Goal: Task Accomplishment & Management: Complete application form

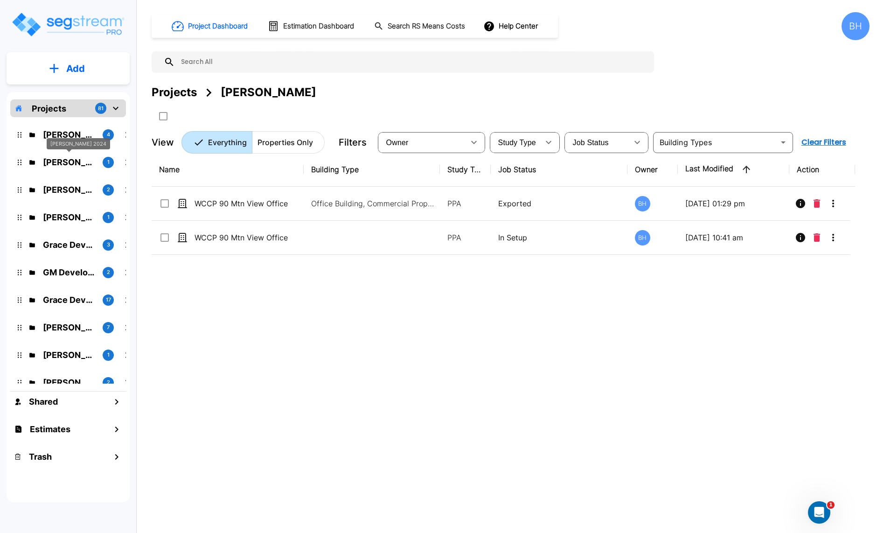
drag, startPoint x: 64, startPoint y: 161, endPoint x: 217, endPoint y: 177, distance: 153.8
click at [64, 161] on p "Tom Patel 2024" at bounding box center [69, 162] width 52 height 13
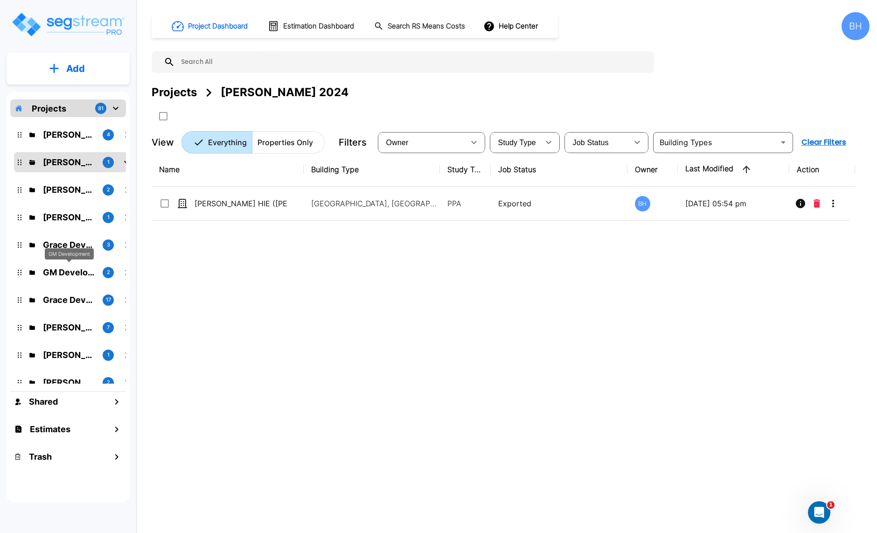
click at [52, 271] on p "GM Development" at bounding box center [69, 272] width 52 height 13
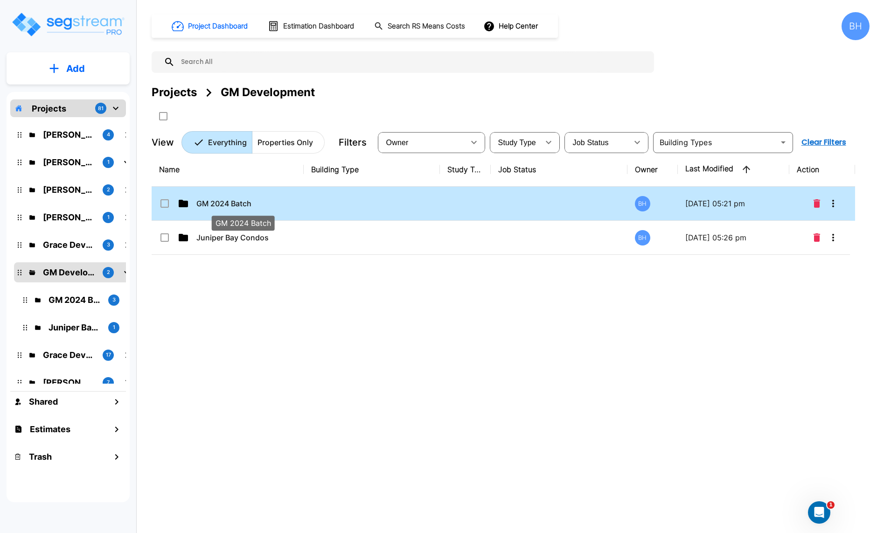
click at [210, 202] on p "GM 2024 Batch" at bounding box center [242, 203] width 93 height 11
checkbox input "true"
click at [210, 202] on p "GM 2024 Batch" at bounding box center [242, 203] width 93 height 11
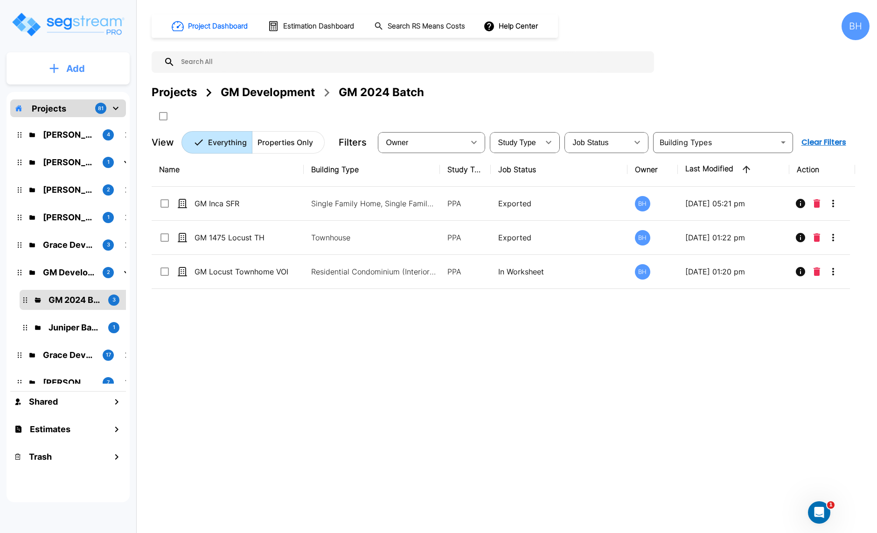
click at [68, 57] on button "Add" at bounding box center [68, 68] width 123 height 27
click at [62, 121] on p "Add Property" at bounding box center [74, 120] width 48 height 11
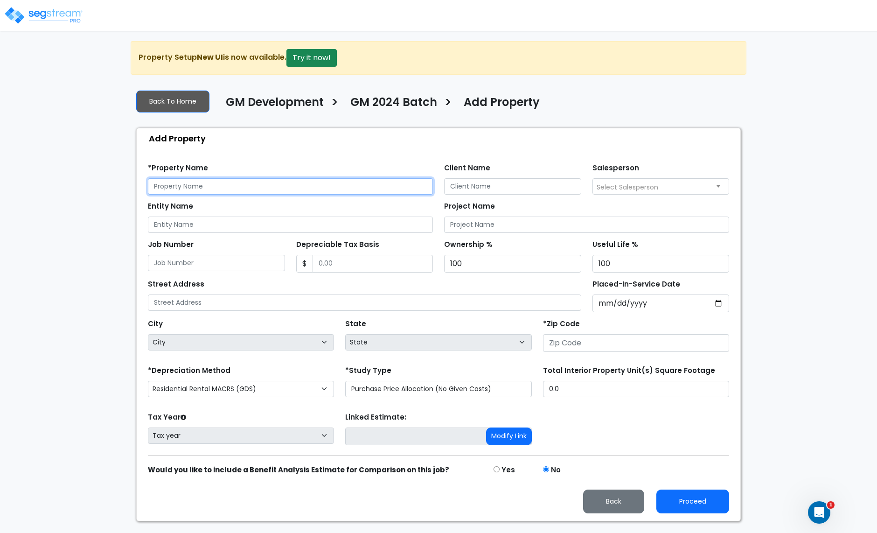
click at [205, 189] on input "text" at bounding box center [290, 186] width 285 height 16
type input "[GEOGRAPHIC_DATA]"
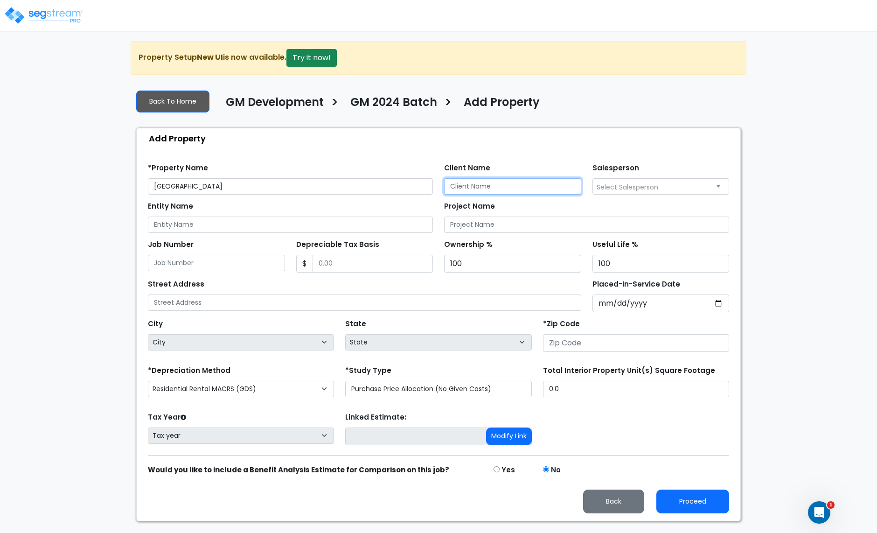
click at [453, 190] on input "Client Name" at bounding box center [512, 186] width 137 height 16
type input "Ben Gearhart"
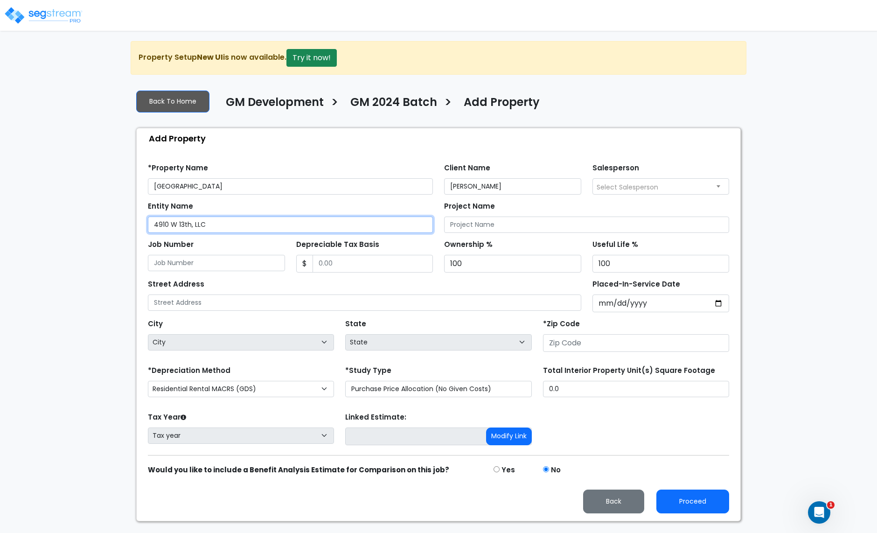
type input "4910 W 13th, LLC"
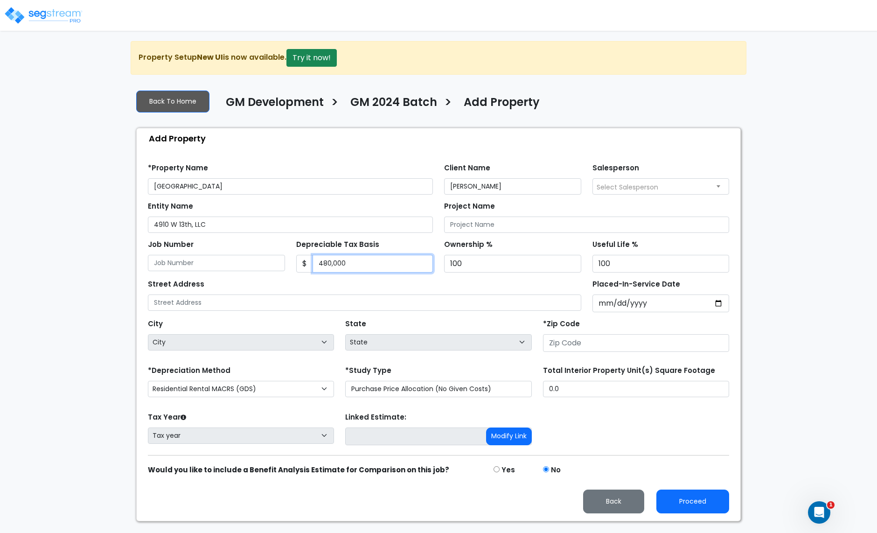
type input "480,000"
click at [227, 315] on div "City City State State National Average AB AK AL AR AZ BC CA CO CT DC DE FL GA H…" at bounding box center [438, 333] width 593 height 42
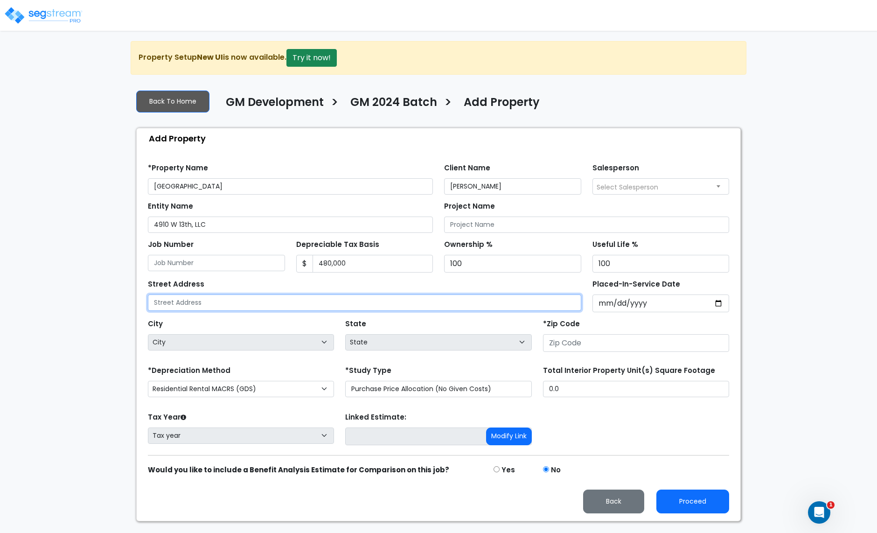
click at [220, 299] on input "text" at bounding box center [364, 302] width 433 height 16
type input "[STREET_ADDRESS]"
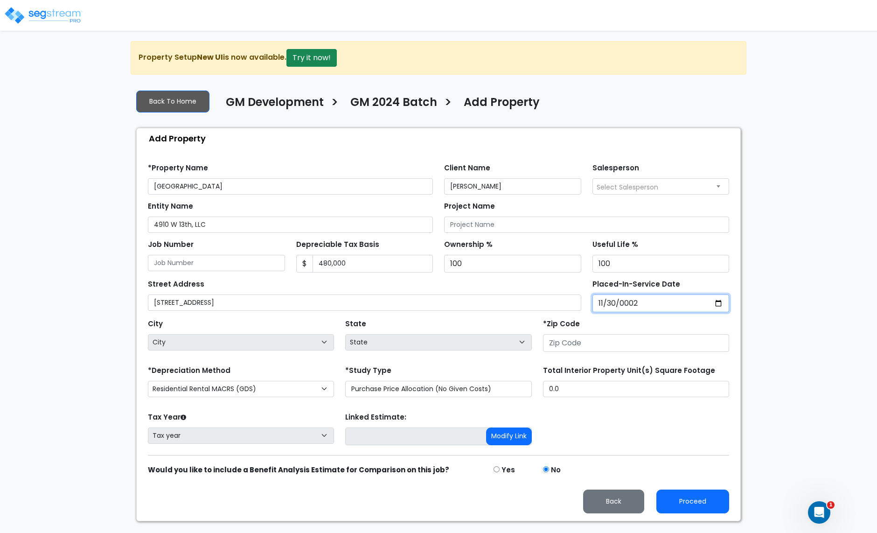
type input "0020-11-30"
select select "20"
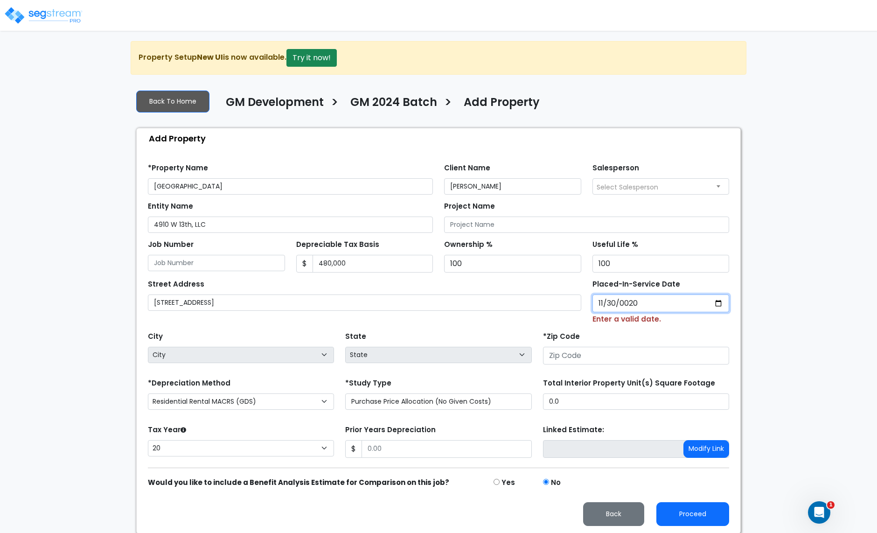
type input "0202-11-30"
select select "202"
type input "2021-11-30"
select select "2021"
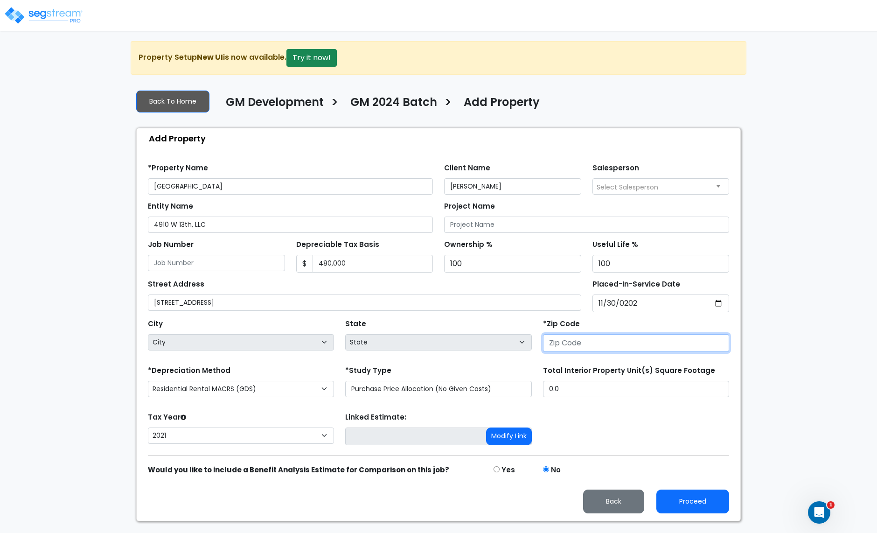
select select "National Average"
click at [564, 348] on input "number" at bounding box center [636, 343] width 186 height 18
type input "80"
select select "CO"
type input "80204"
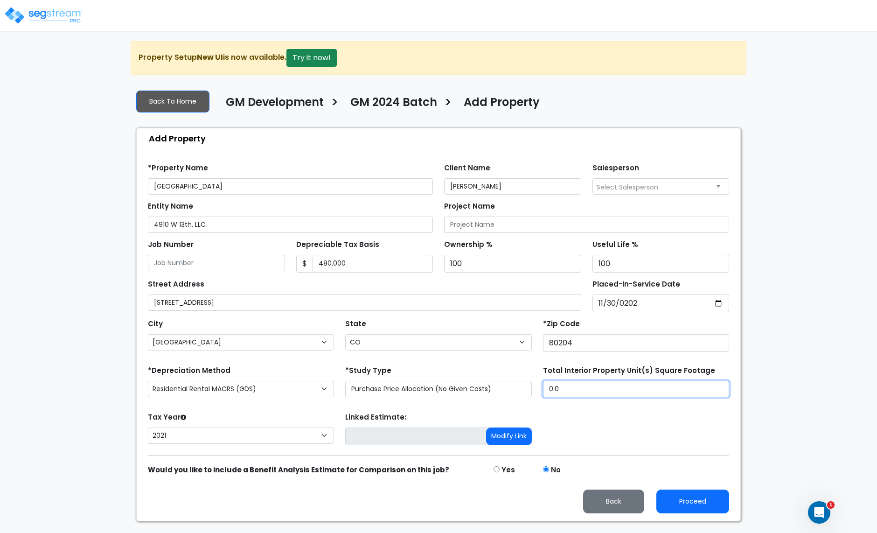
click at [568, 387] on input "0.0" at bounding box center [636, 389] width 186 height 16
click at [584, 389] on input "0.0" at bounding box center [636, 389] width 186 height 16
click at [585, 389] on input "0.0" at bounding box center [636, 389] width 186 height 16
type input "7,790"
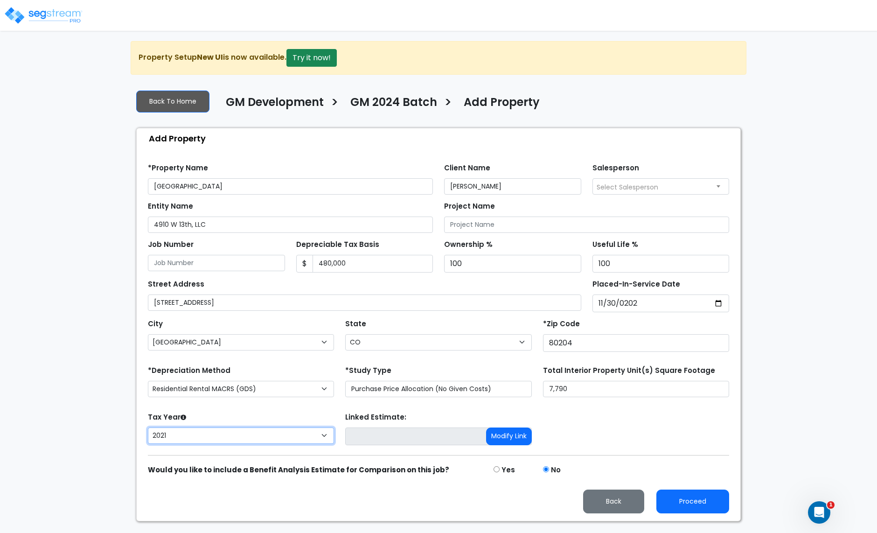
click at [260, 442] on select "2026 2025 2024 2023 2022 2021" at bounding box center [241, 435] width 186 height 16
select select "2024"
click at [148, 430] on select "2026 2025 2024 2023 2022 2021" at bounding box center [241, 435] width 186 height 16
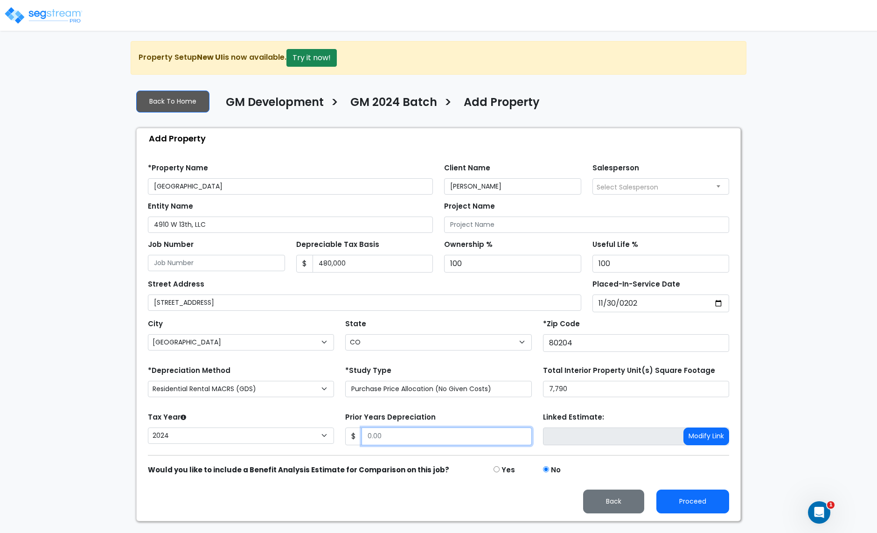
click at [406, 439] on input "Prior Years Depreciation" at bounding box center [447, 436] width 170 height 18
click at [694, 509] on button "Proceed" at bounding box center [692, 501] width 73 height 24
type input "34910"
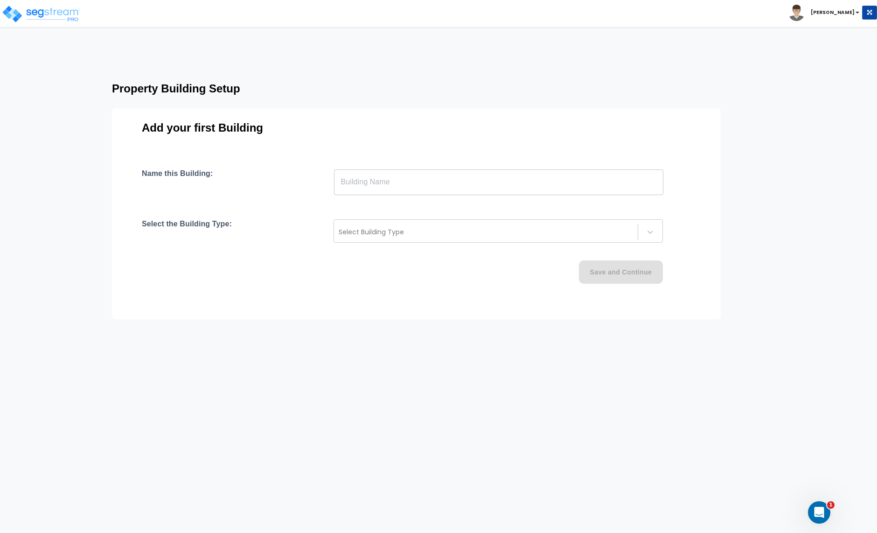
click at [394, 180] on input "text" at bounding box center [498, 182] width 329 height 26
type input "D"
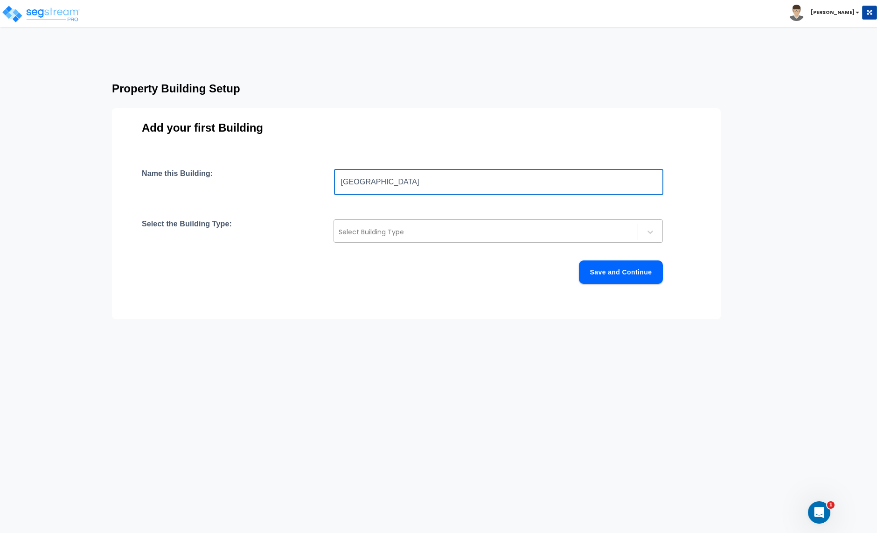
type input "[GEOGRAPHIC_DATA]"
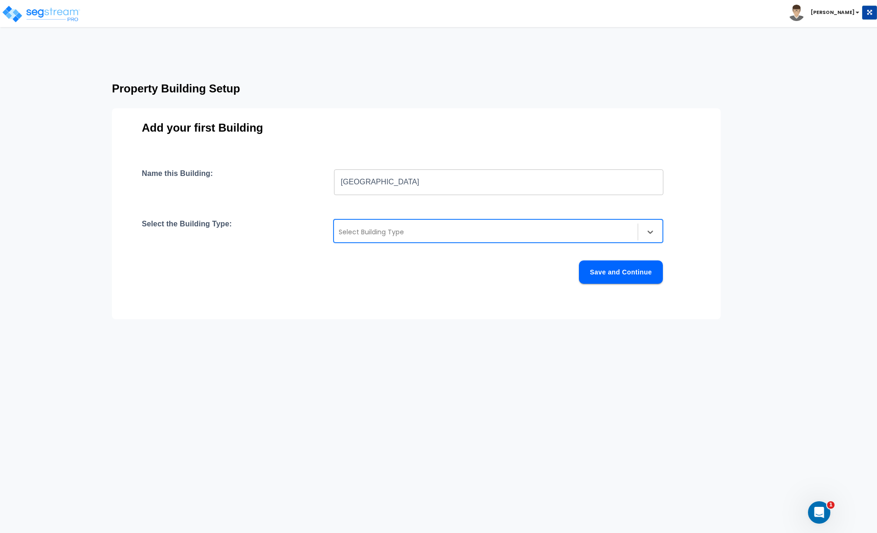
click at [386, 227] on div at bounding box center [486, 231] width 294 height 11
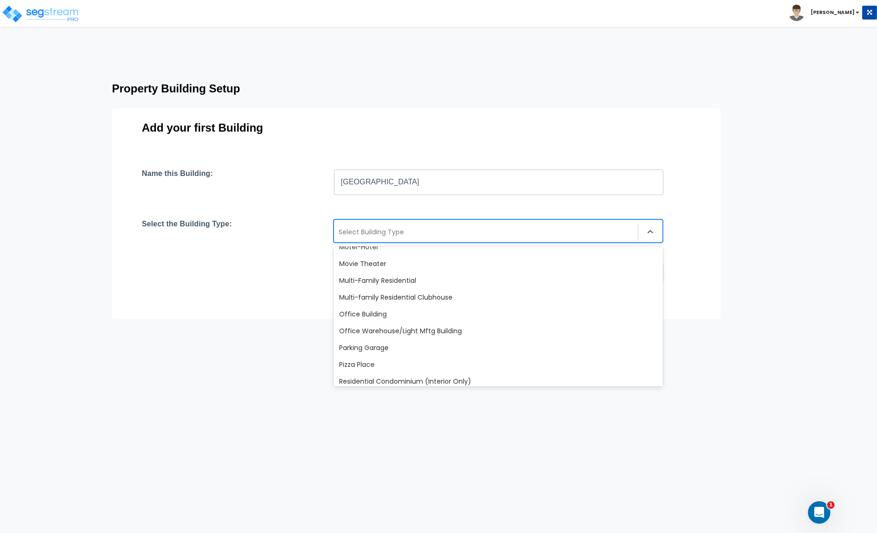
scroll to position [583, 0]
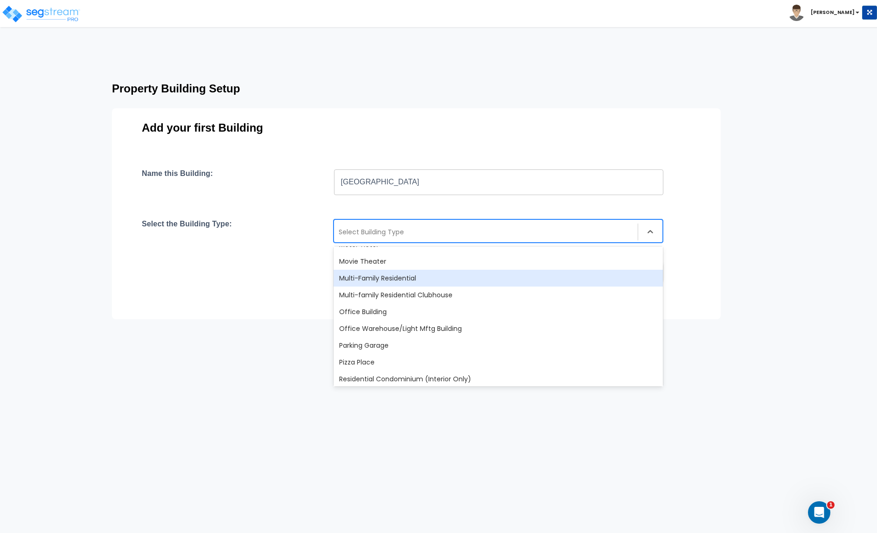
click at [366, 279] on div "Multi-Family Residential" at bounding box center [498, 278] width 329 height 17
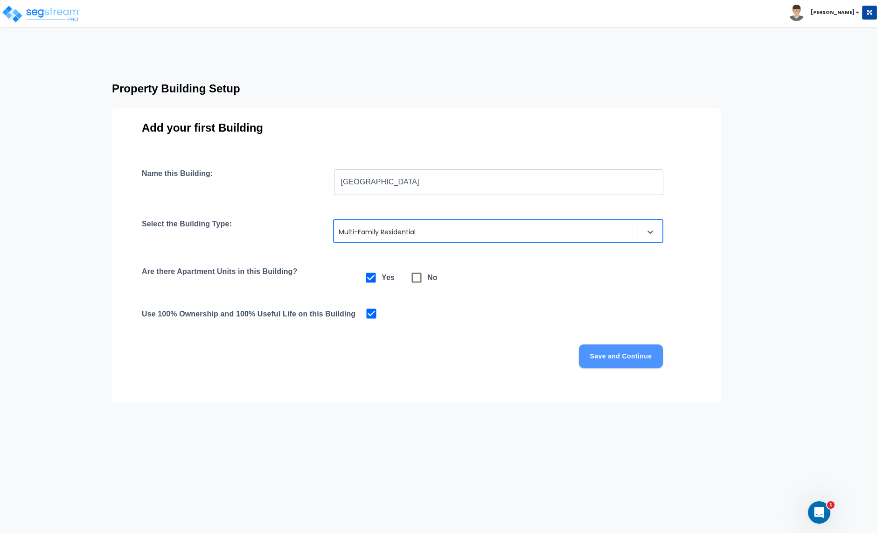
click at [618, 356] on button "Save and Continue" at bounding box center [621, 355] width 84 height 23
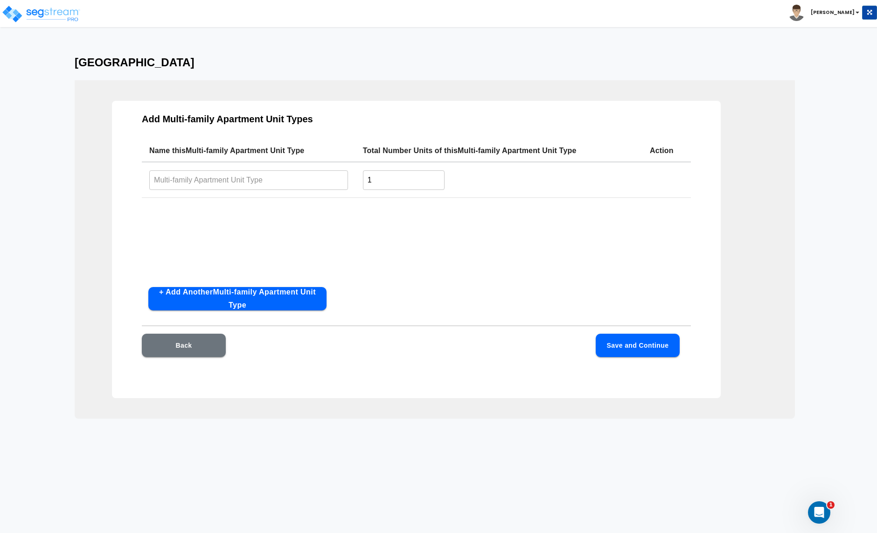
click at [259, 179] on input "text" at bounding box center [248, 180] width 199 height 20
type input "U"
type input "A"
type input "Unit"
type input "2"
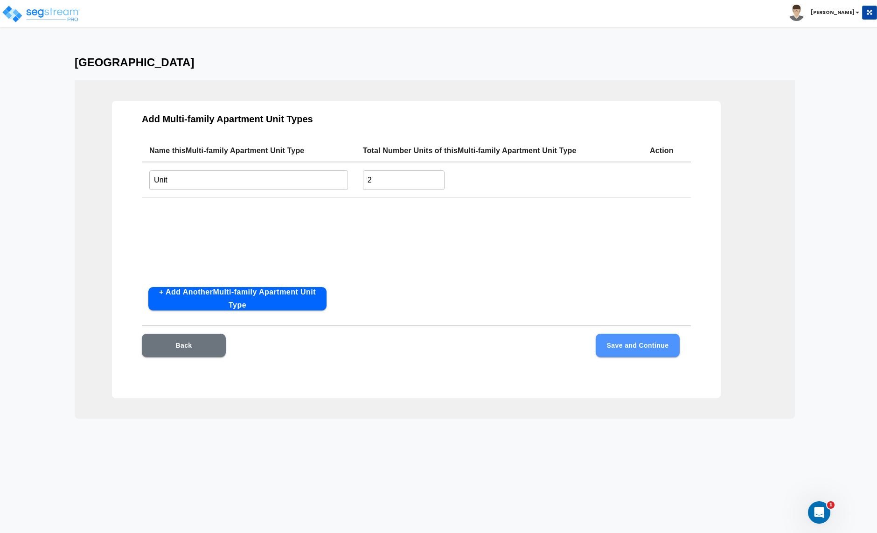
click at [639, 347] on button "Save and Continue" at bounding box center [638, 345] width 84 height 23
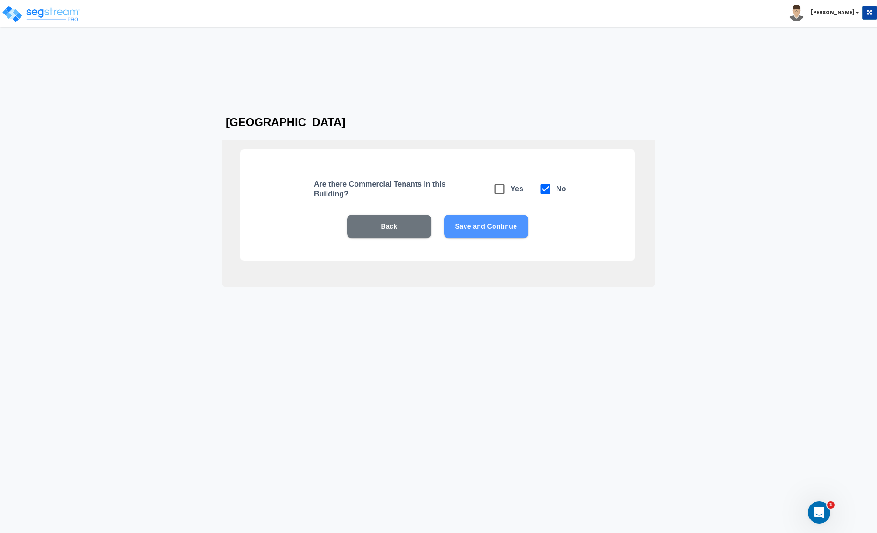
click at [494, 226] on button "Save and Continue" at bounding box center [486, 226] width 84 height 23
click at [468, 227] on button "Save and Continue" at bounding box center [486, 226] width 84 height 23
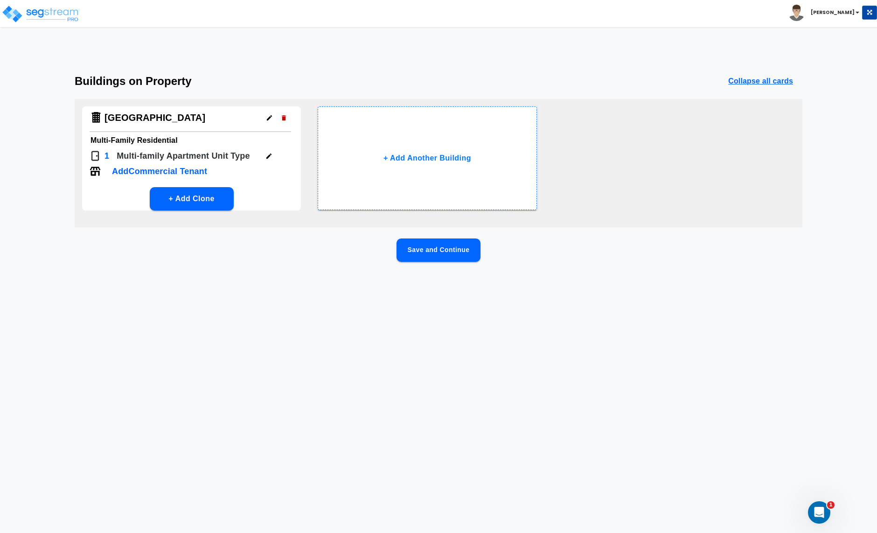
click at [440, 251] on button "Save and Continue" at bounding box center [439, 249] width 84 height 23
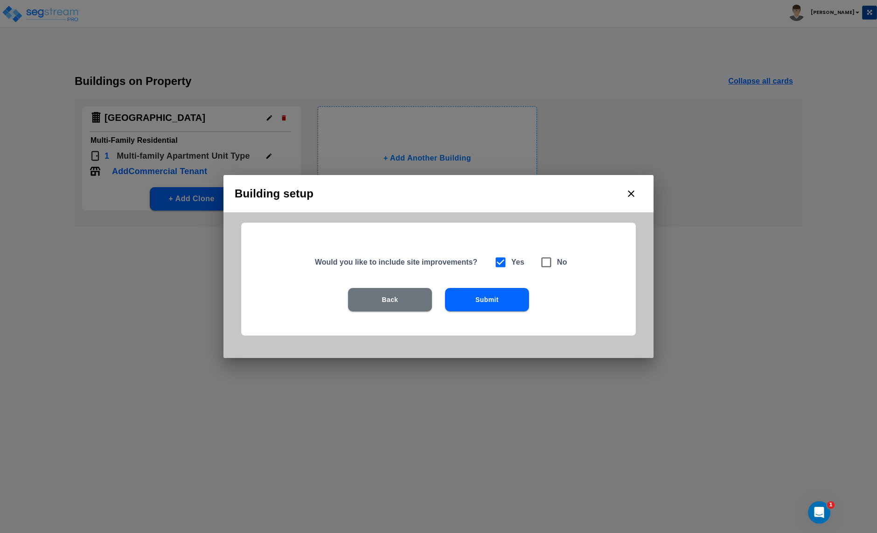
click at [489, 301] on button "Submit" at bounding box center [487, 299] width 84 height 23
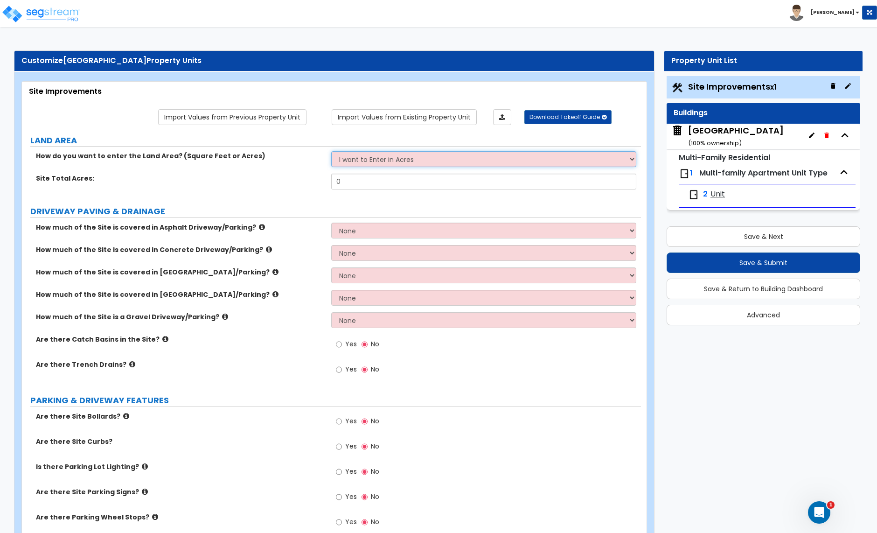
click at [386, 163] on select "I want to Enter in Acres I want to Enter in Square Feet" at bounding box center [483, 159] width 305 height 16
select select "2"
click at [331, 152] on select "I want to Enter in Acres I want to Enter in Square Feet" at bounding box center [483, 159] width 305 height 16
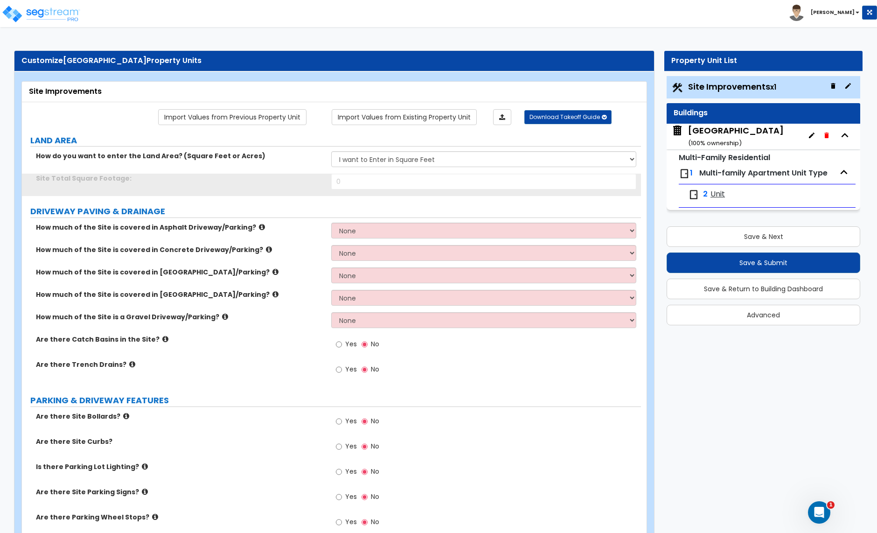
click at [349, 184] on input "0" at bounding box center [483, 182] width 305 height 16
type input "7,730"
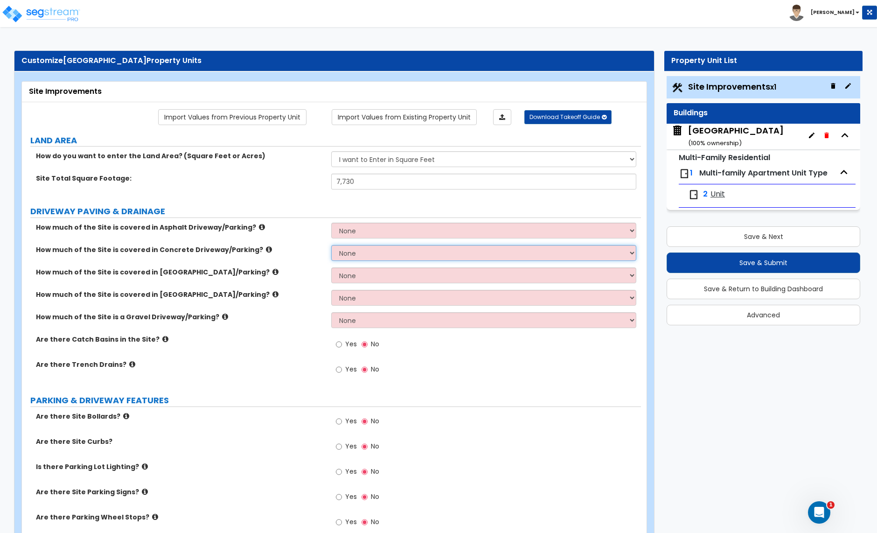
click at [360, 252] on select "None I want to Enter an Approximate Percentage I want to Enter the Square Foota…" at bounding box center [483, 253] width 305 height 16
select select "2"
click at [331, 246] on select "None I want to Enter an Approximate Percentage I want to Enter the Square Foota…" at bounding box center [483, 253] width 305 height 16
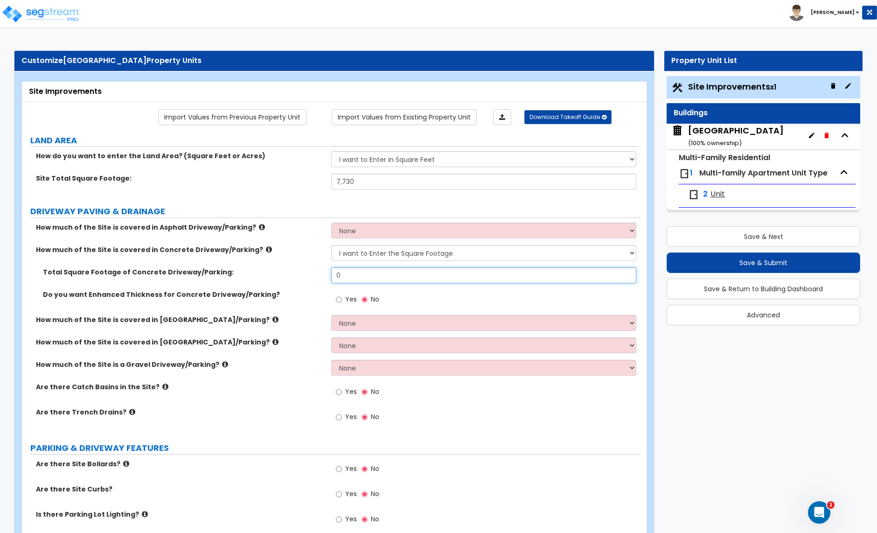
click at [370, 270] on input "0" at bounding box center [483, 275] width 305 height 16
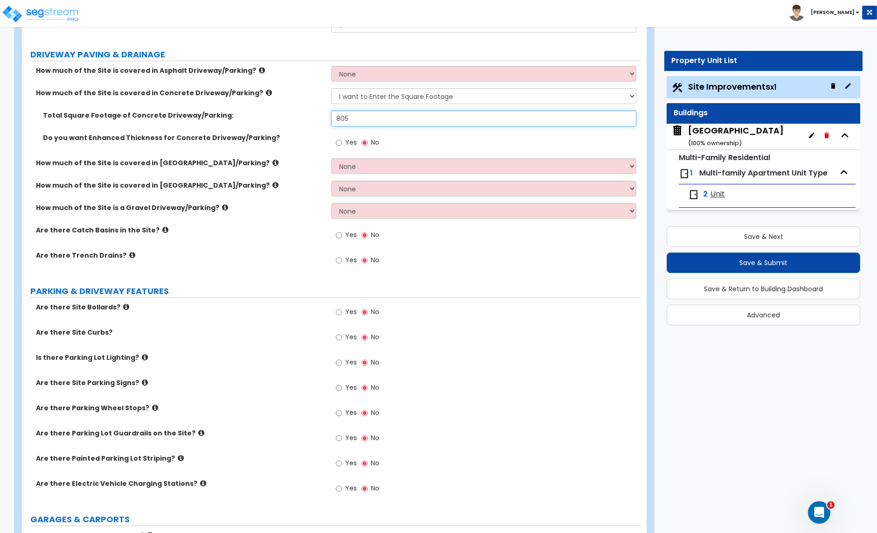
scroll to position [160, 0]
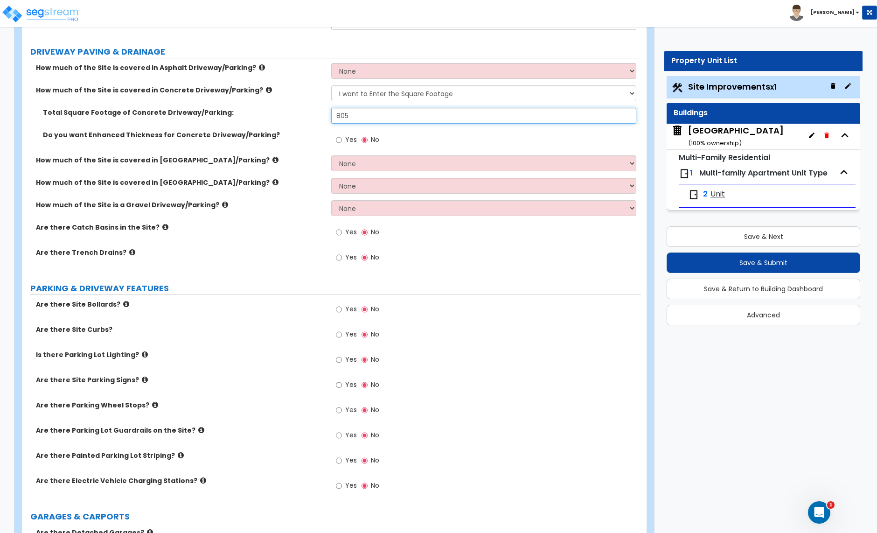
type input "805"
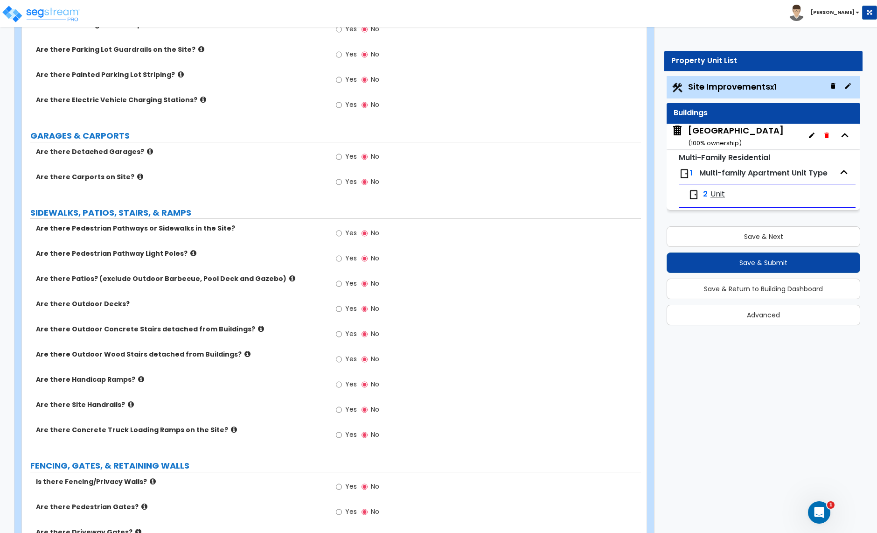
scroll to position [540, 0]
click at [341, 237] on input "Yes" at bounding box center [339, 234] width 6 height 10
radio input "true"
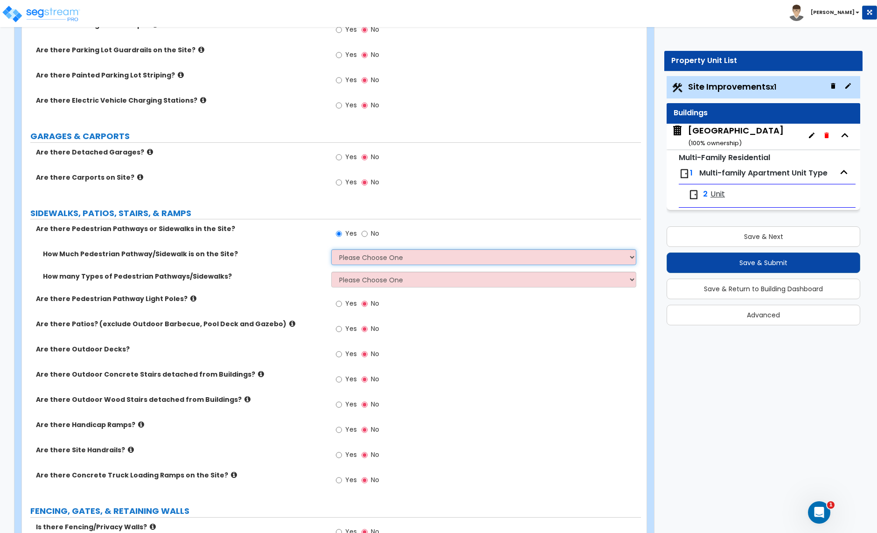
click at [413, 261] on select "Please Choose One I Don't Know, Please Estimate For Me Enter Linear Footage" at bounding box center [483, 257] width 305 height 16
click at [331, 251] on select "Please Choose One I Don't Know, Please Estimate For Me Enter Linear Footage" at bounding box center [483, 257] width 305 height 16
click at [371, 258] on select "Please Choose One I Don't Know, Please Estimate For Me Enter Linear Footage" at bounding box center [483, 257] width 305 height 16
click at [331, 251] on select "Please Choose One I Don't Know, Please Estimate For Me Enter Linear Footage" at bounding box center [483, 257] width 305 height 16
click at [359, 260] on select "Please Choose One I Don't Know, Please Estimate For Me Enter Linear Footage" at bounding box center [483, 257] width 305 height 16
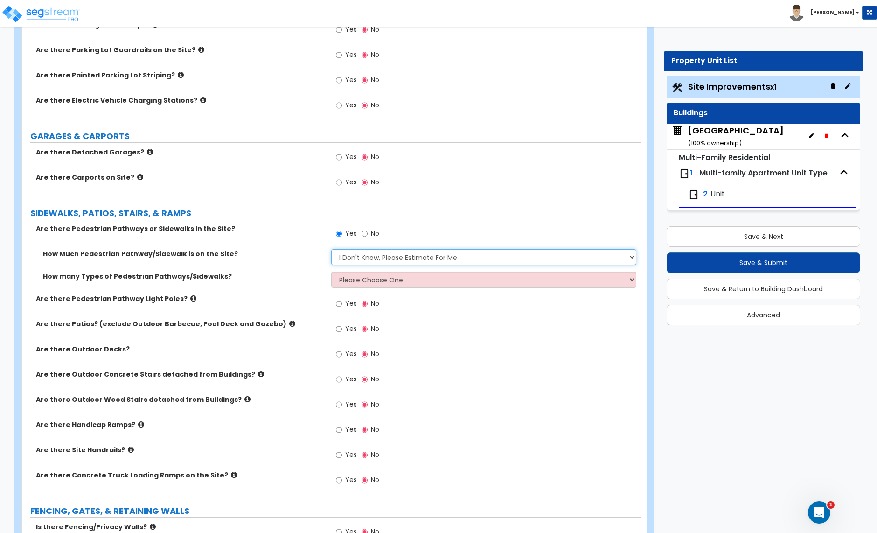
select select "2"
click at [331, 251] on select "Please Choose One I Don't Know, Please Estimate For Me Enter Linear Footage" at bounding box center [483, 257] width 305 height 16
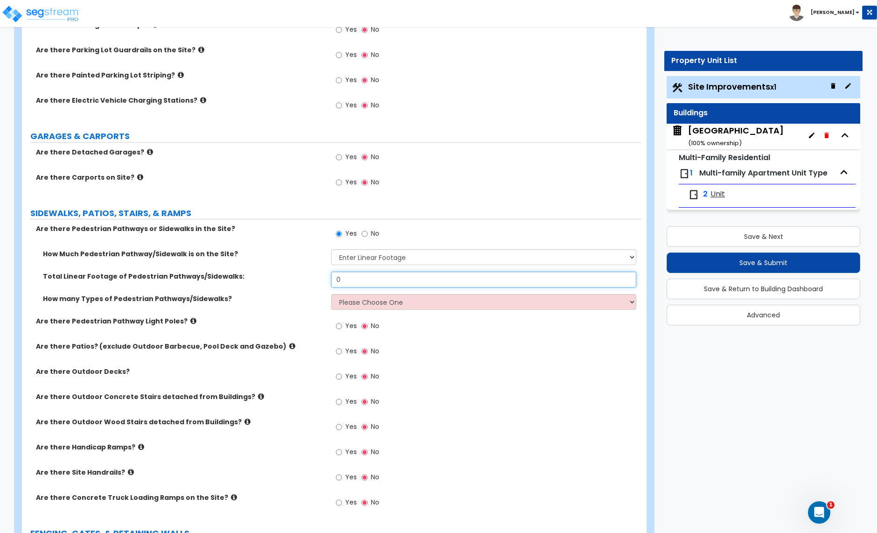
click at [346, 283] on input "0" at bounding box center [483, 280] width 305 height 16
type input "85"
click at [360, 304] on select "Please Choose One 1 2 3" at bounding box center [483, 302] width 305 height 16
select select "1"
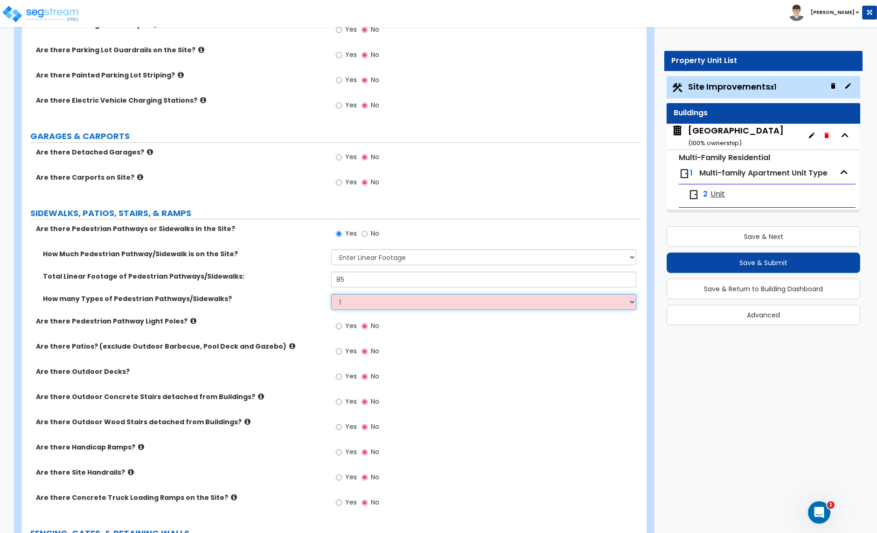
click at [331, 295] on select "Please Choose One 1 2 3" at bounding box center [483, 302] width 305 height 16
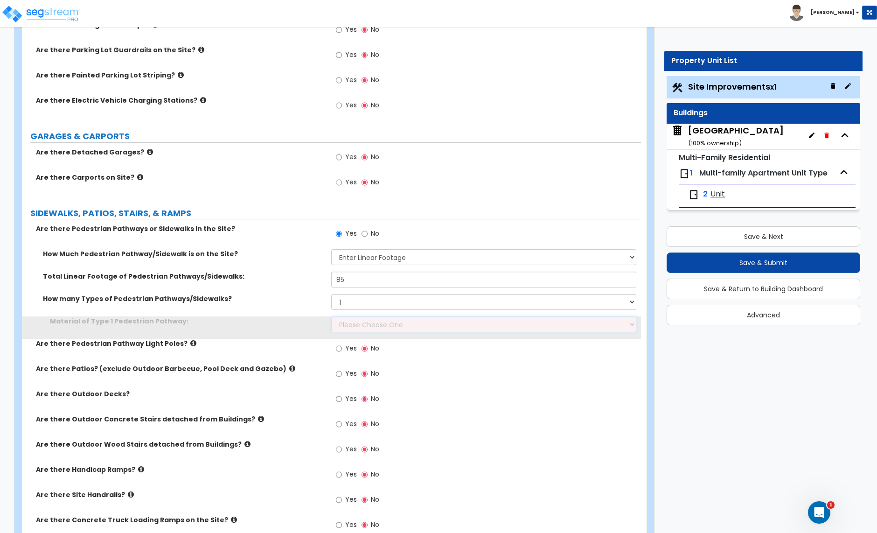
click at [352, 329] on select "Please Choose One Bare Concrete Stamped Concrete Brick Pavers Stone Pavers Wood…" at bounding box center [483, 324] width 305 height 16
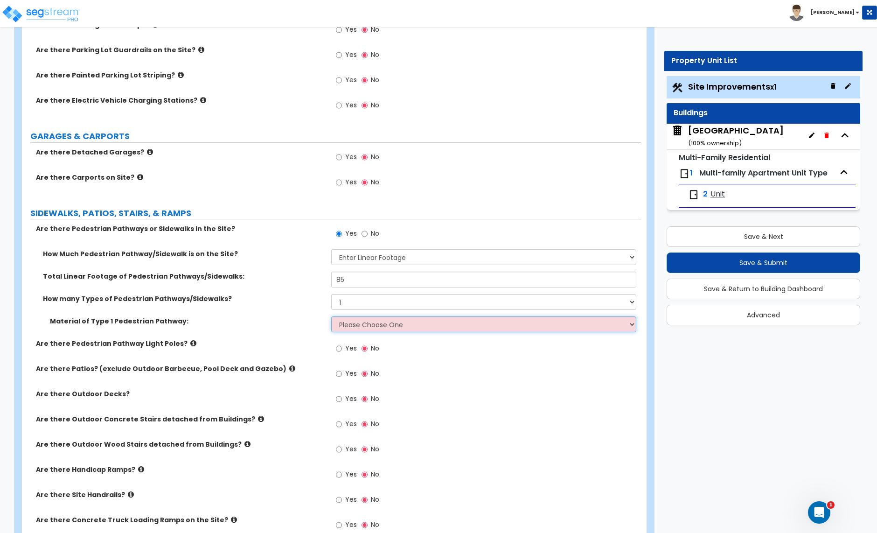
select select "1"
click at [331, 318] on select "Please Choose One Bare Concrete Stamped Concrete Brick Pavers Stone Pavers Wood…" at bounding box center [483, 324] width 305 height 16
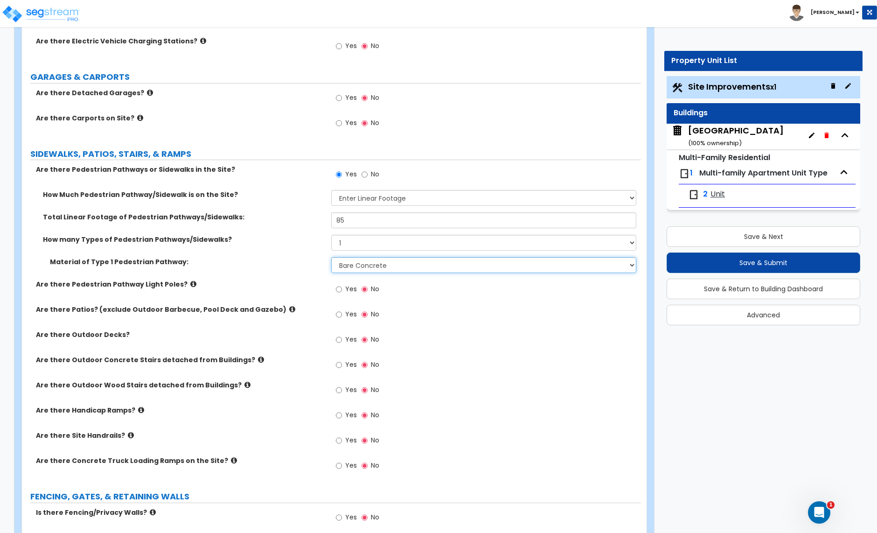
scroll to position [614, 0]
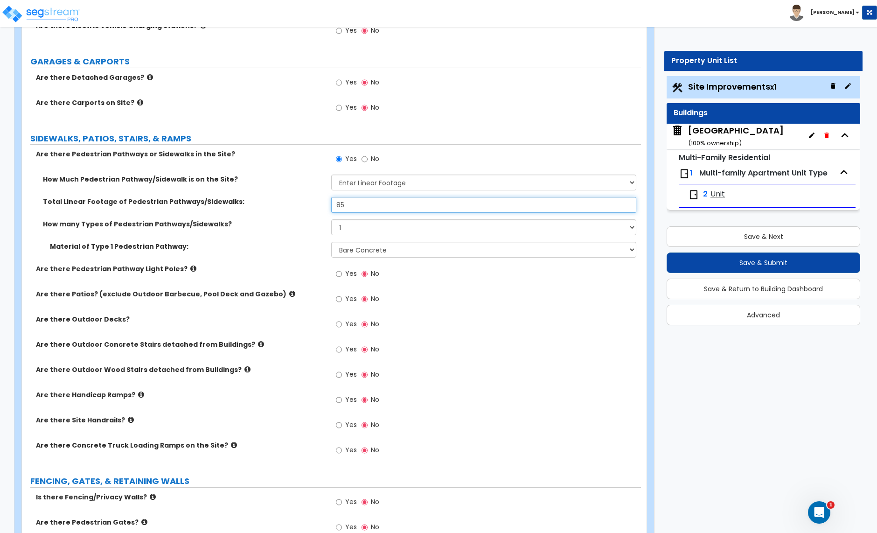
click at [358, 205] on input "85" at bounding box center [483, 205] width 305 height 16
type input "105"
click at [341, 302] on input "Yes" at bounding box center [339, 299] width 6 height 10
radio input "true"
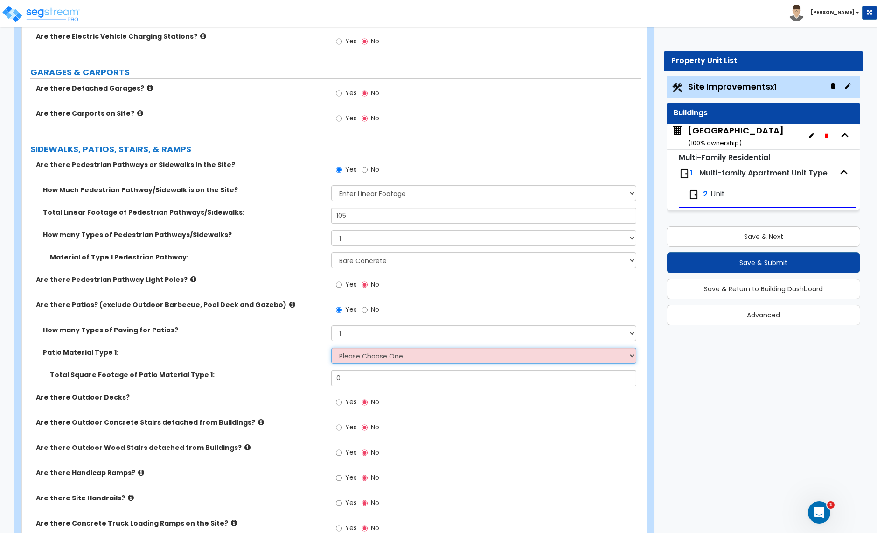
click at [363, 350] on select "Please Choose One Bare Concrete Stamped Concrete Brick Pavers Stone Pavers Tile…" at bounding box center [483, 356] width 305 height 16
select select "1"
click at [331, 348] on select "Please Choose One Bare Concrete Stamped Concrete Brick Pavers Stone Pavers Tile…" at bounding box center [483, 355] width 305 height 16
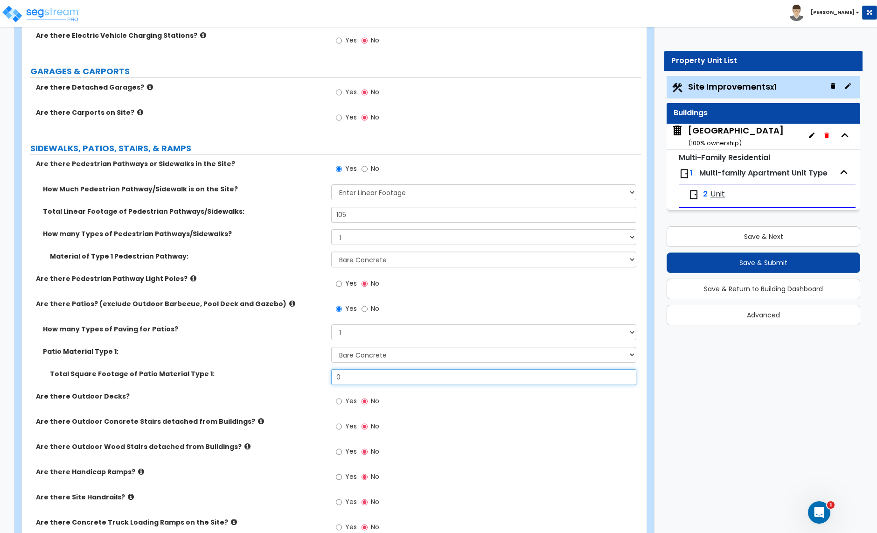
click at [351, 372] on input "0" at bounding box center [483, 377] width 305 height 16
click at [351, 373] on input "0" at bounding box center [483, 377] width 305 height 16
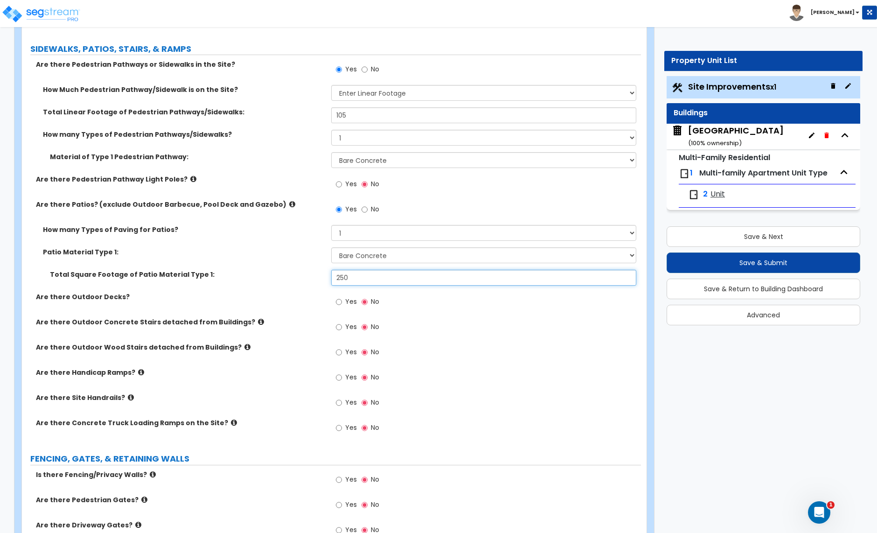
scroll to position [706, 0]
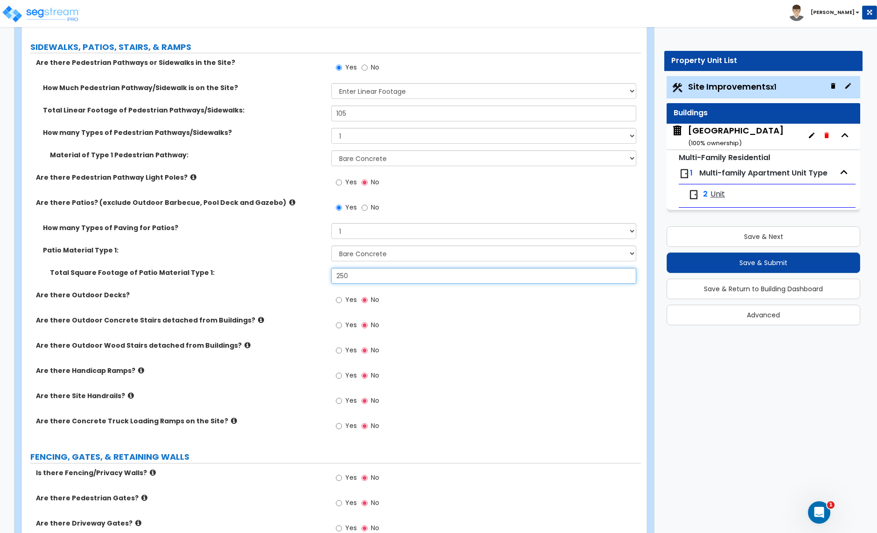
type input "250"
click at [340, 328] on input "Yes" at bounding box center [339, 325] width 6 height 10
radio input "true"
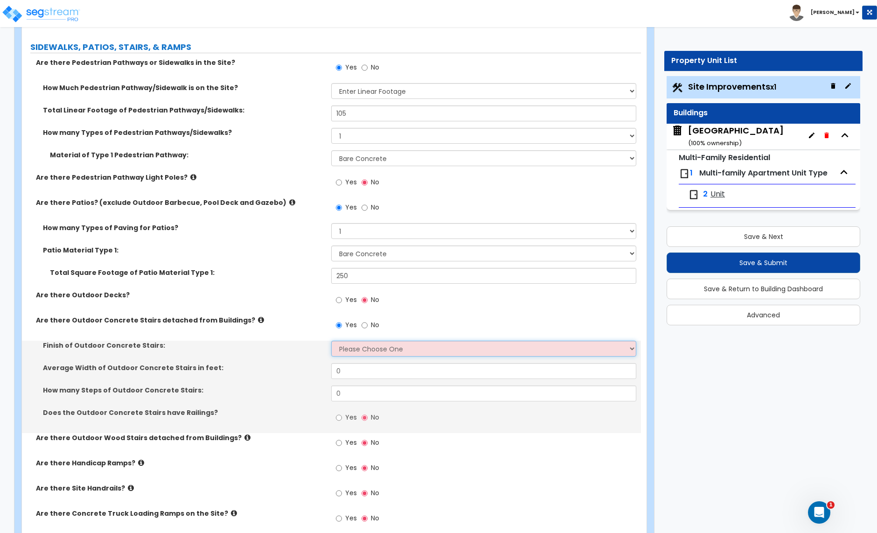
click at [362, 354] on select "Please Choose One Bare Concrete Exposed Aggregate Brick Paved Stone Paved" at bounding box center [483, 349] width 305 height 16
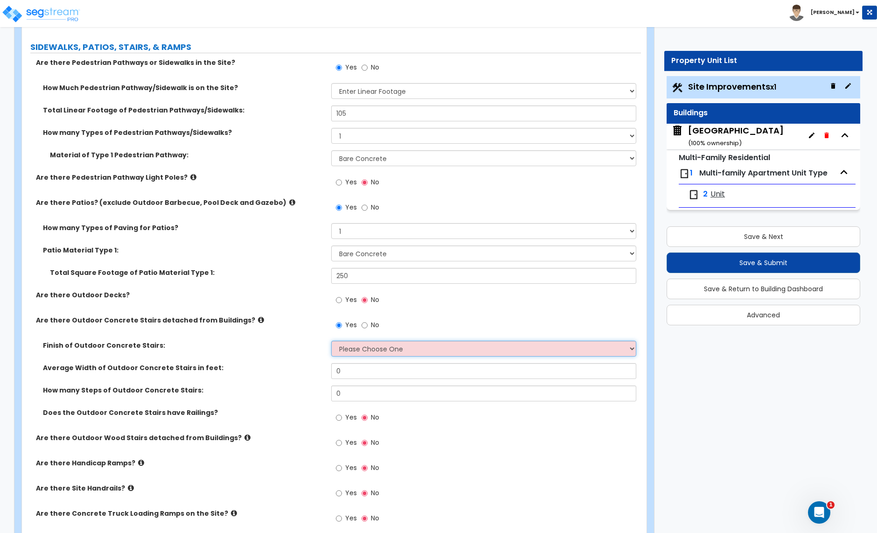
select select "1"
click at [331, 342] on select "Please Choose One Bare Concrete Exposed Aggregate Brick Paved Stone Paved" at bounding box center [483, 349] width 305 height 16
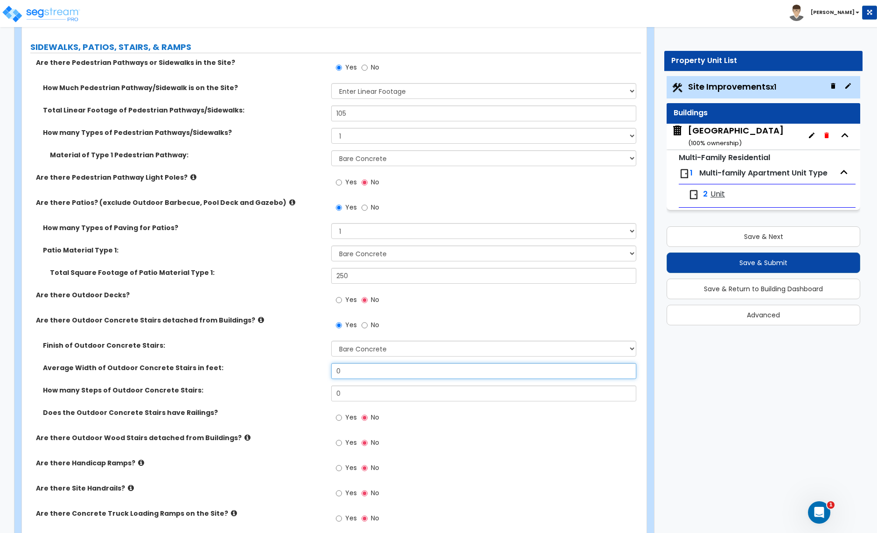
click at [351, 376] on input "0" at bounding box center [483, 371] width 305 height 16
type input "4"
click at [363, 397] on input "0" at bounding box center [483, 393] width 305 height 16
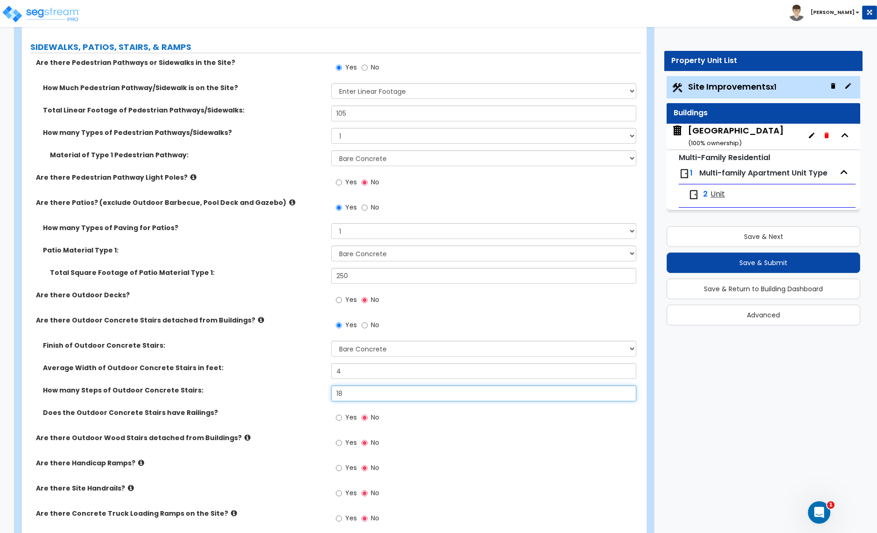
scroll to position [743, 0]
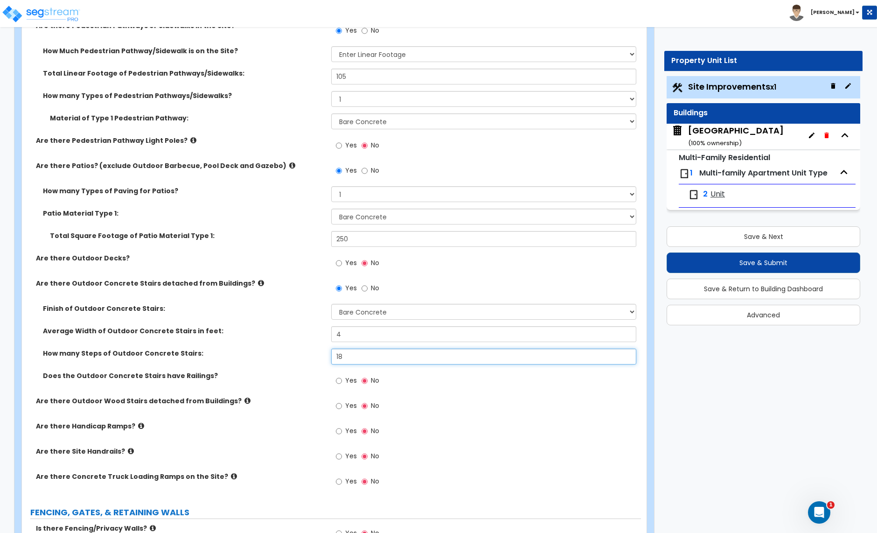
type input "18"
click at [336, 381] on input "Yes" at bounding box center [339, 381] width 6 height 10
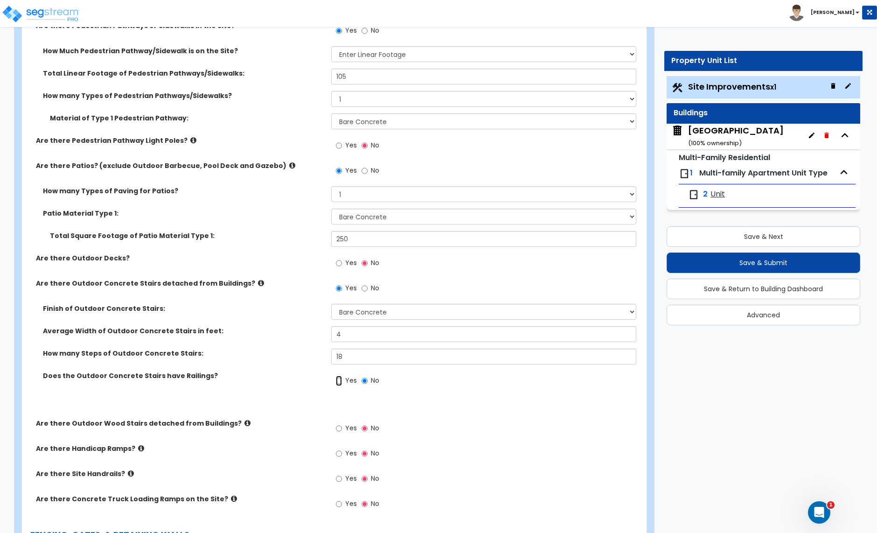
radio input "true"
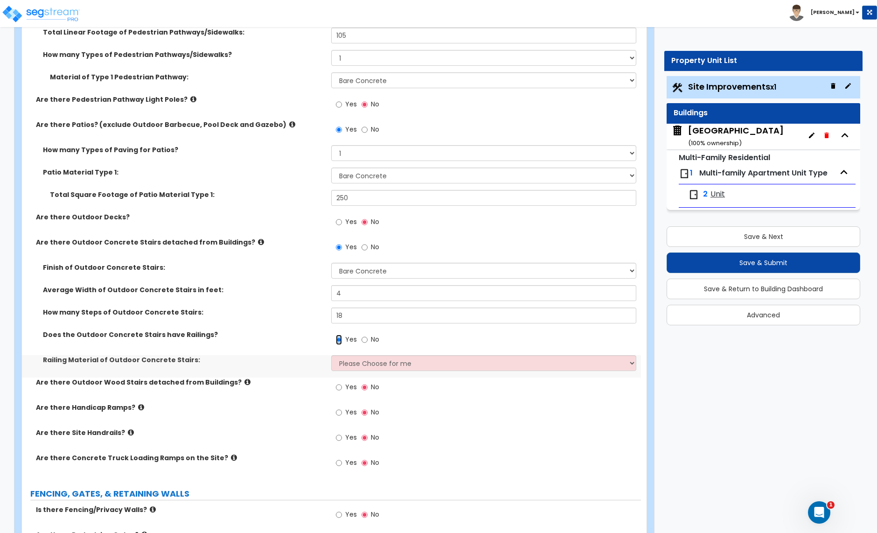
scroll to position [802, 0]
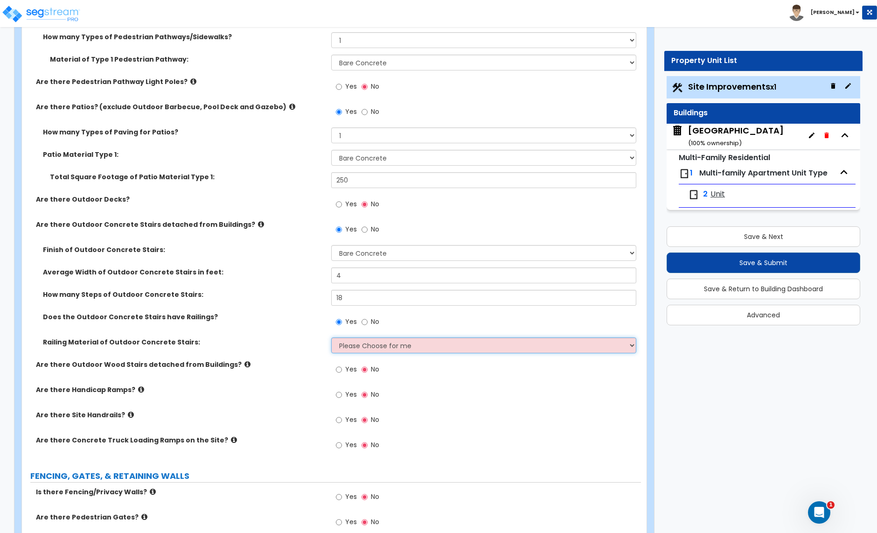
click at [379, 348] on select "Please Choose for me Steel Aluminum Wood" at bounding box center [483, 345] width 305 height 16
select select "1"
click at [331, 339] on select "Please Choose for me Steel Aluminum Wood" at bounding box center [483, 345] width 305 height 16
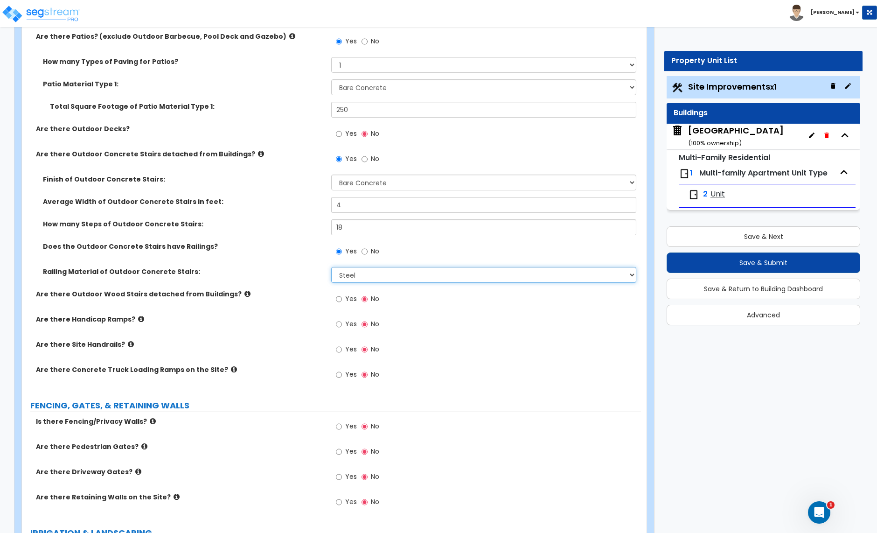
scroll to position [885, 0]
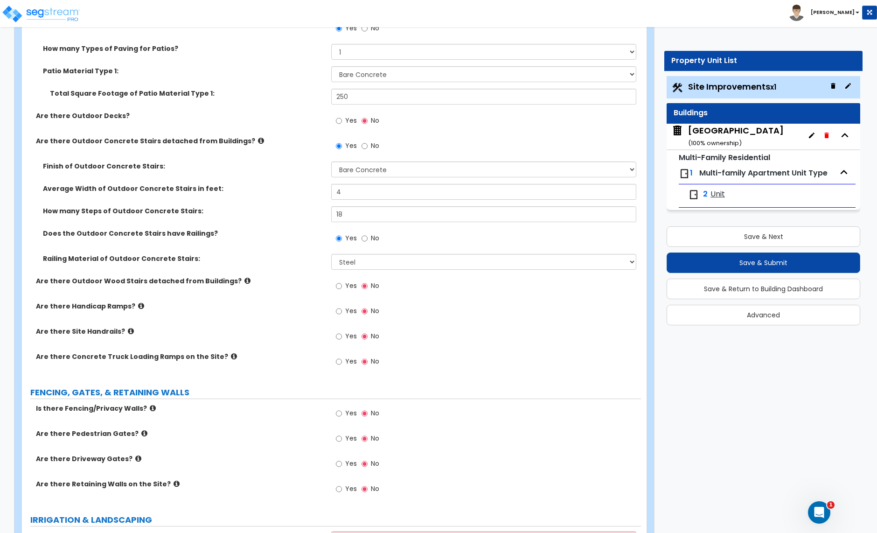
click at [128, 335] on icon at bounding box center [131, 331] width 6 height 7
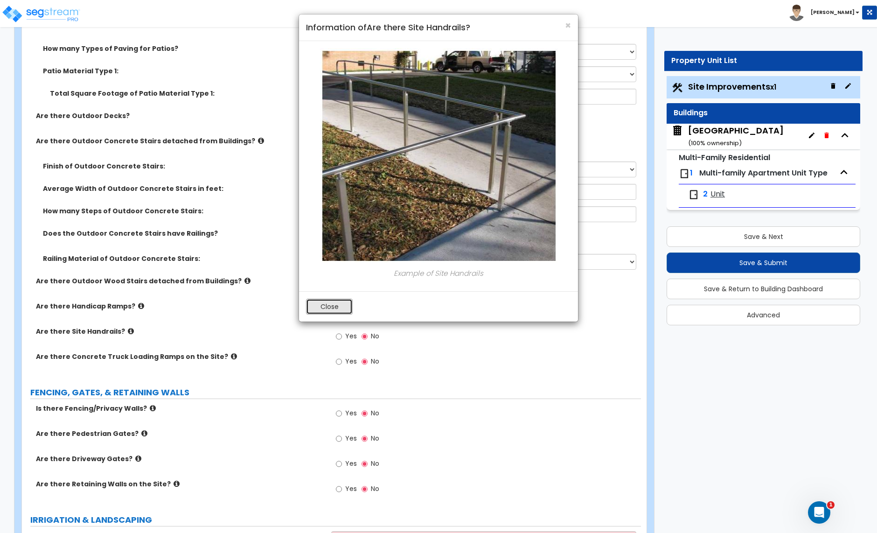
click at [331, 309] on button "Close" at bounding box center [329, 307] width 47 height 16
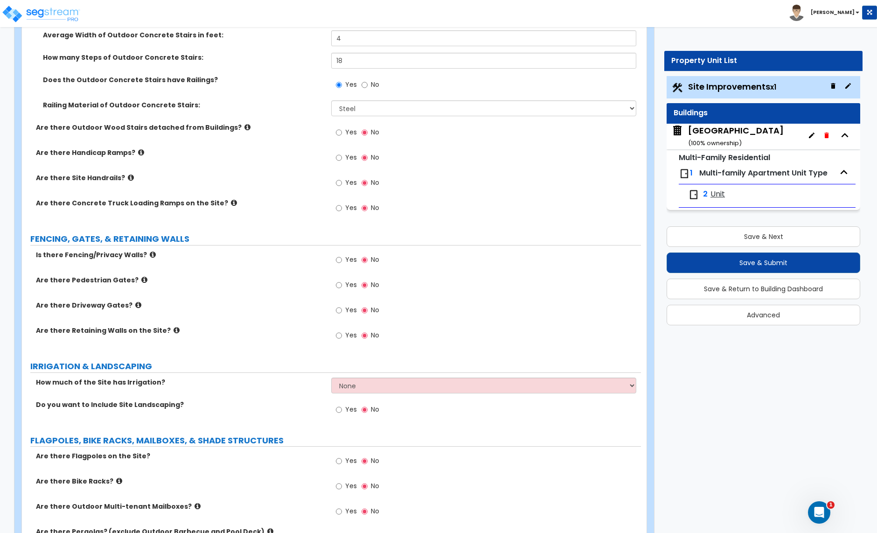
scroll to position [1044, 0]
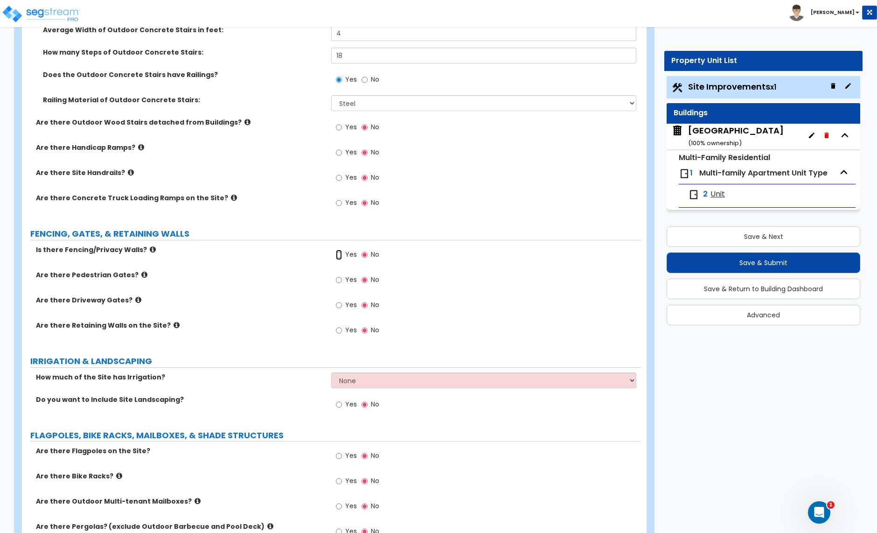
click at [342, 258] on input "Yes" at bounding box center [339, 255] width 6 height 10
radio input "true"
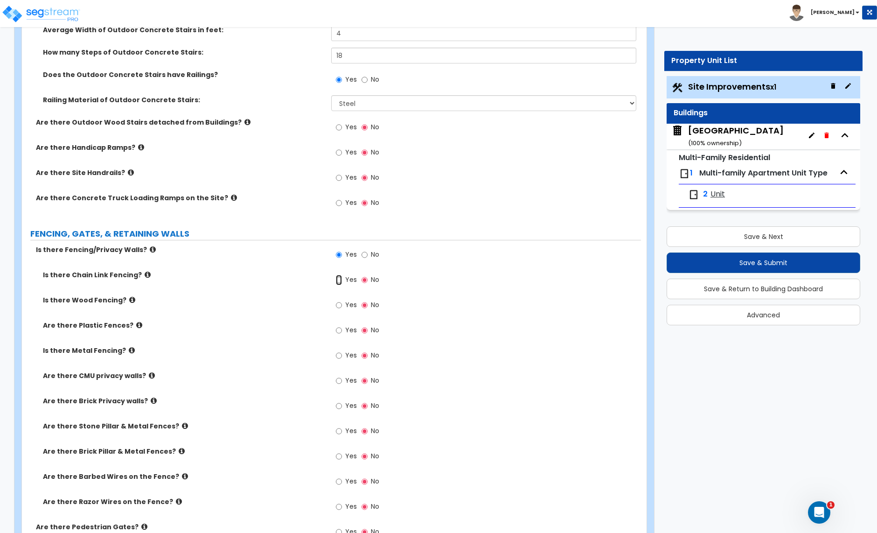
drag, startPoint x: 338, startPoint y: 281, endPoint x: 321, endPoint y: 285, distance: 17.3
click at [338, 281] on input "Yes" at bounding box center [339, 280] width 6 height 10
radio input "true"
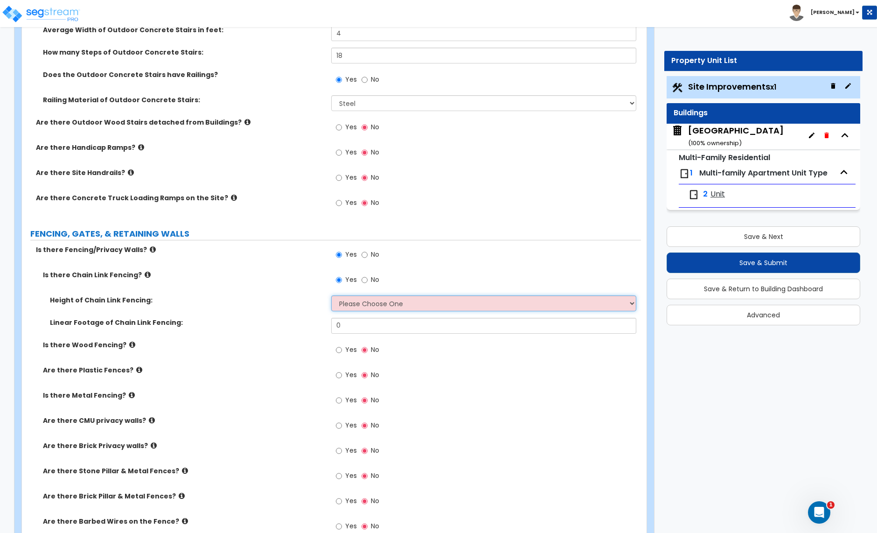
click at [359, 307] on select "Please Choose One 3 feet 4 feet 5 feet 6 feet 10 feet 12 feet" at bounding box center [483, 303] width 305 height 16
click at [331, 297] on select "Please Choose One 3 feet 4 feet 5 feet 6 feet 10 feet 12 feet" at bounding box center [483, 303] width 305 height 16
click at [379, 308] on select "Please Choose One 3 feet 4 feet 5 feet 6 feet 10 feet 12 feet" at bounding box center [483, 303] width 305 height 16
click at [362, 304] on select "Please Choose One 3 feet 4 feet 5 feet 6 feet 10 feet 12 feet" at bounding box center [483, 303] width 305 height 16
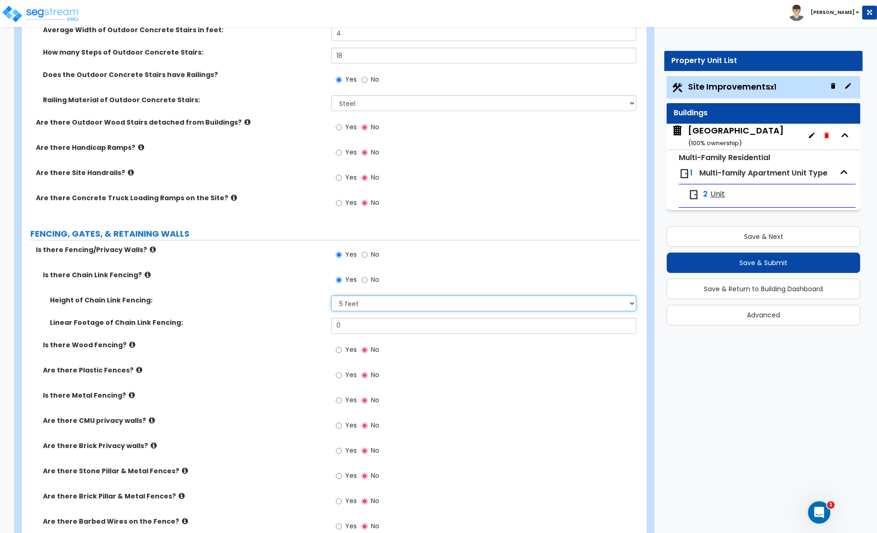
select select "2"
click at [331, 297] on select "Please Choose One 3 feet 4 feet 5 feet 6 feet 10 feet 12 feet" at bounding box center [483, 303] width 305 height 16
click at [376, 326] on input "0" at bounding box center [483, 326] width 305 height 16
click at [351, 325] on input "85" at bounding box center [483, 326] width 305 height 16
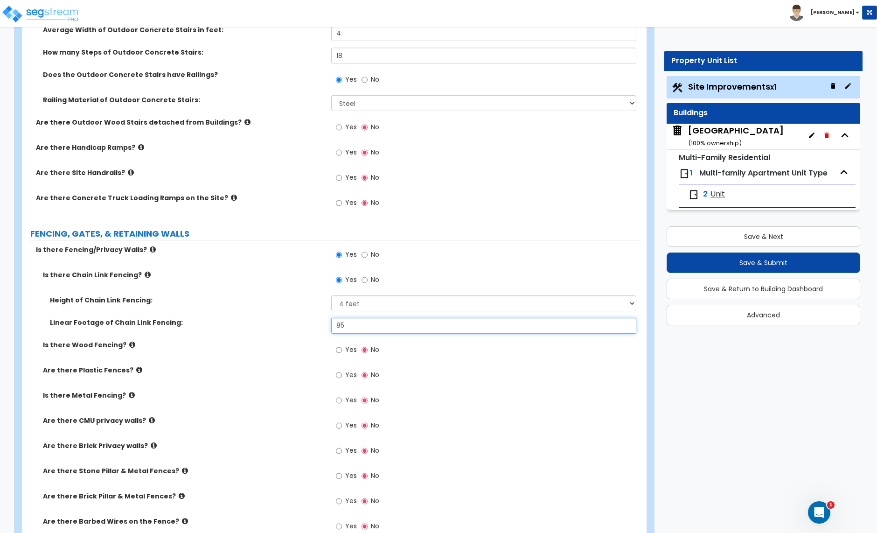
click at [351, 325] on input "85" at bounding box center [483, 326] width 305 height 16
type input "70"
drag, startPoint x: 337, startPoint y: 351, endPoint x: 87, endPoint y: 398, distance: 254.4
click at [336, 351] on input "Yes" at bounding box center [339, 350] width 6 height 10
radio input "true"
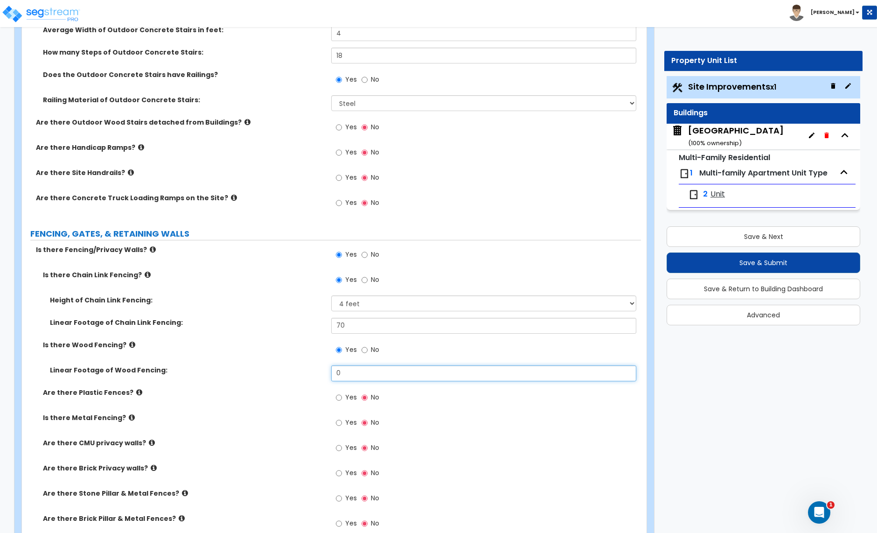
click at [363, 377] on input "0" at bounding box center [483, 373] width 305 height 16
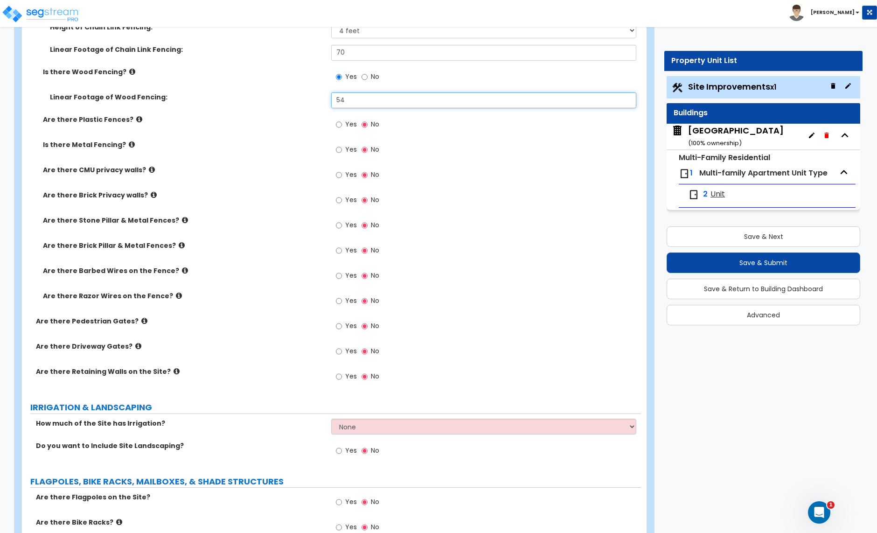
scroll to position [1318, 0]
type input "54"
click at [342, 324] on label "Yes" at bounding box center [346, 326] width 21 height 16
click at [342, 324] on input "Yes" at bounding box center [339, 325] width 6 height 10
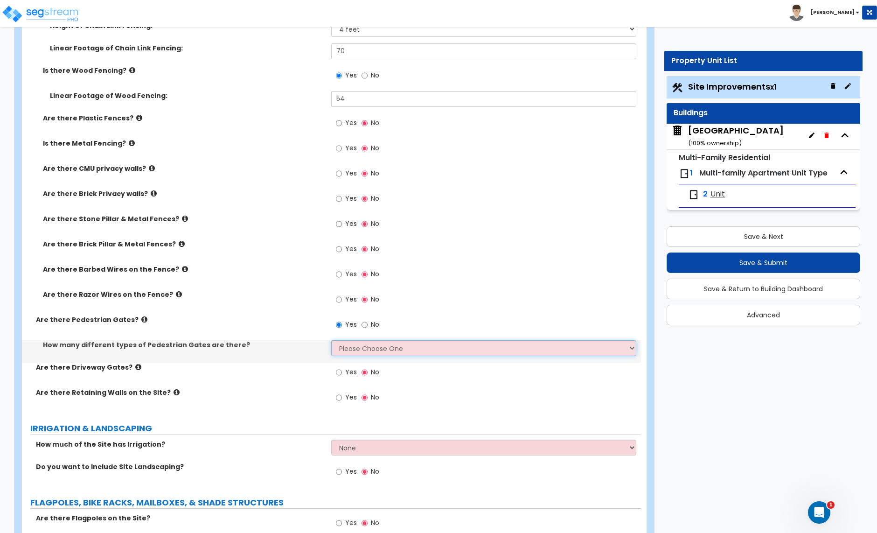
click at [349, 348] on select "Please Choose One 1 2 3" at bounding box center [483, 348] width 305 height 16
click at [363, 325] on input "No" at bounding box center [365, 325] width 6 height 10
radio input "false"
radio input "true"
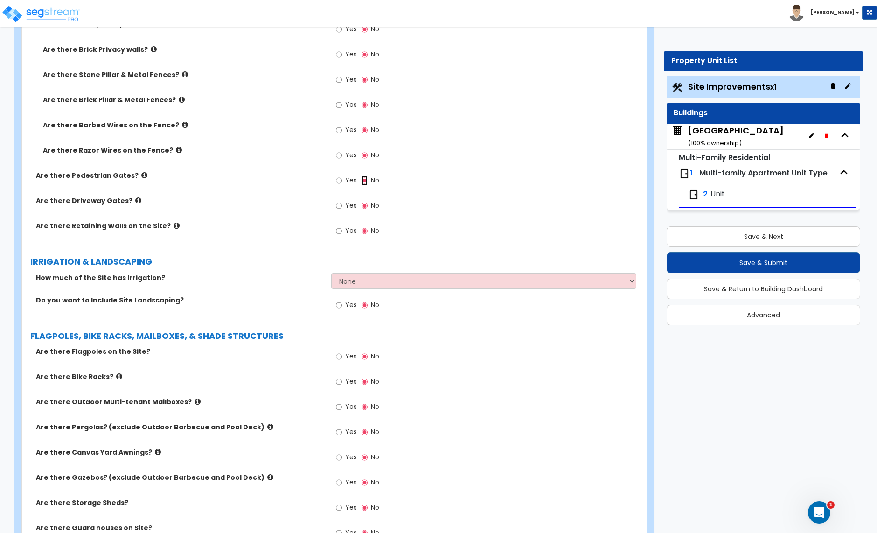
scroll to position [1463, 0]
click at [384, 285] on select "None I want to Enter an Approximate Percentage I want to Enter the Square Foota…" at bounding box center [483, 280] width 305 height 16
select select "1"
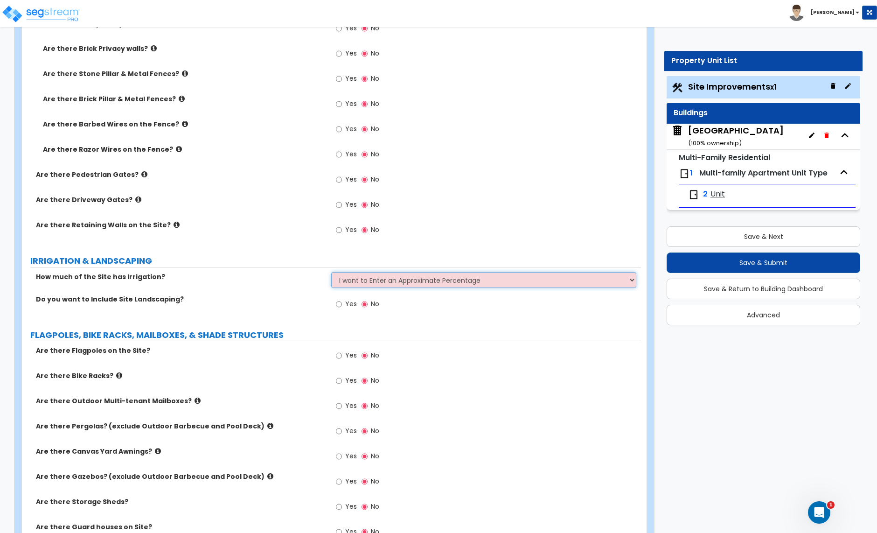
click at [331, 274] on select "None I want to Enter an Approximate Percentage I want to Enter the Square Foota…" at bounding box center [483, 280] width 305 height 16
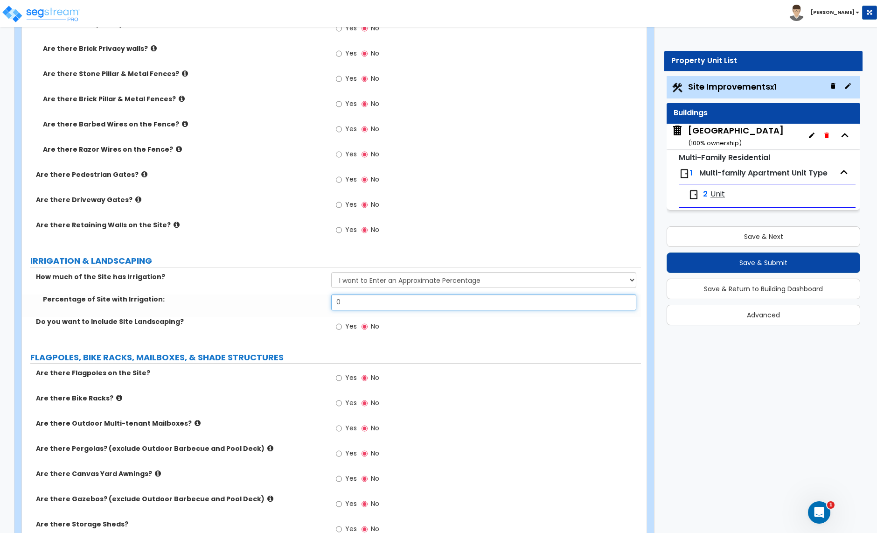
scroll to position [1464, 0]
click at [349, 310] on input "0" at bounding box center [483, 302] width 305 height 16
click at [350, 310] on input "0" at bounding box center [483, 302] width 305 height 16
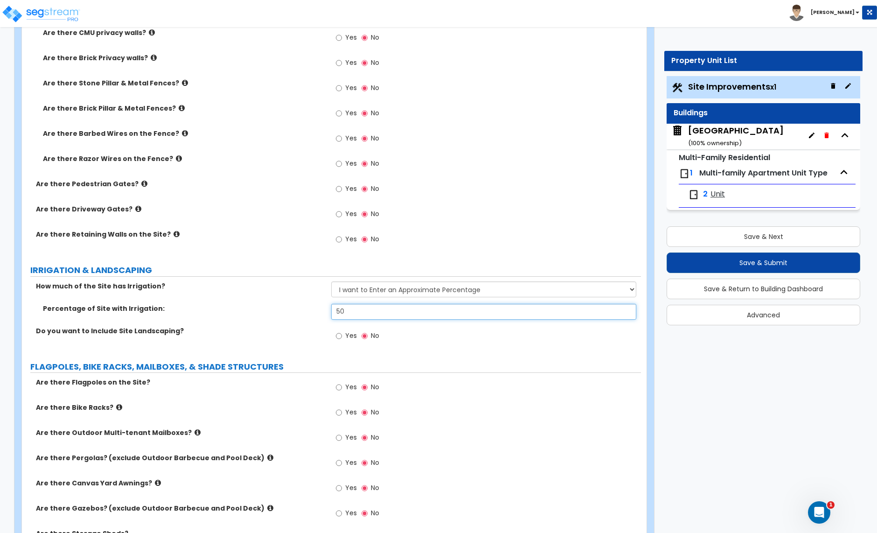
type input "50"
click at [341, 337] on input "Yes" at bounding box center [339, 336] width 6 height 10
radio input "true"
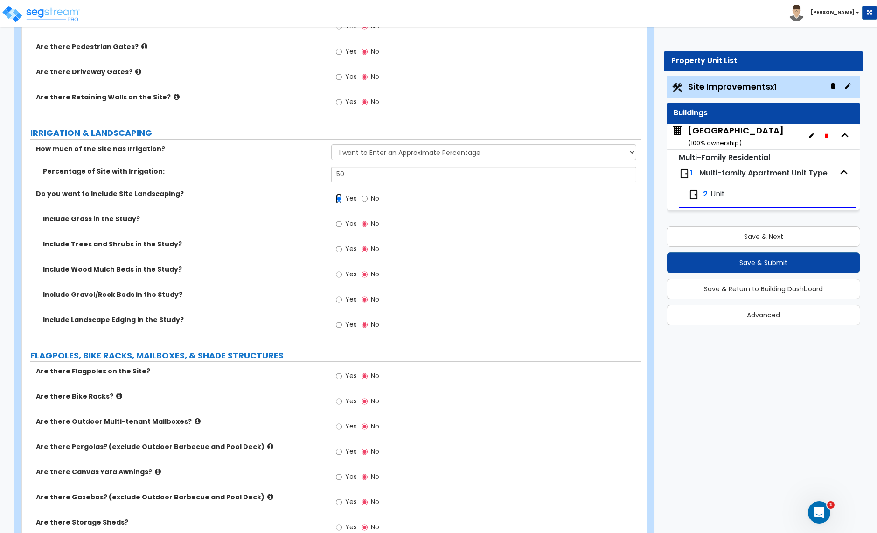
scroll to position [1596, 0]
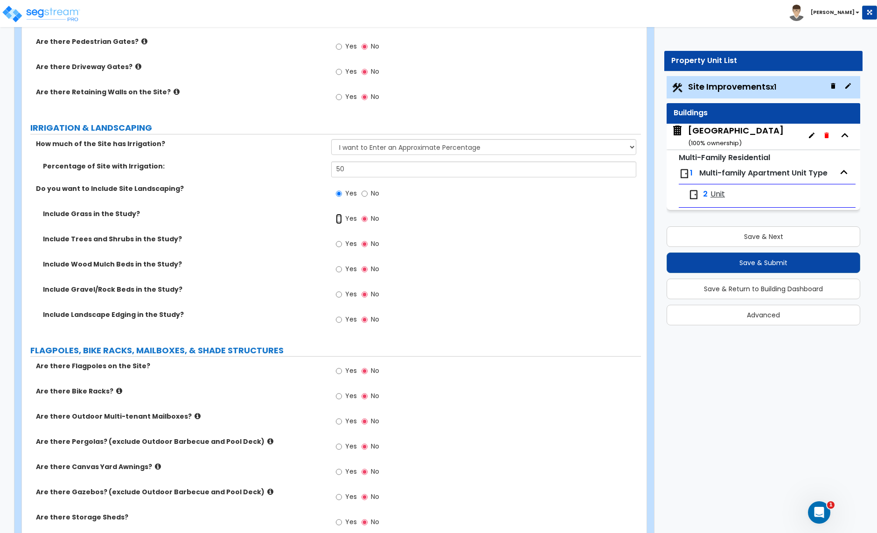
click at [339, 219] on input "Yes" at bounding box center [339, 219] width 6 height 10
radio input "true"
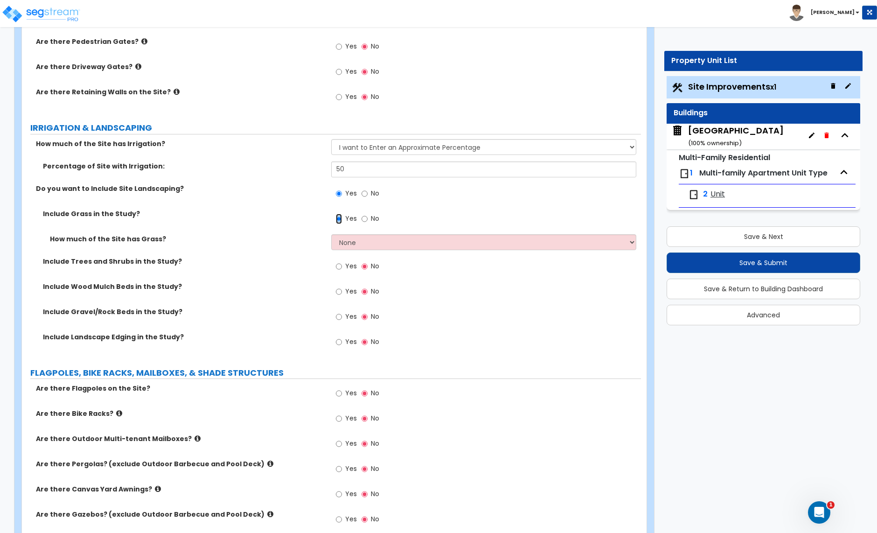
scroll to position [1596, 0]
click at [384, 146] on select "None I want to Enter an Approximate Percentage I want to Enter the Square Foota…" at bounding box center [483, 148] width 305 height 16
select select "2"
click at [331, 141] on select "None I want to Enter an Approximate Percentage I want to Enter the Square Foota…" at bounding box center [483, 148] width 305 height 16
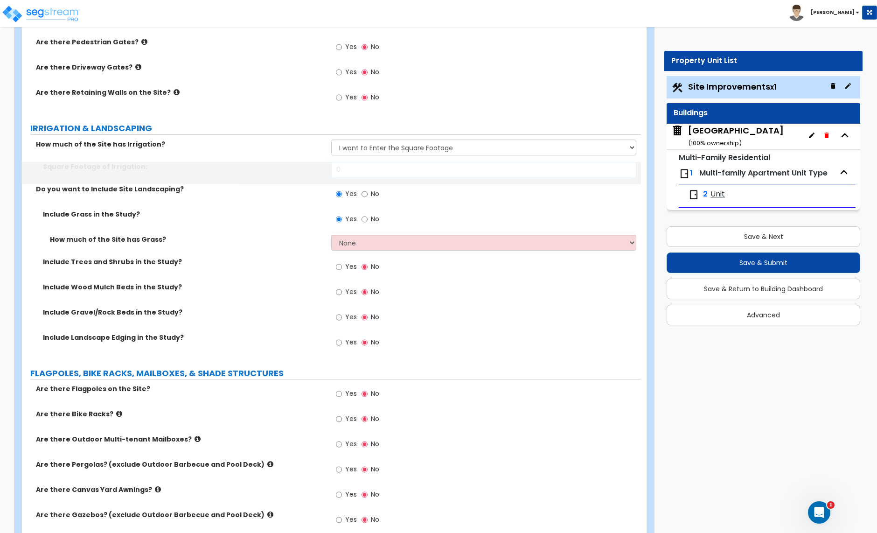
click at [353, 174] on input "0" at bounding box center [483, 170] width 305 height 16
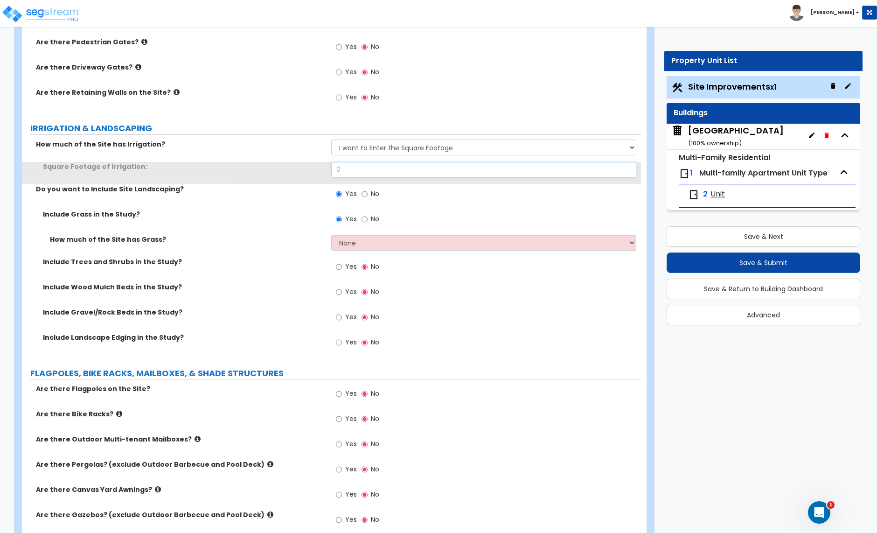
click at [353, 174] on input "0" at bounding box center [483, 170] width 305 height 16
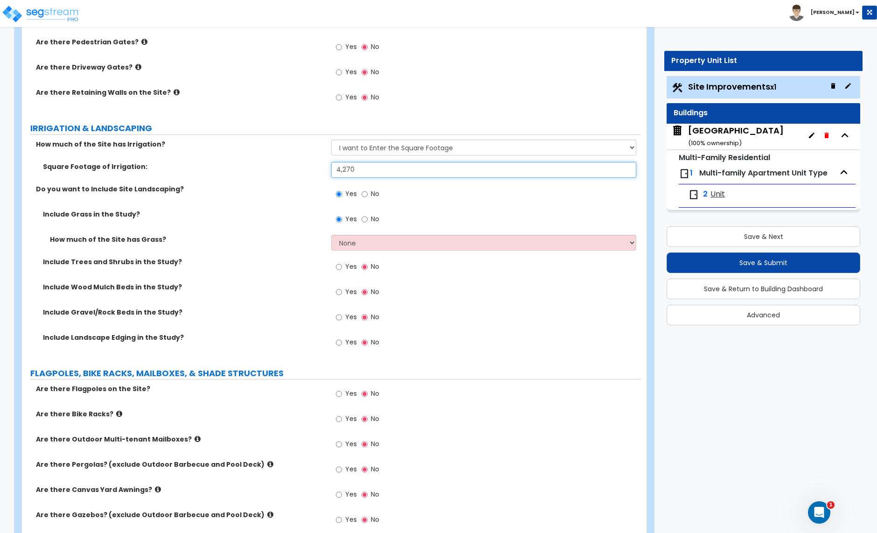
type input "4,270"
click at [272, 313] on label "Include Gravel/Rock Beds in the Study?" at bounding box center [183, 311] width 281 height 9
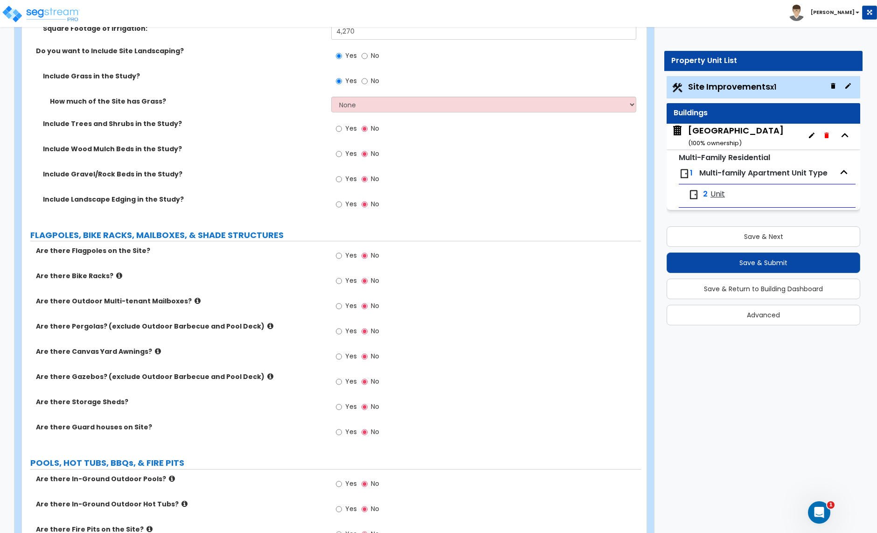
scroll to position [1707, 0]
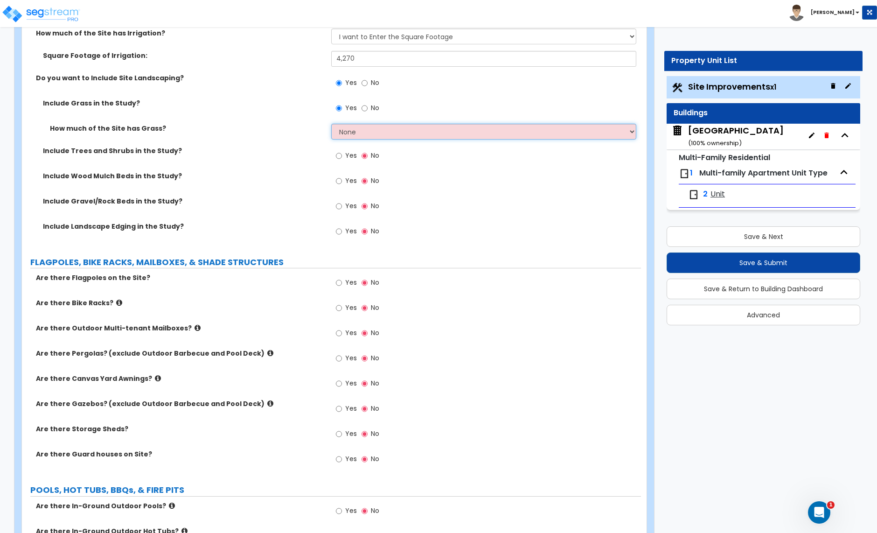
click at [362, 136] on select "None I want to Enter an Approximate Percentage I want to Enter the Square Foota…" at bounding box center [483, 132] width 305 height 16
select select "2"
click at [331, 125] on select "None I want to Enter an Approximate Percentage I want to Enter the Square Foota…" at bounding box center [483, 132] width 305 height 16
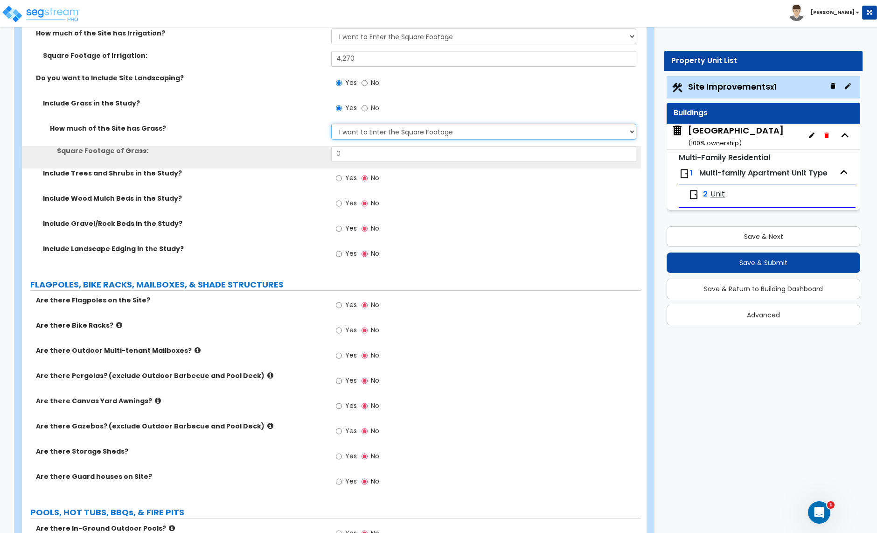
click at [347, 134] on select "None I want to Enter an Approximate Percentage I want to Enter the Square Foota…" at bounding box center [483, 132] width 305 height 16
click at [331, 125] on select "None I want to Enter an Approximate Percentage I want to Enter the Square Foota…" at bounding box center [483, 132] width 305 height 16
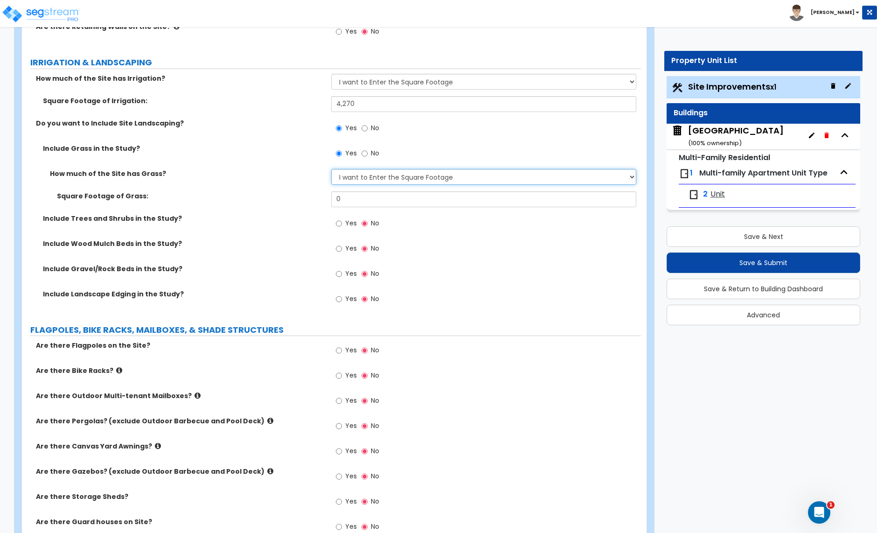
scroll to position [1661, 0]
click at [351, 205] on input "0" at bounding box center [483, 200] width 305 height 16
type input "4,270"
click at [420, 273] on div "Yes No" at bounding box center [485, 277] width 309 height 25
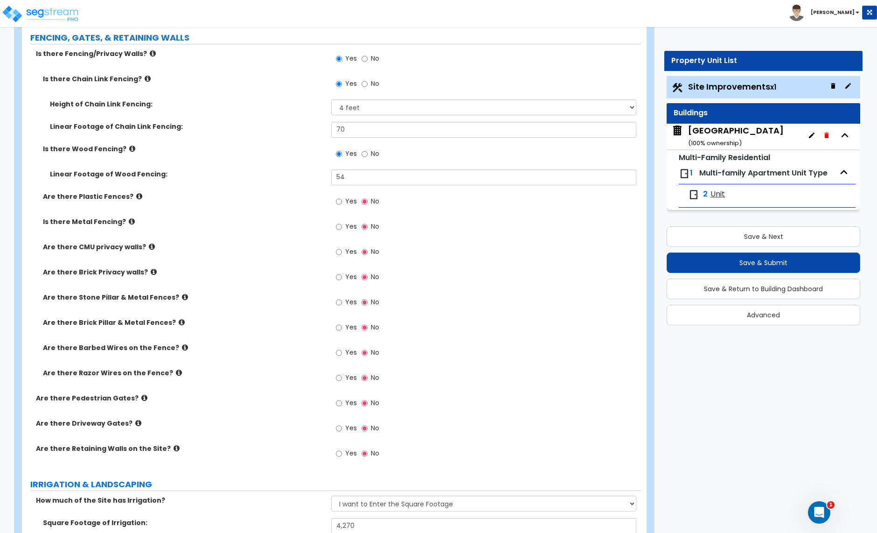
scroll to position [1243, 0]
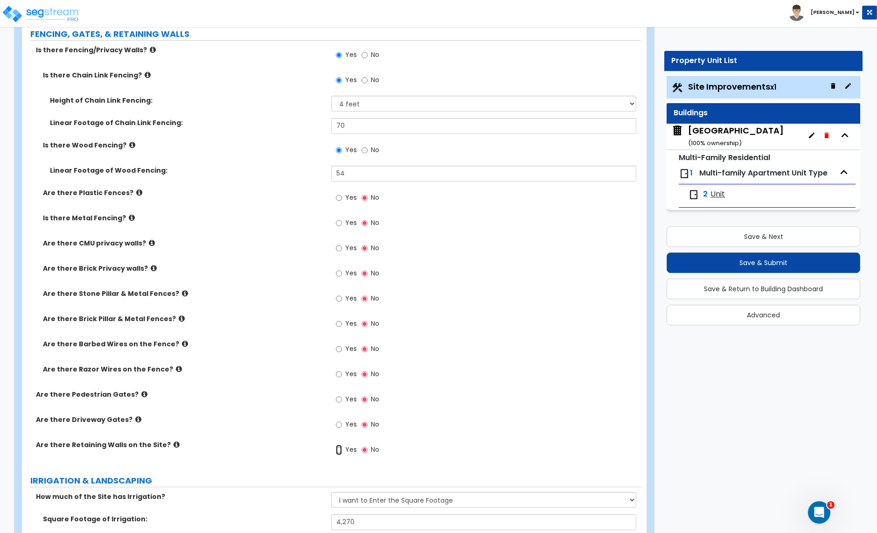
click at [336, 451] on input "Yes" at bounding box center [339, 450] width 6 height 10
radio input "true"
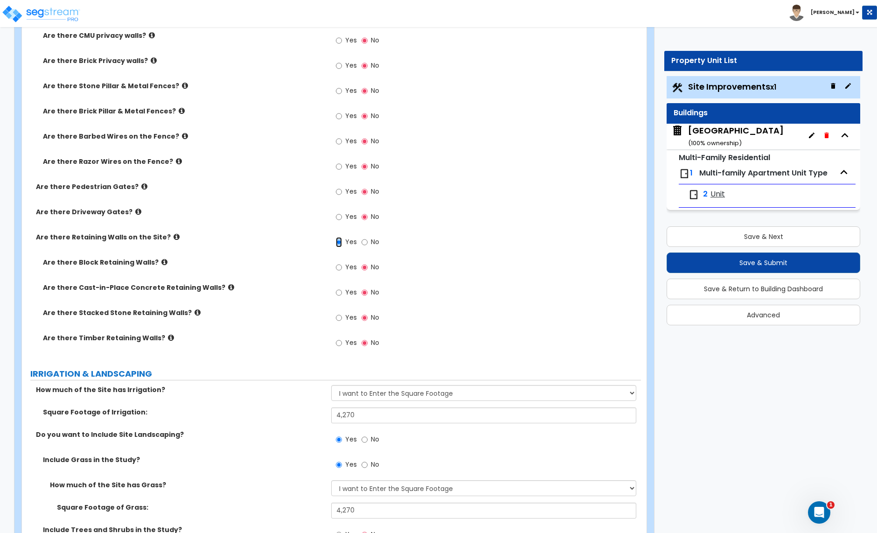
scroll to position [1462, 0]
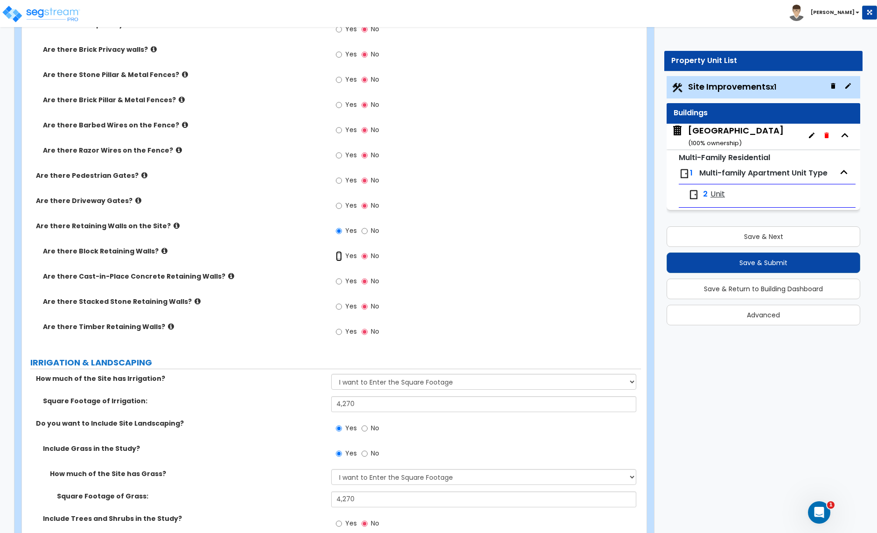
click at [338, 256] on input "Yes" at bounding box center [339, 256] width 6 height 10
radio input "true"
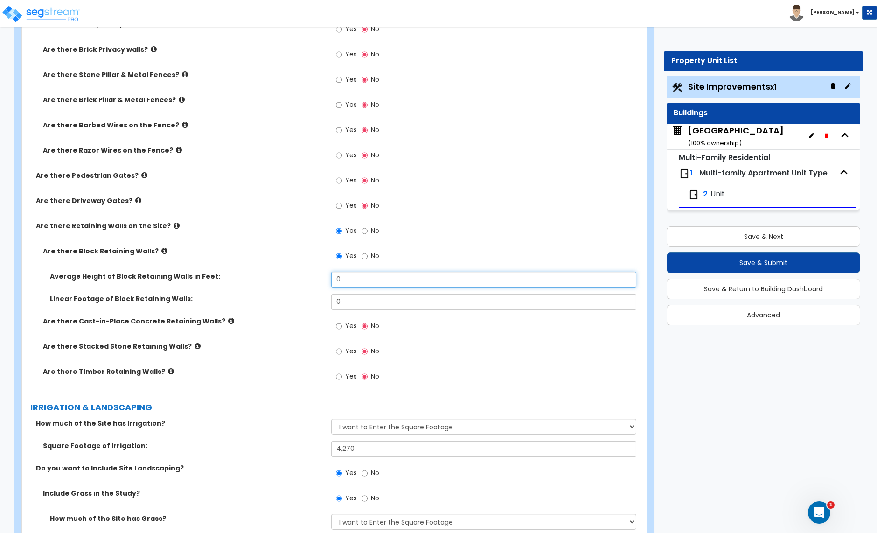
click at [350, 280] on input "0" at bounding box center [483, 280] width 305 height 16
type input "3"
click at [349, 304] on input "0" at bounding box center [483, 302] width 305 height 16
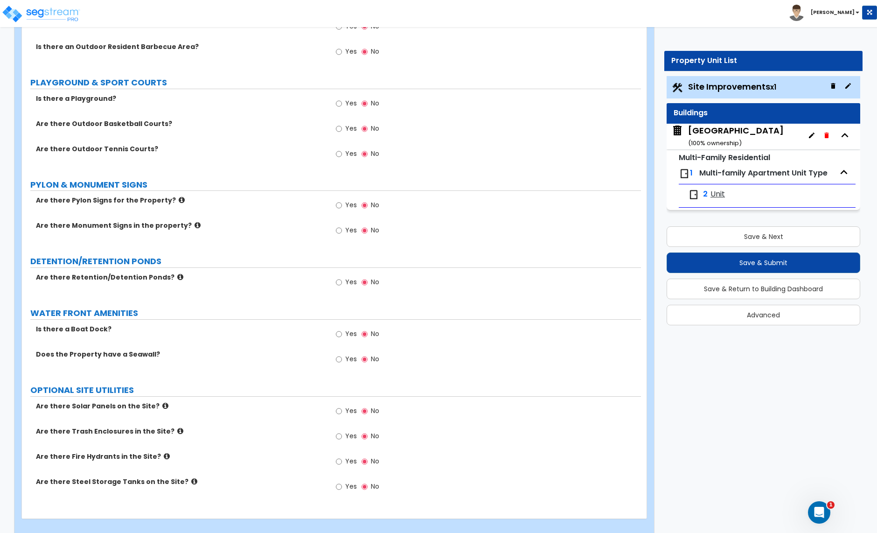
scroll to position [2424, 0]
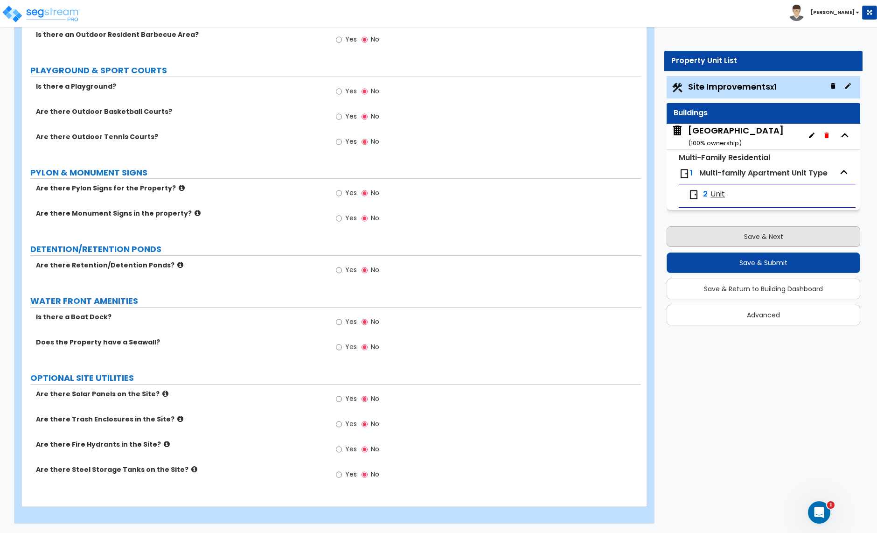
type input "30"
drag, startPoint x: 726, startPoint y: 239, endPoint x: 719, endPoint y: 242, distance: 7.8
click at [726, 239] on button "Save & Next" at bounding box center [764, 236] width 194 height 21
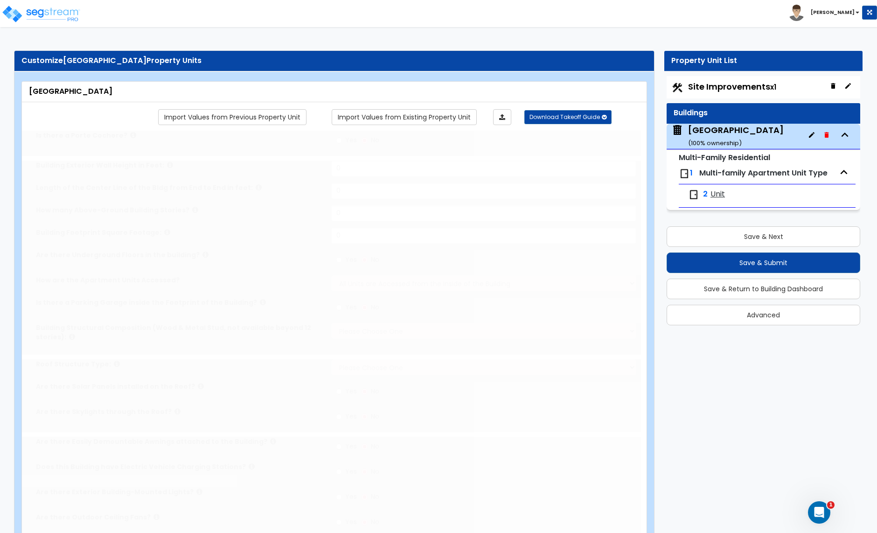
type input "1"
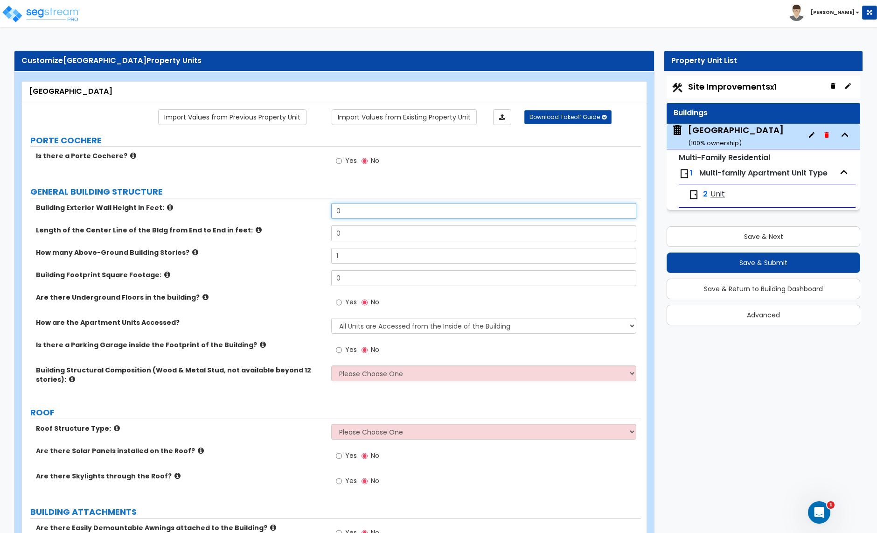
click at [351, 211] on input "0" at bounding box center [483, 211] width 305 height 16
type input "20"
click at [348, 229] on input "0" at bounding box center [483, 233] width 305 height 16
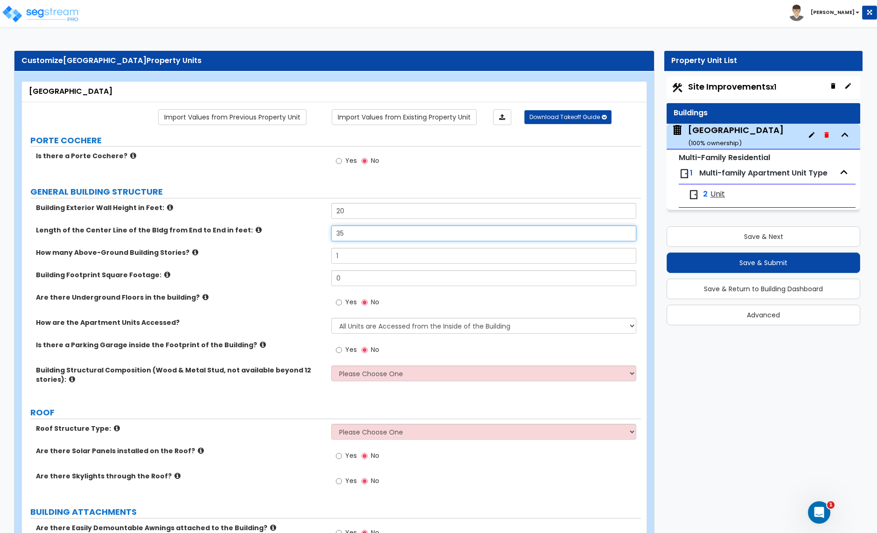
type input "35"
click at [350, 254] on input "1" at bounding box center [483, 256] width 305 height 16
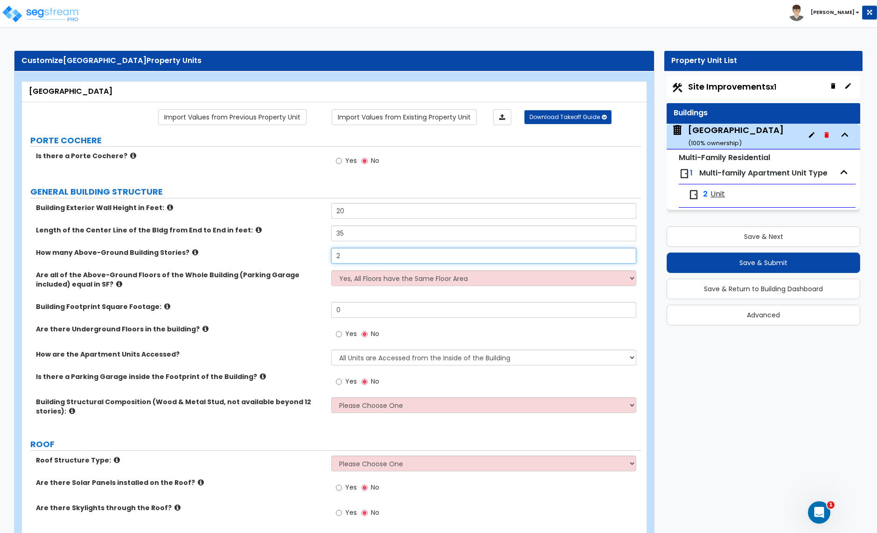
type input "2"
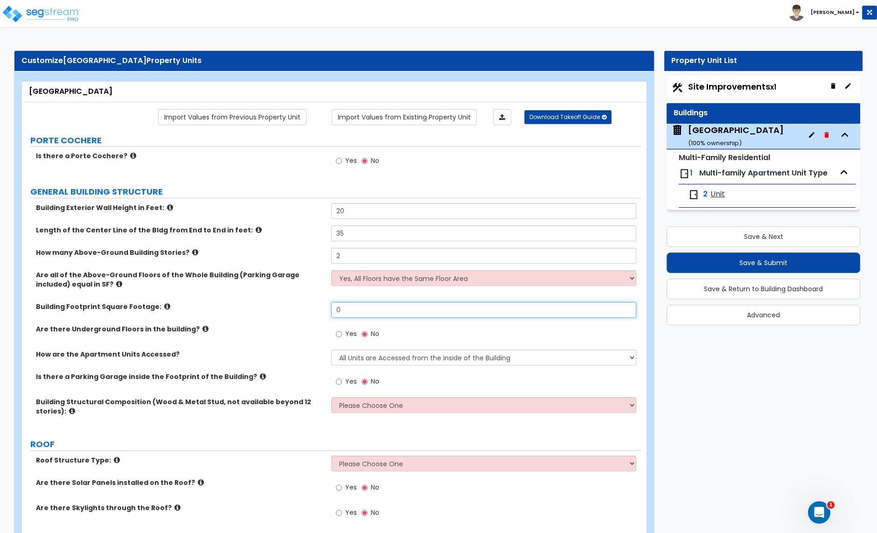
click at [388, 312] on input "0" at bounding box center [483, 310] width 305 height 16
type input "1,219"
click at [340, 334] on input "Yes" at bounding box center [339, 334] width 6 height 10
radio input "true"
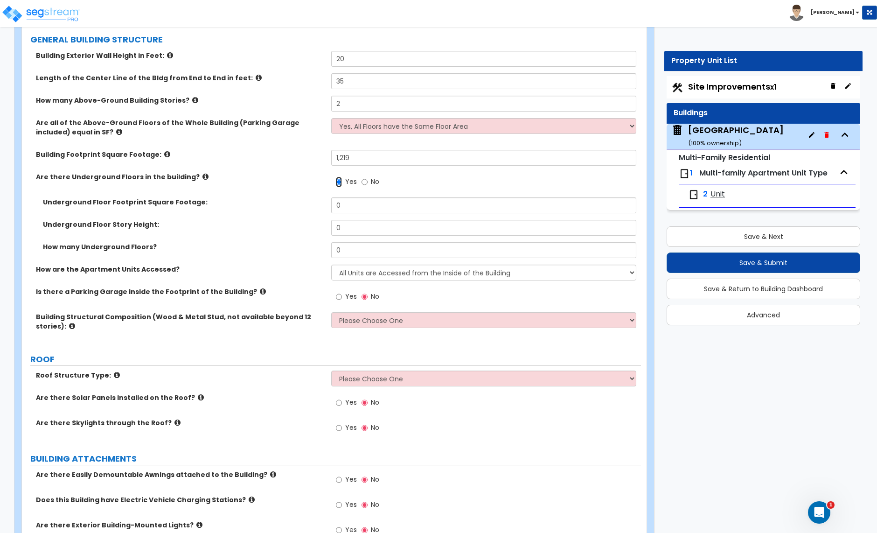
scroll to position [154, 0]
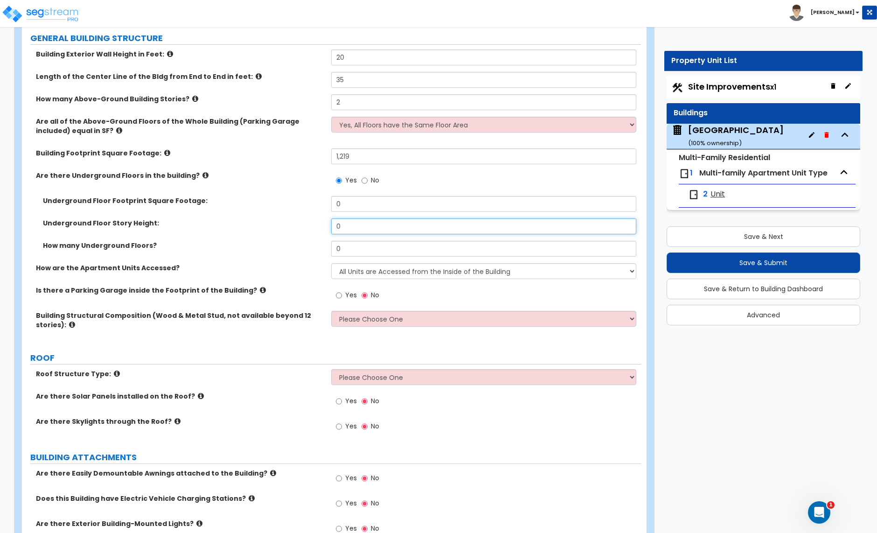
click at [357, 230] on input "0" at bounding box center [483, 226] width 305 height 16
type input "6"
click at [362, 207] on input "0" at bounding box center [483, 204] width 305 height 16
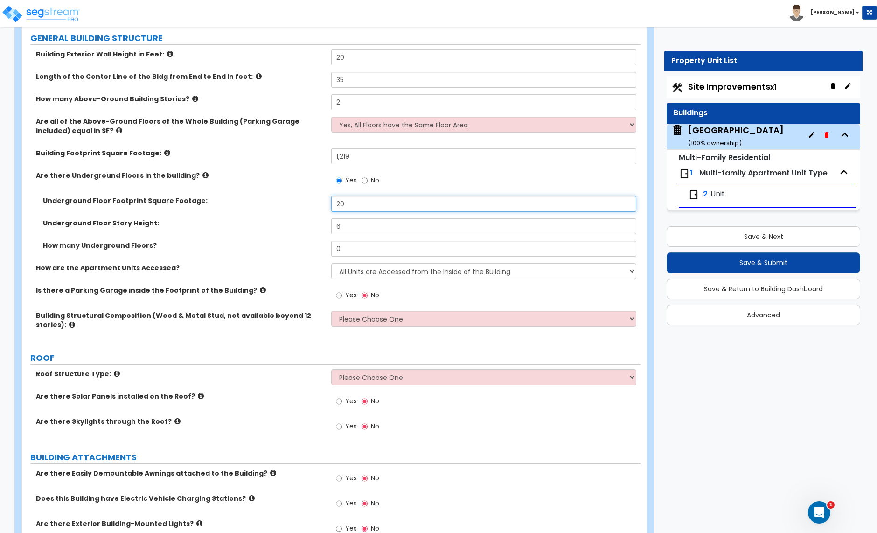
type input "2"
type input "100"
click at [346, 249] on input "0" at bounding box center [483, 249] width 305 height 16
type input "1"
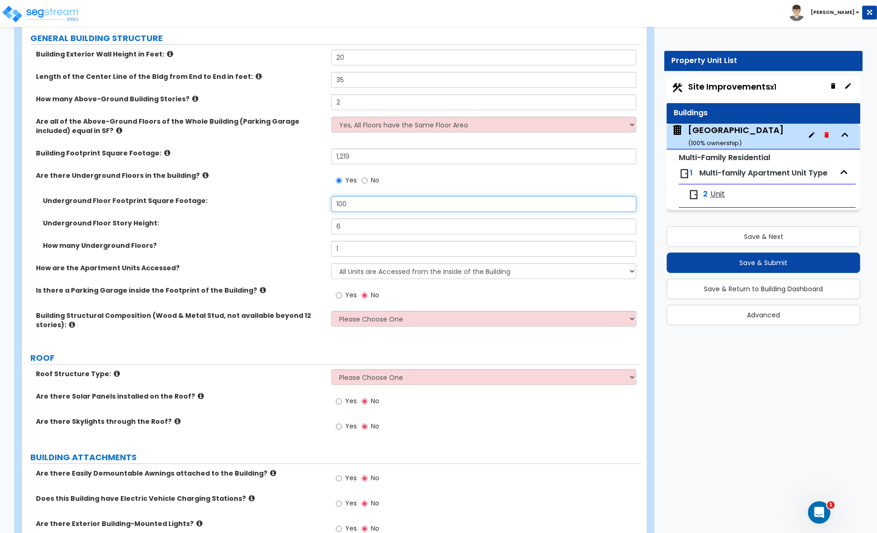
click at [344, 202] on input "100" at bounding box center [483, 204] width 305 height 16
click at [345, 202] on input "100" at bounding box center [483, 204] width 305 height 16
type input "150"
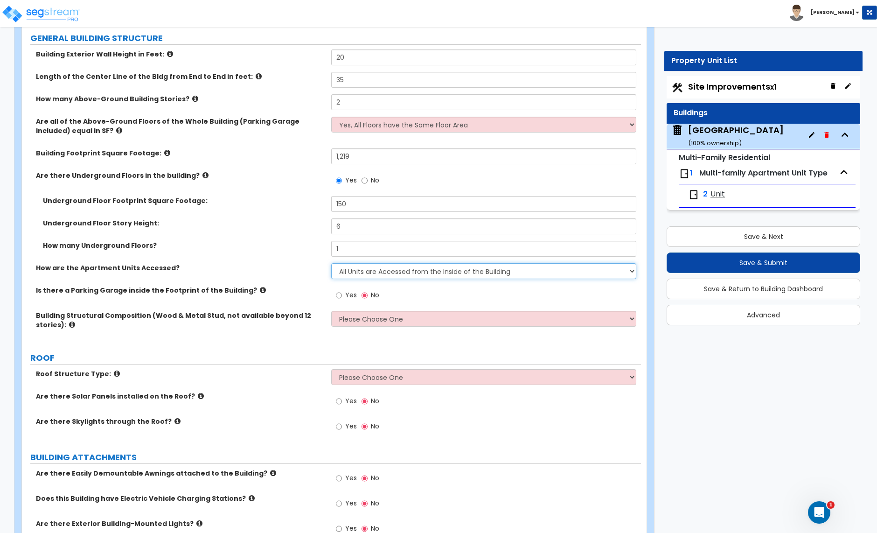
click at [418, 275] on select "All Units are Accessed from the Inside of the Building All Units are Accessed f…" at bounding box center [483, 271] width 305 height 16
select select "2"
click at [331, 264] on select "All Units are Accessed from the Inside of the Building All Units are Accessed f…" at bounding box center [483, 271] width 305 height 16
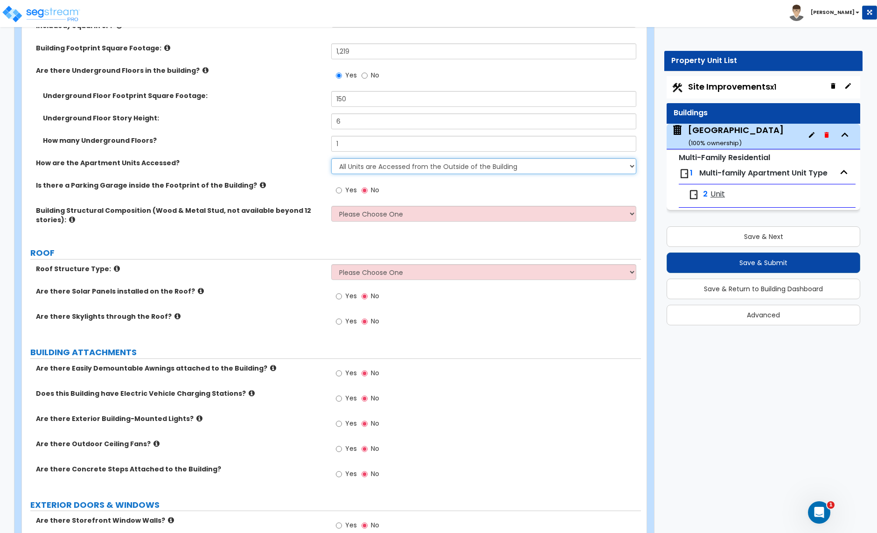
scroll to position [265, 0]
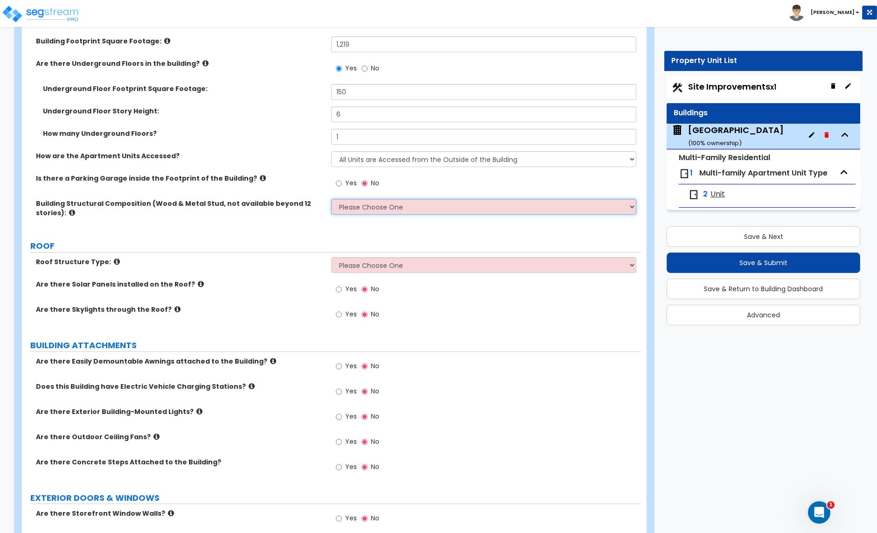
click at [399, 213] on select "Please Choose One Reinforced Concrete Structural Steel Brick Masonry CMU Masonr…" at bounding box center [483, 207] width 305 height 16
select select "7"
click at [331, 200] on select "Please Choose One Reinforced Concrete Structural Steel Brick Masonry CMU Masonr…" at bounding box center [483, 207] width 305 height 16
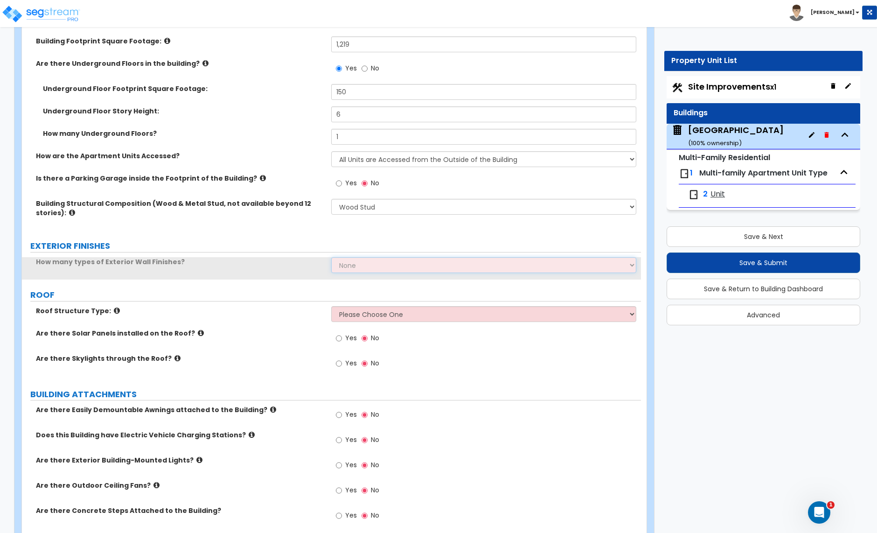
click at [374, 267] on select "None 1 2 3" at bounding box center [483, 265] width 305 height 16
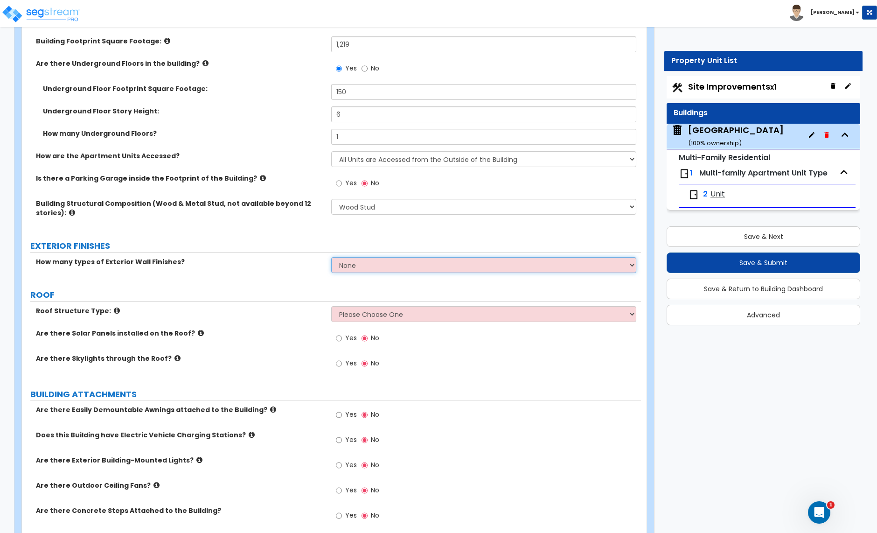
click at [380, 270] on select "None 1 2 3" at bounding box center [483, 265] width 305 height 16
select select "1"
click at [331, 258] on select "None 1 2 3" at bounding box center [483, 265] width 305 height 16
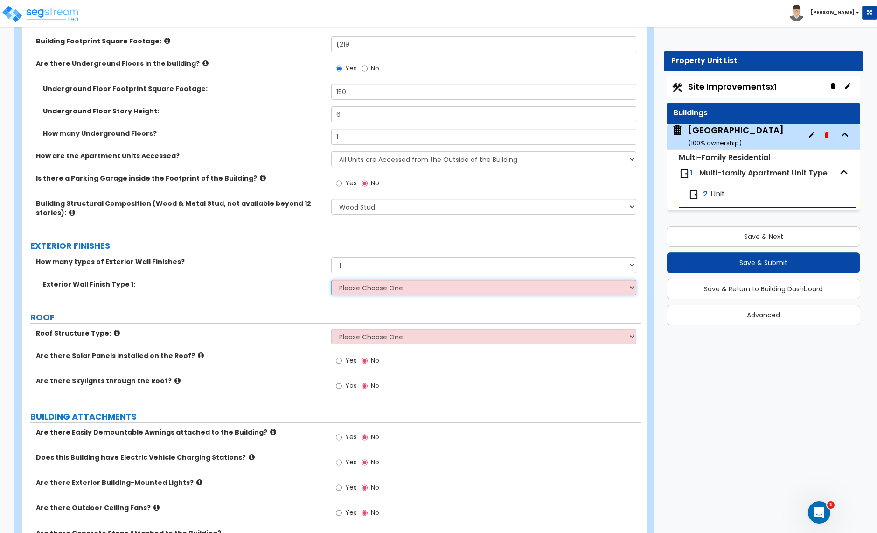
click at [414, 284] on select "Please Choose One No Finish/Shared Wall No Wall Brick Veneer Stone Veneer Wood …" at bounding box center [483, 287] width 305 height 16
select select "2"
click at [331, 280] on select "Please Choose One No Finish/Shared Wall No Wall Brick Veneer Stone Veneer Wood …" at bounding box center [483, 287] width 305 height 16
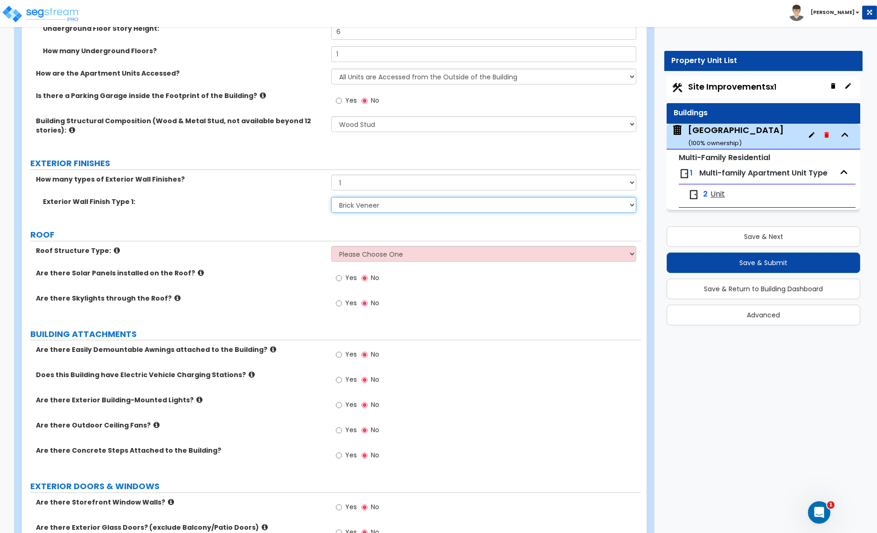
scroll to position [354, 0]
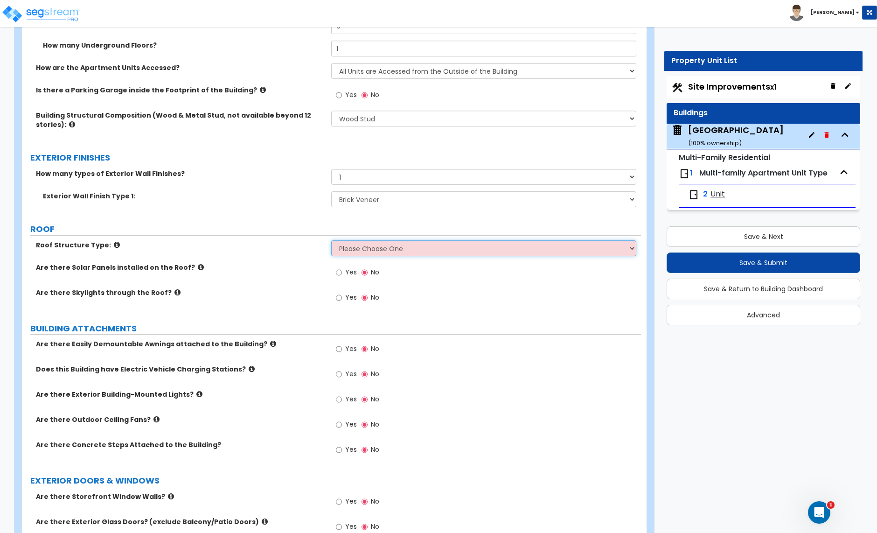
click at [375, 244] on select "Please Choose One Gable Roof Flat Roof Hybrid Gable & Flat Roof" at bounding box center [483, 248] width 305 height 16
select select "1"
click at [331, 241] on select "Please Choose One Gable Roof Flat Roof Hybrid Gable & Flat Roof" at bounding box center [483, 248] width 305 height 16
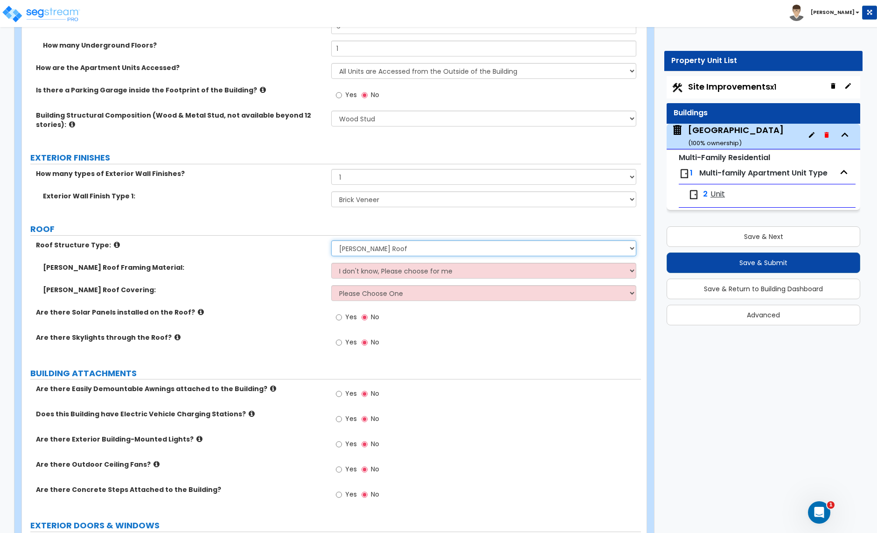
scroll to position [351, 0]
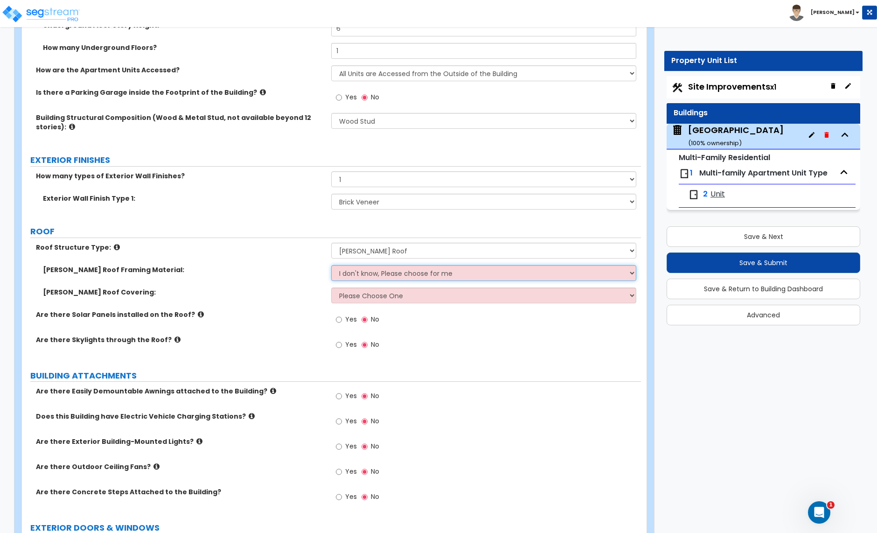
click at [363, 269] on select "I don't know, Please choose for me Metal Wood" at bounding box center [483, 273] width 305 height 16
select select "2"
click at [331, 266] on select "I don't know, Please choose for me Metal Wood" at bounding box center [483, 273] width 305 height 16
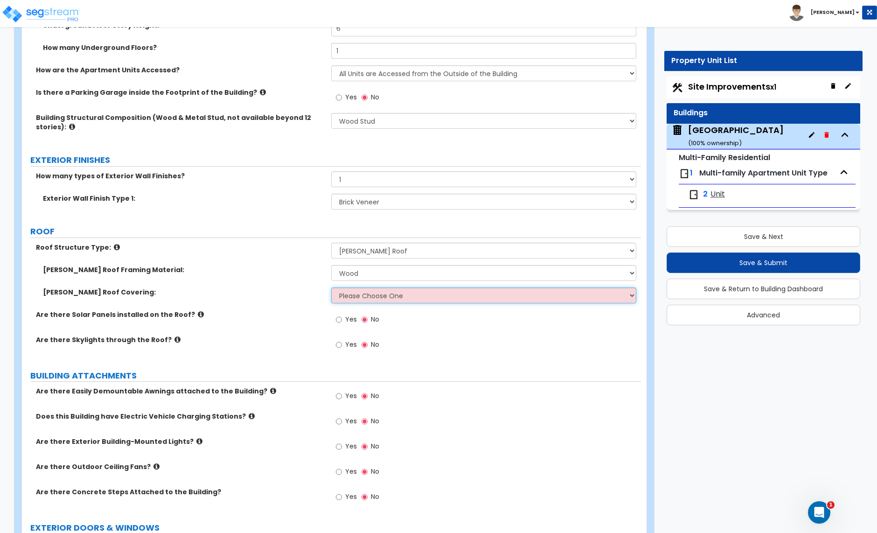
click at [376, 301] on select "Please Choose One Asphalt Shingle Clay Tile Wood Shingle Metal Shingle Standing…" at bounding box center [483, 295] width 305 height 16
select select "1"
click at [331, 288] on select "Please Choose One Asphalt Shingle Clay Tile Wood Shingle Metal Shingle Standing…" at bounding box center [483, 295] width 305 height 16
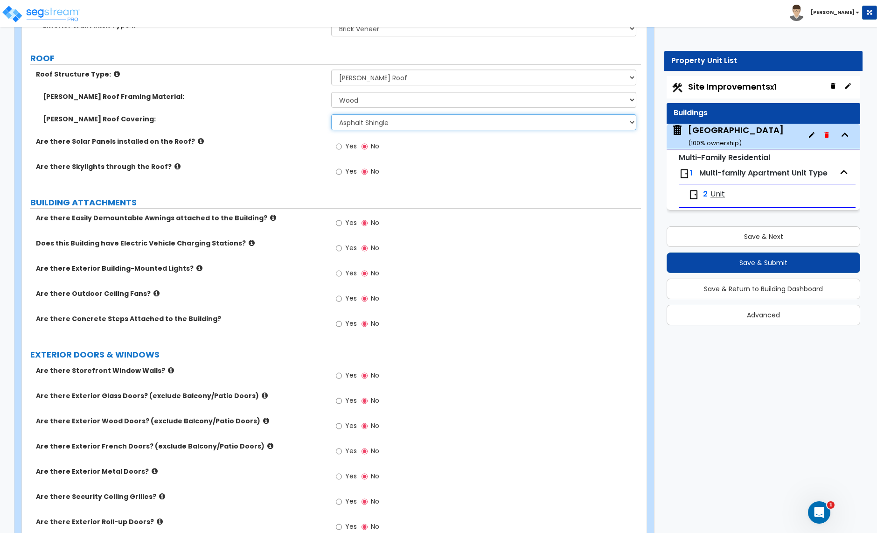
scroll to position [523, 0]
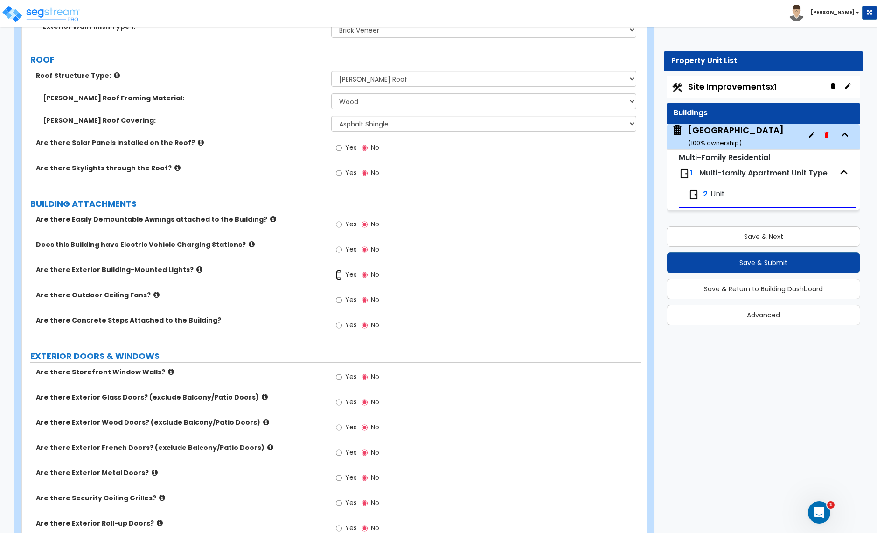
click at [338, 276] on input "Yes" at bounding box center [339, 275] width 6 height 10
radio input "true"
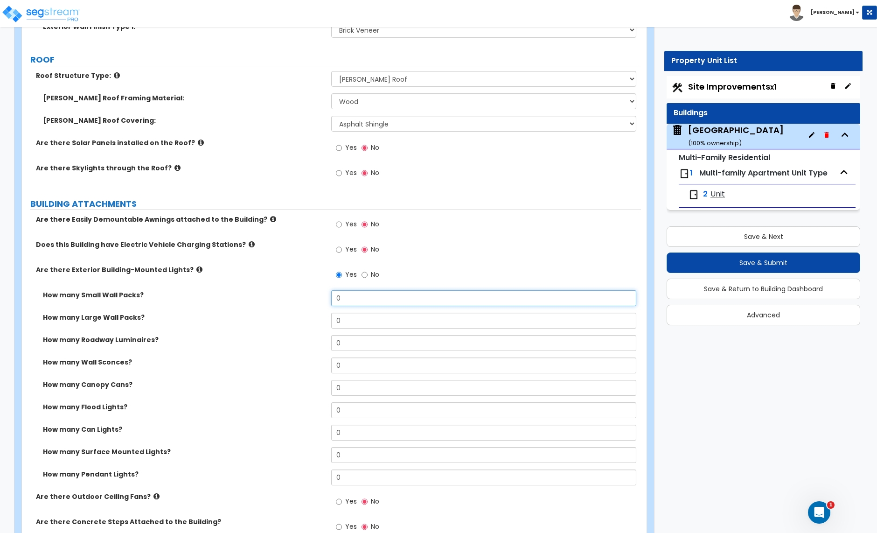
click at [349, 303] on input "0" at bounding box center [483, 298] width 305 height 16
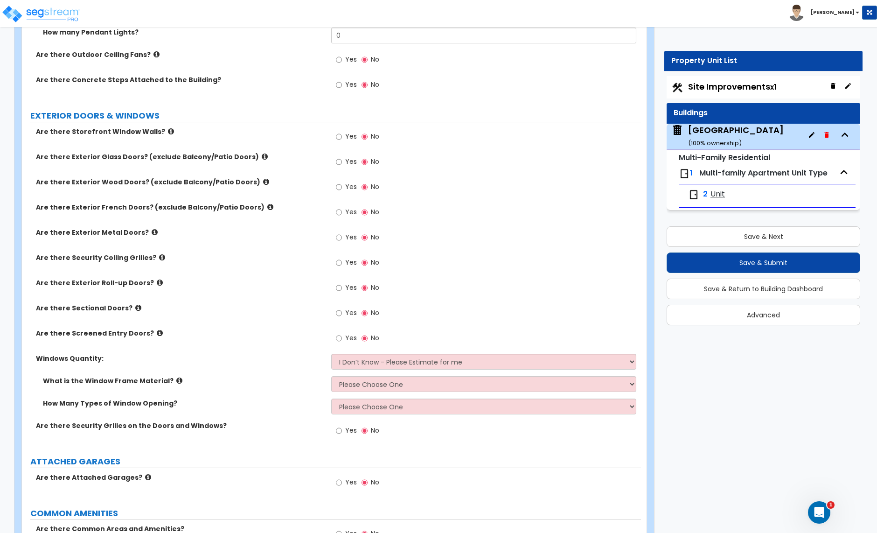
scroll to position [966, 0]
type input "4"
click at [339, 237] on input "Yes" at bounding box center [339, 236] width 6 height 10
radio input "true"
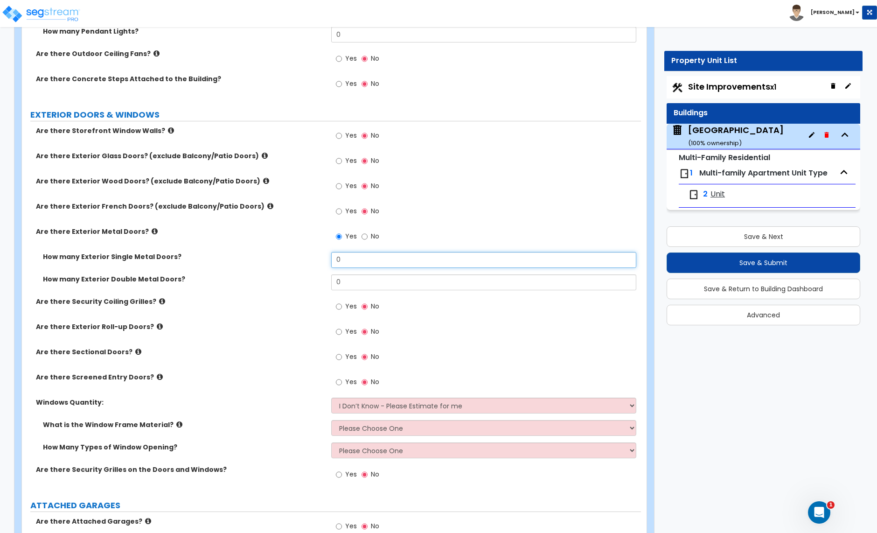
click at [377, 261] on input "0" at bounding box center [483, 260] width 305 height 16
type input "2"
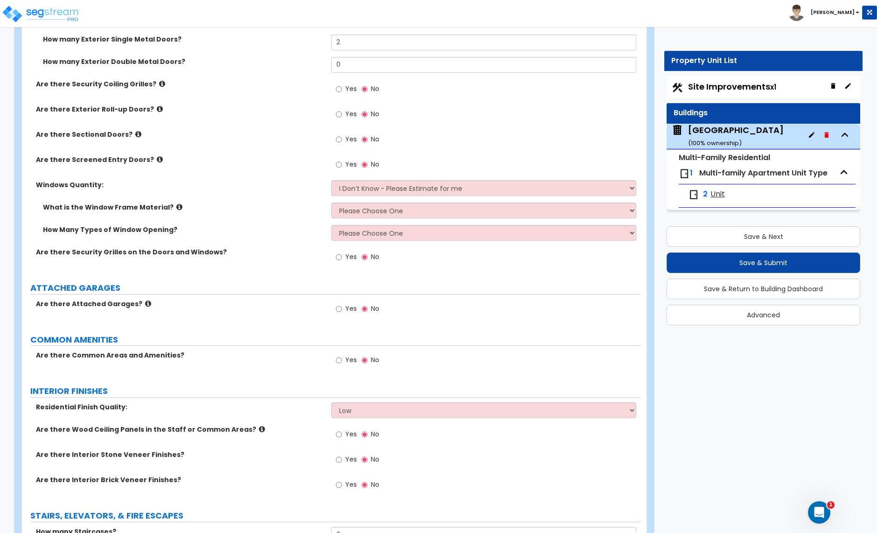
scroll to position [1189, 0]
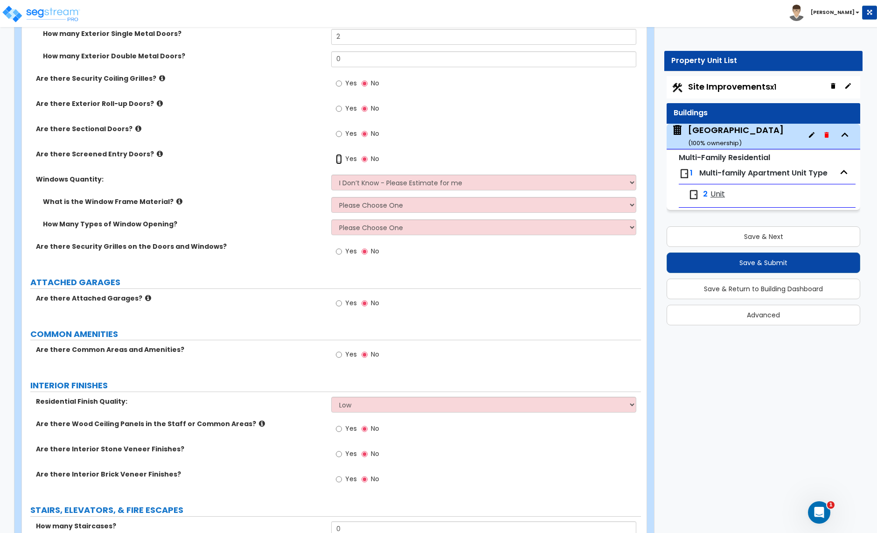
click at [338, 160] on input "Yes" at bounding box center [339, 159] width 6 height 10
radio input "true"
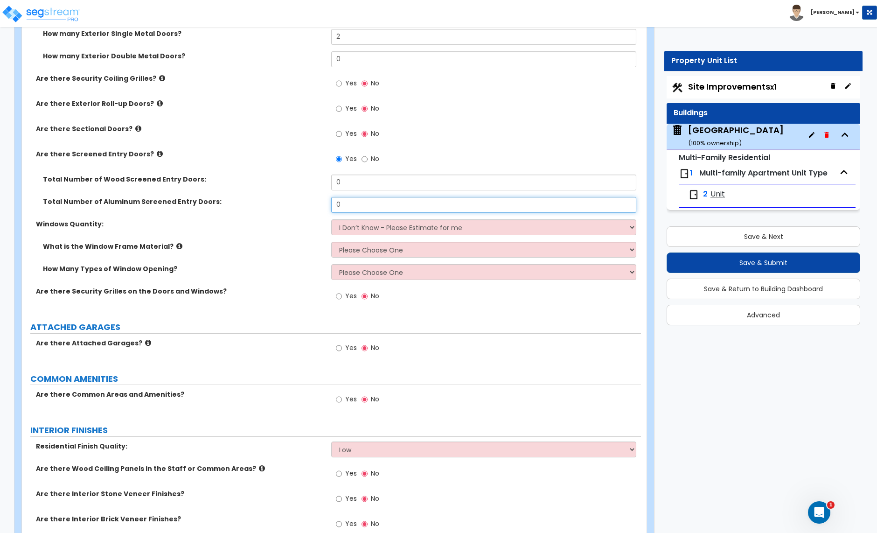
click at [347, 207] on input "0" at bounding box center [483, 205] width 305 height 16
click at [343, 37] on input "2" at bounding box center [483, 37] width 305 height 16
type input "3"
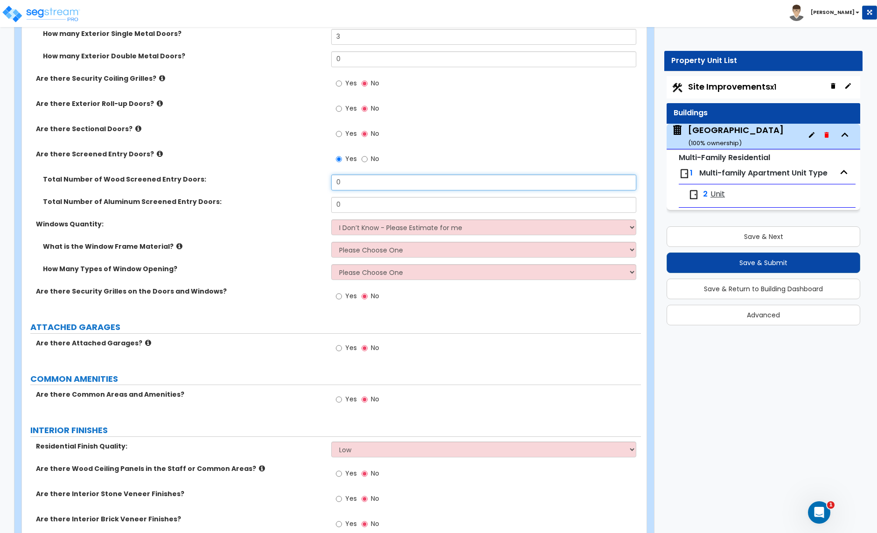
click at [339, 183] on input "0" at bounding box center [483, 183] width 305 height 16
click at [342, 202] on input "0" at bounding box center [483, 205] width 305 height 16
type input "1"
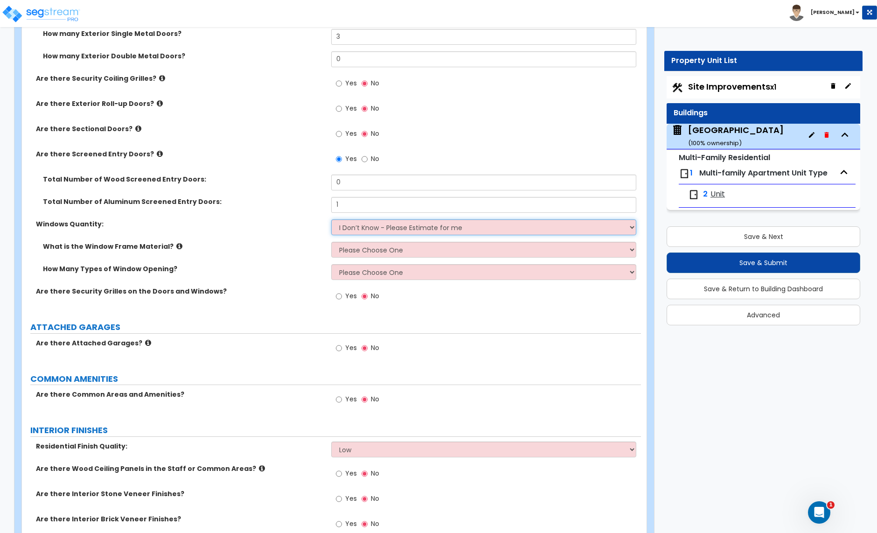
click at [391, 230] on select "I Don’t Know - Please Estimate for me I want to Enter the Quantity" at bounding box center [483, 227] width 305 height 16
click at [331, 221] on select "I Don’t Know - Please Estimate for me I want to Enter the Quantity" at bounding box center [483, 227] width 305 height 16
click at [340, 251] on select "Please Choose One Vinyl Aluminum Wood" at bounding box center [483, 250] width 305 height 16
select select "2"
click at [331, 243] on select "Please Choose One Vinyl Aluminum Wood" at bounding box center [483, 250] width 305 height 16
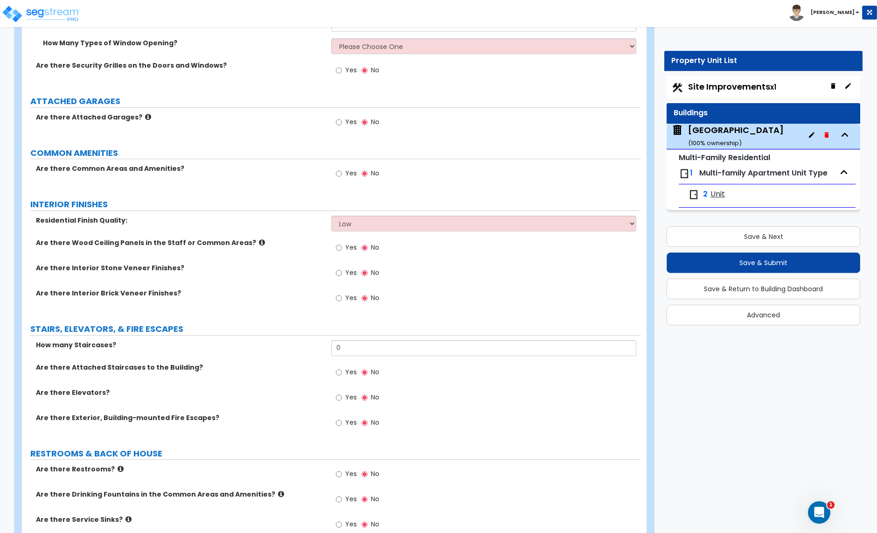
scroll to position [1418, 0]
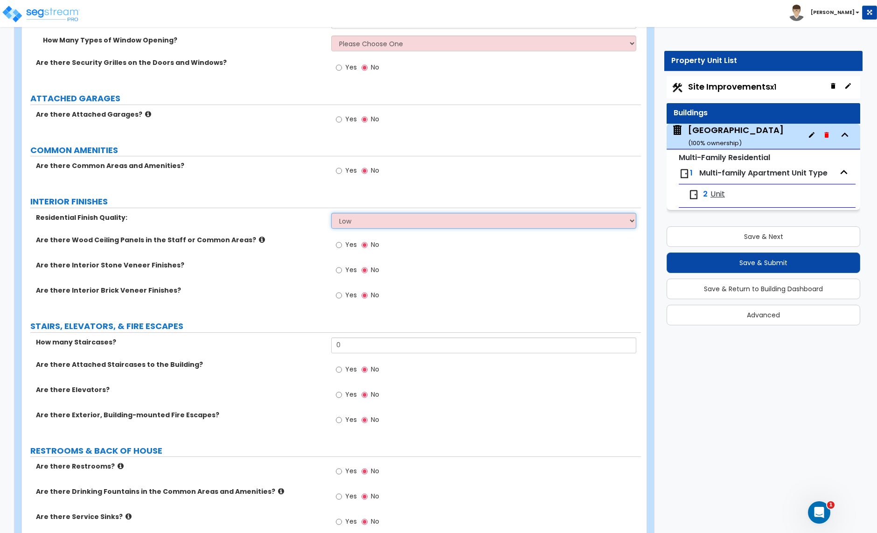
click at [357, 228] on select "Low Average High" at bounding box center [483, 221] width 305 height 16
select select "1"
click at [331, 215] on select "Low Average High" at bounding box center [483, 221] width 305 height 16
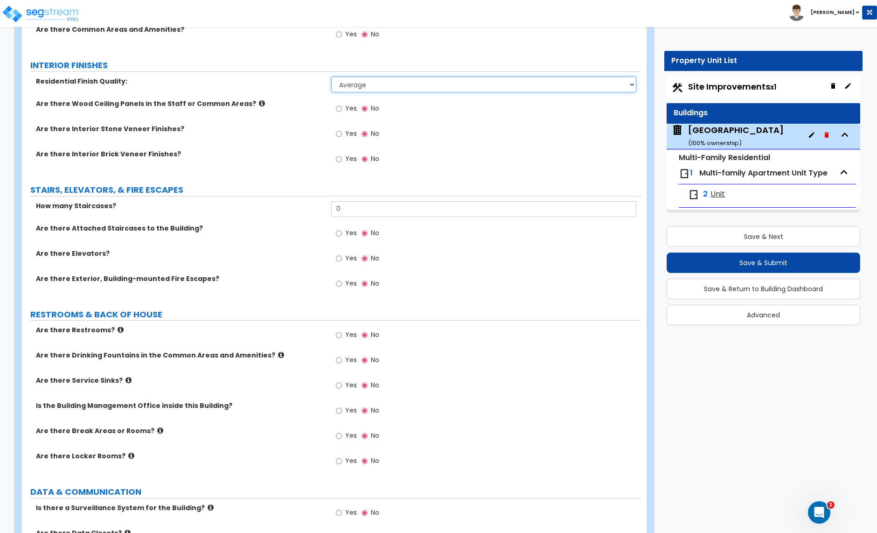
scroll to position [1556, 0]
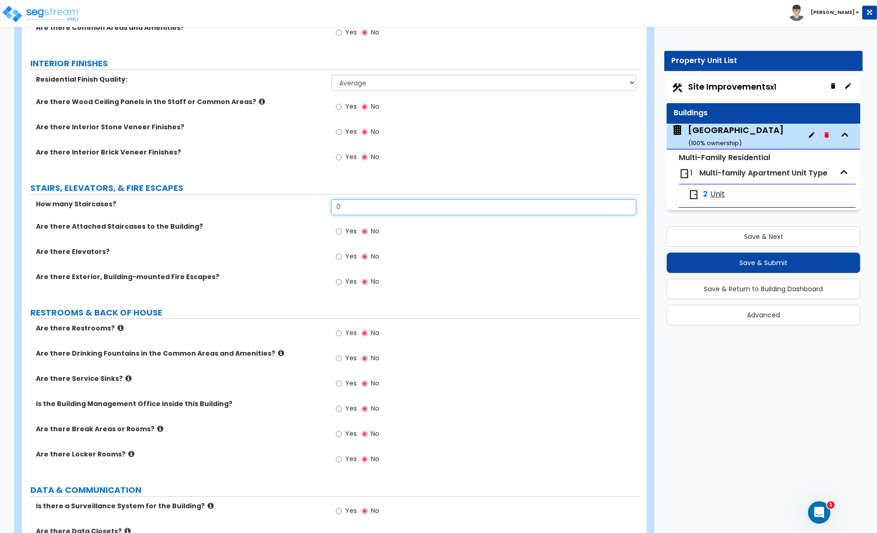
click at [355, 207] on input "0" at bounding box center [483, 207] width 305 height 16
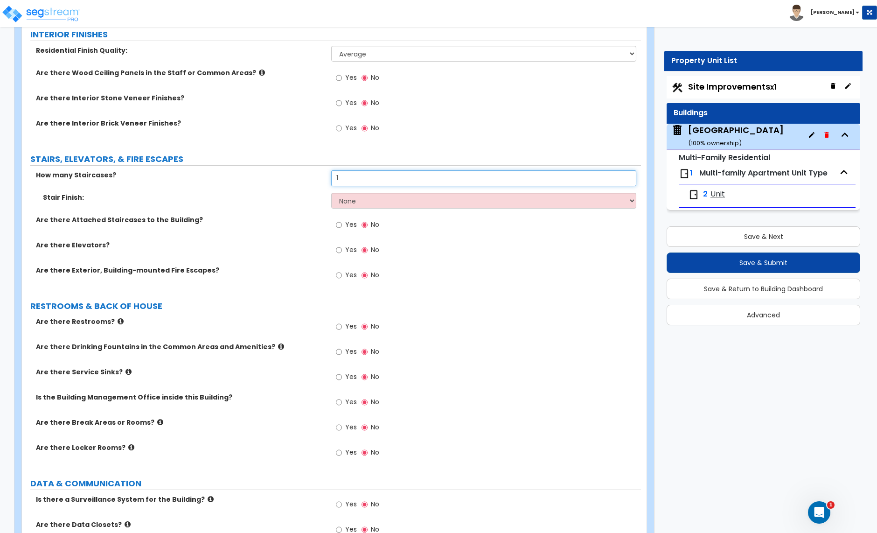
scroll to position [1585, 0]
type input "1"
click at [407, 203] on select "None Tile Wood Laminate VCT Sheet Carpet Sheet Vinyl Carpet Tile" at bounding box center [483, 200] width 305 height 16
select select "5"
click at [331, 194] on select "None Tile Wood Laminate VCT Sheet Carpet Sheet Vinyl Carpet Tile" at bounding box center [483, 200] width 305 height 16
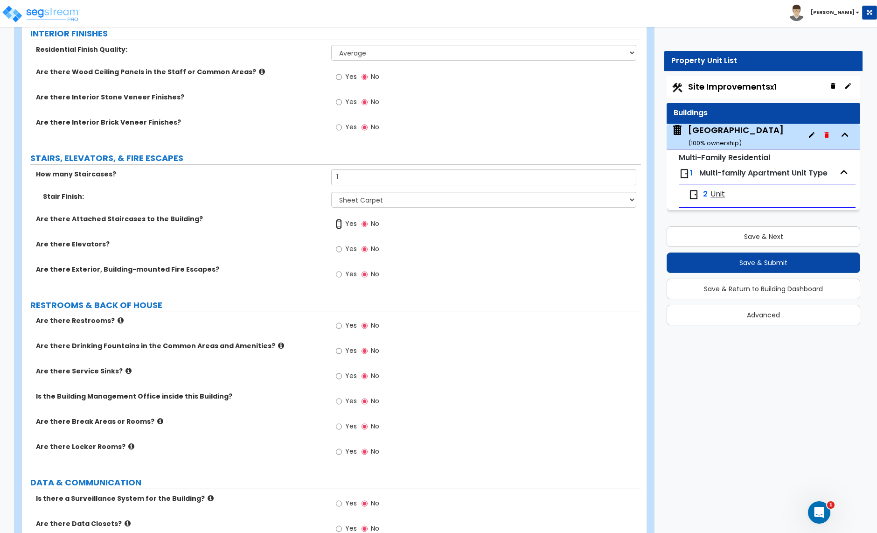
click at [336, 225] on input "Yes" at bounding box center [339, 224] width 6 height 10
radio input "true"
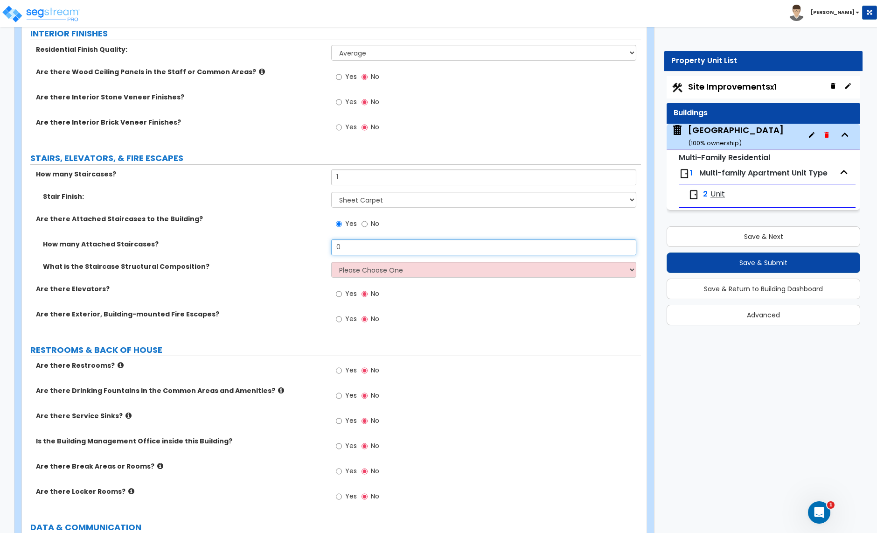
click at [349, 249] on input "0" at bounding box center [483, 247] width 305 height 16
click at [355, 250] on input "0" at bounding box center [483, 247] width 305 height 16
type input "2"
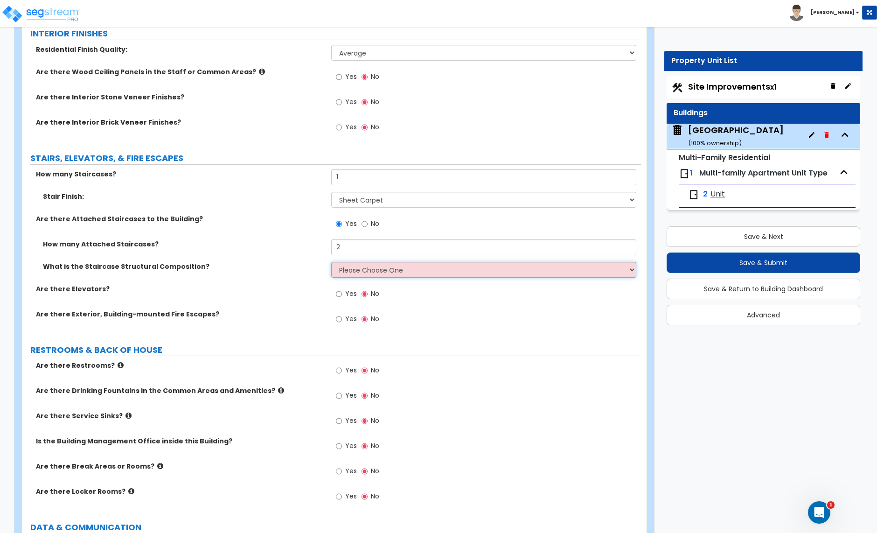
click at [361, 278] on select "Please Choose One Reinforced Concrete Structural Steel Wood" at bounding box center [483, 270] width 305 height 16
select select "3"
click at [331, 264] on select "Please Choose One Reinforced Concrete Structural Steel Wood" at bounding box center [483, 270] width 305 height 16
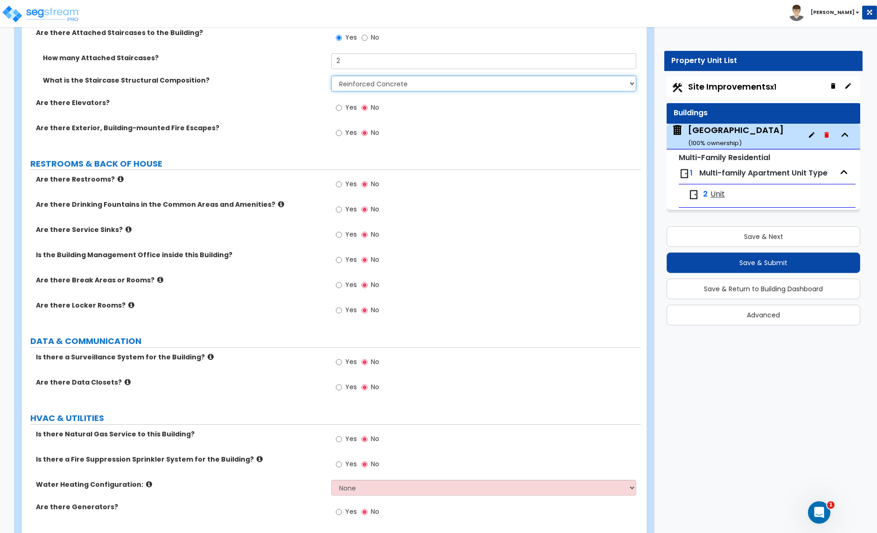
scroll to position [1811, 0]
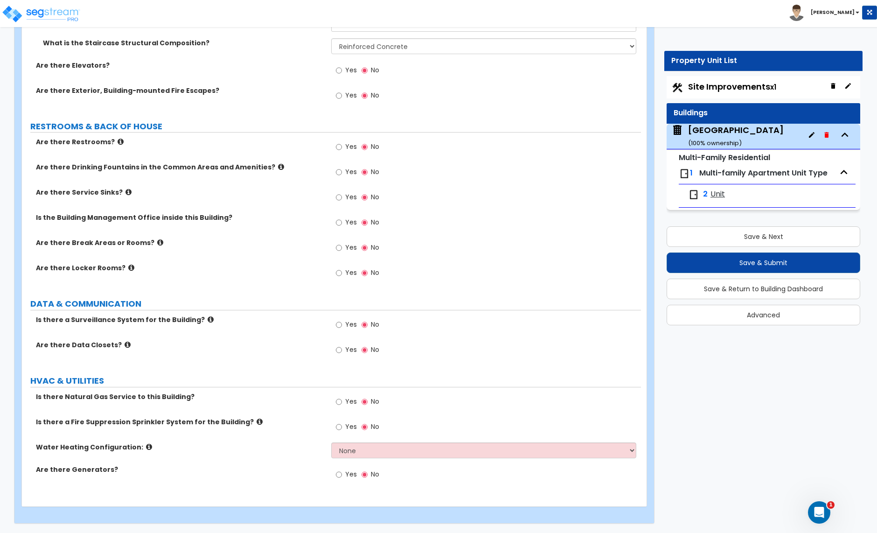
click at [343, 400] on label "Yes" at bounding box center [346, 403] width 21 height 16
click at [342, 400] on input "Yes" at bounding box center [339, 402] width 6 height 10
radio input "true"
click at [374, 450] on select "None Water Heater for Multiple Units Water Heater for Individual Units" at bounding box center [483, 450] width 305 height 16
select select "2"
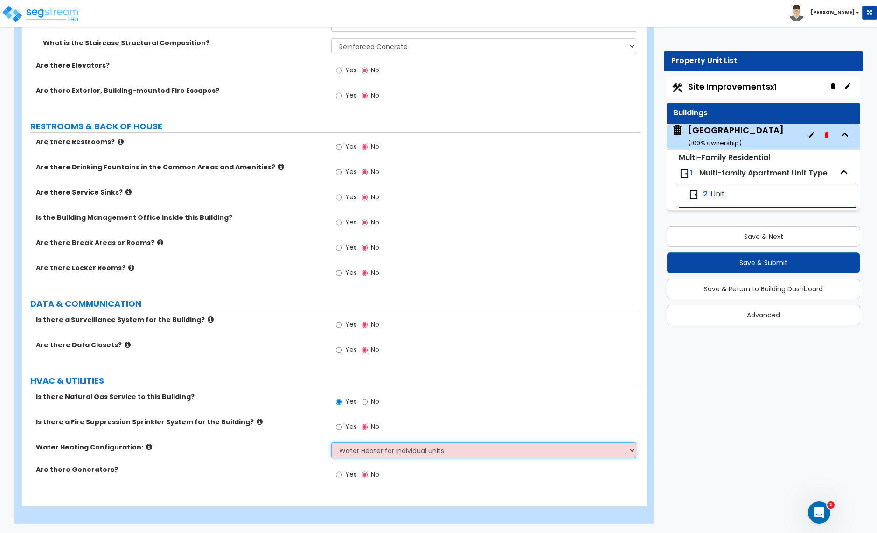
click at [331, 442] on select "None Water Heater for Multiple Units Water Heater for Individual Units" at bounding box center [483, 450] width 305 height 16
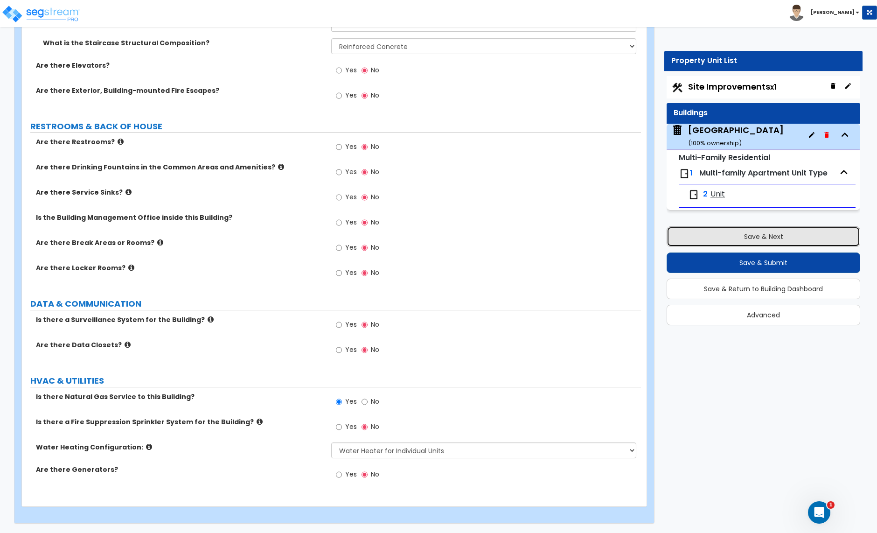
click at [736, 239] on button "Save & Next" at bounding box center [764, 236] width 194 height 21
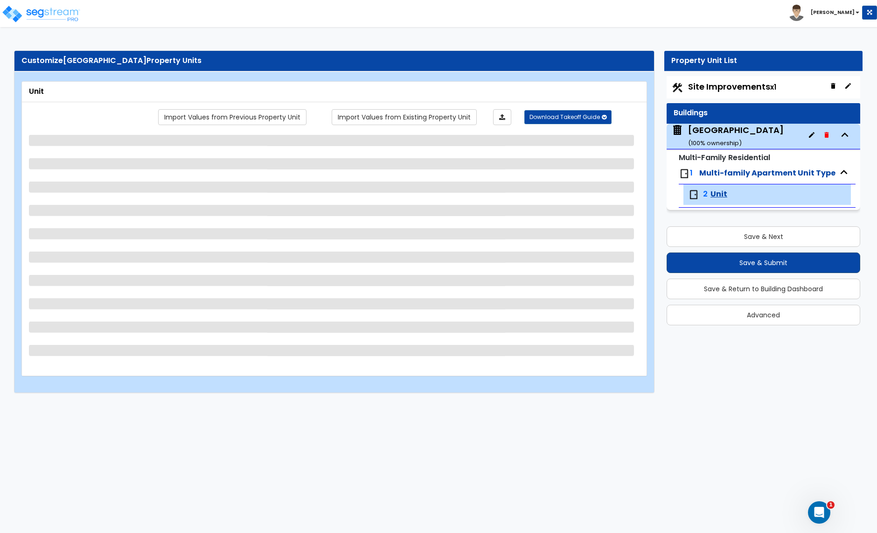
scroll to position [0, 0]
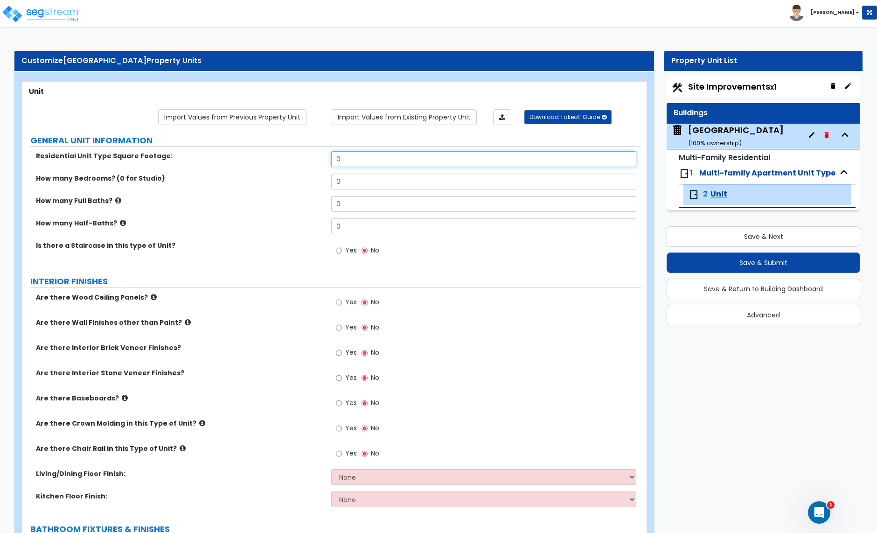
click at [377, 160] on input "0" at bounding box center [483, 159] width 305 height 16
click at [384, 160] on input "0" at bounding box center [483, 159] width 305 height 16
click at [269, 189] on div "How many Bedrooms? (0 for Studio) 0" at bounding box center [331, 185] width 619 height 22
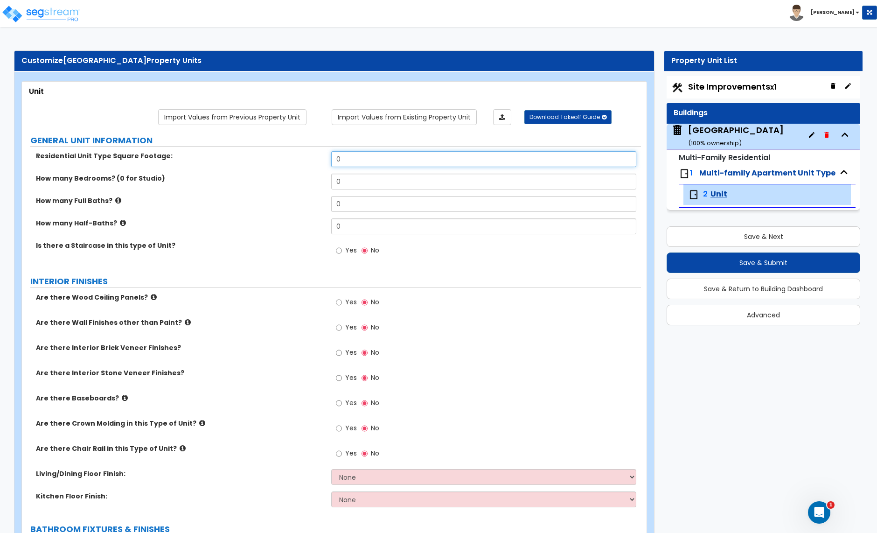
click at [381, 163] on input "0" at bounding box center [483, 159] width 305 height 16
type input "925"
click at [351, 183] on input "0" at bounding box center [483, 182] width 305 height 16
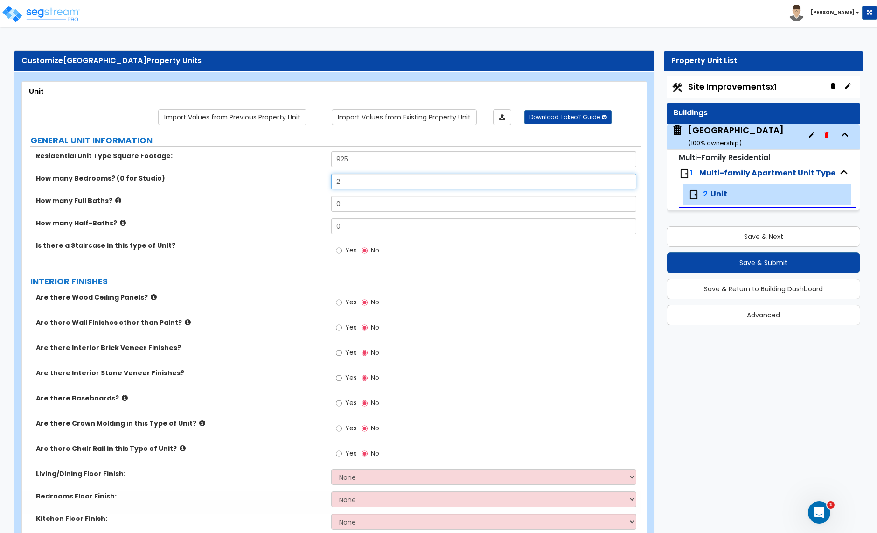
type input "2"
click at [346, 204] on input "0" at bounding box center [483, 204] width 305 height 16
click at [347, 204] on input "0" at bounding box center [483, 204] width 305 height 16
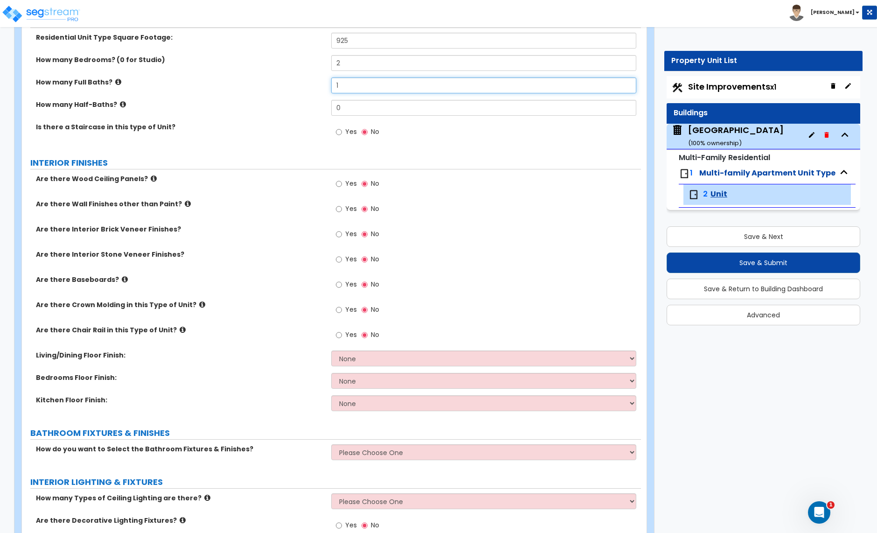
scroll to position [122, 0]
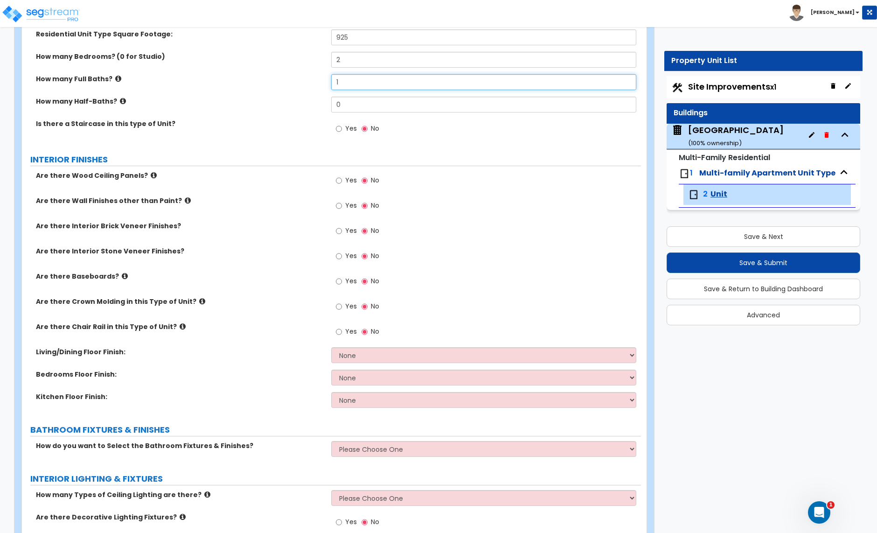
type input "1"
click at [335, 283] on div "Yes No" at bounding box center [357, 282] width 53 height 21
click at [342, 284] on input "Yes" at bounding box center [339, 281] width 6 height 10
radio input "true"
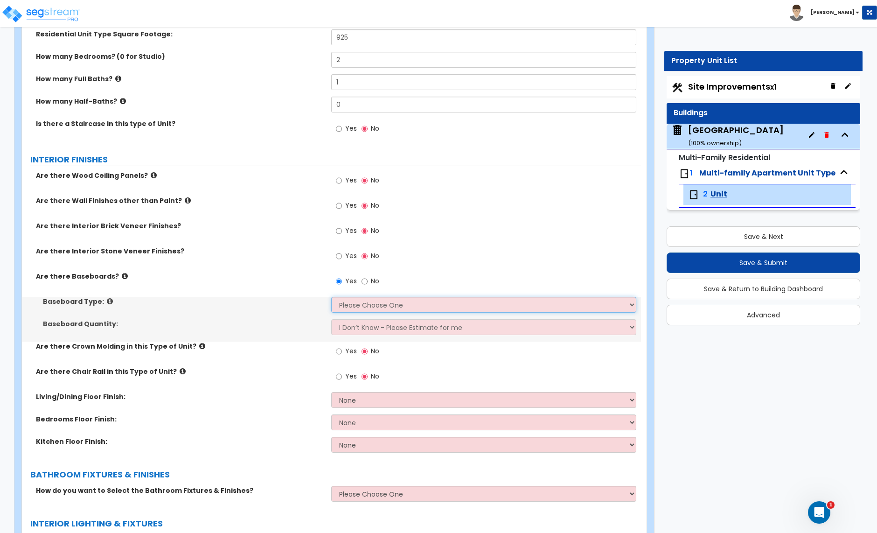
click at [357, 304] on select "Please Choose One Wood Vinyl Carpet Tile" at bounding box center [483, 305] width 305 height 16
select select "1"
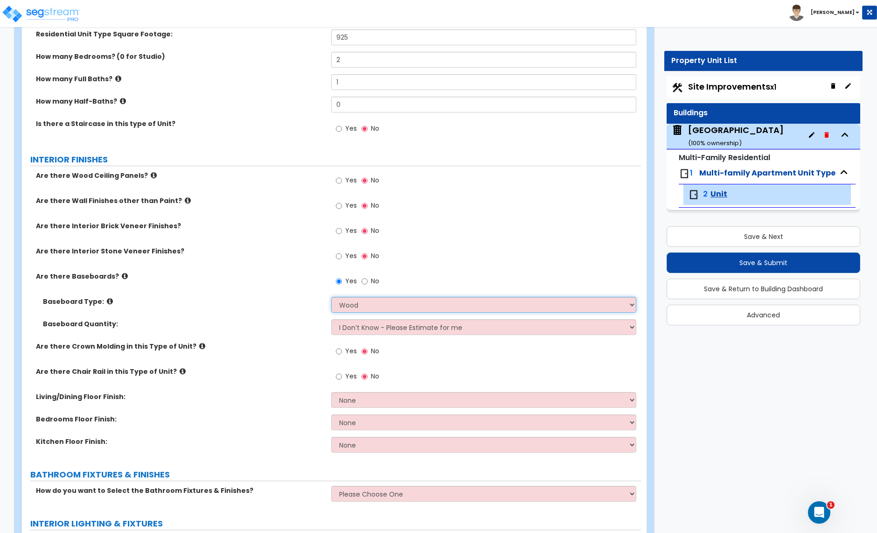
click at [331, 298] on select "Please Choose One Wood Vinyl Carpet Tile" at bounding box center [483, 305] width 305 height 16
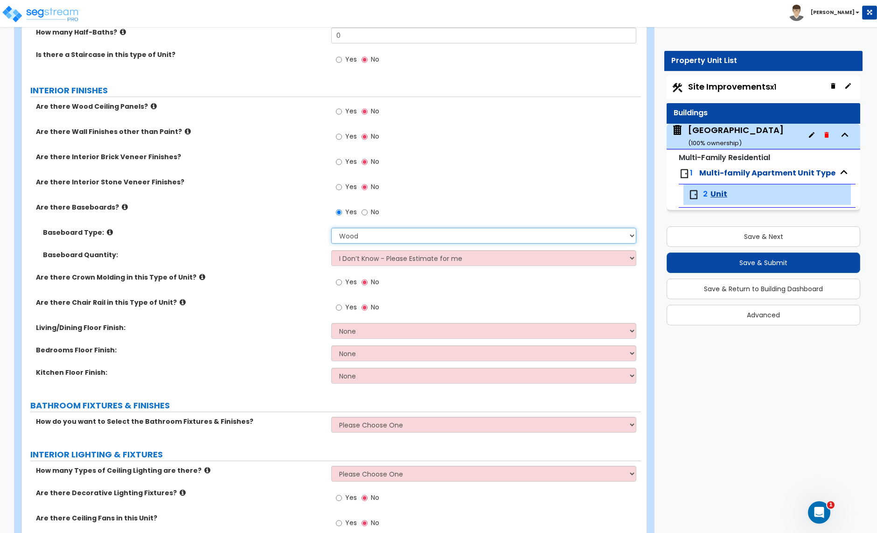
scroll to position [211, 0]
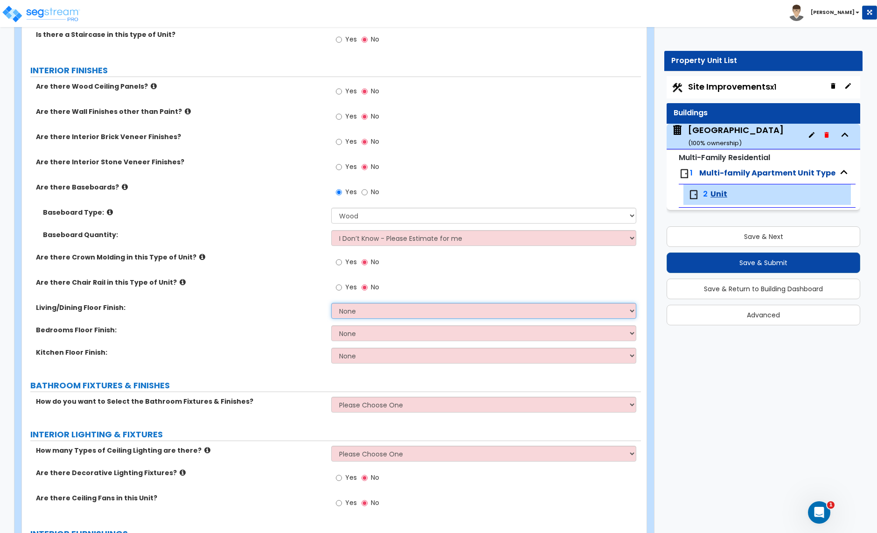
click at [366, 312] on select "None Tile Flooring Hardwood Flooring Resilient Laminate Flooring VCT Flooring S…" at bounding box center [483, 311] width 305 height 16
click at [262, 272] on div "Are there Crown Molding in this Type of Unit? Yes No" at bounding box center [331, 264] width 619 height 25
click at [336, 310] on select "None Tile Flooring Hardwood Flooring Resilient Laminate Flooring VCT Flooring S…" at bounding box center [483, 311] width 305 height 16
select select "1"
click at [331, 304] on select "None Tile Flooring Hardwood Flooring Resilient Laminate Flooring VCT Flooring S…" at bounding box center [483, 311] width 305 height 16
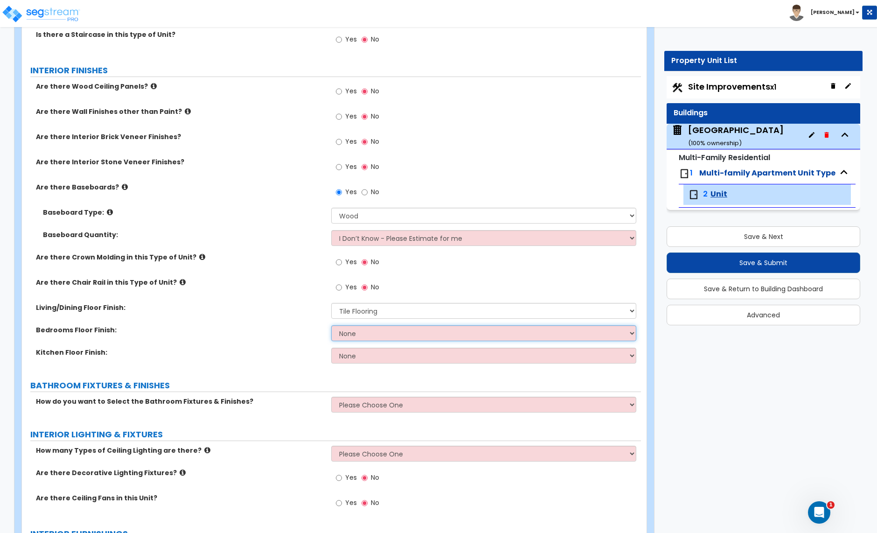
click at [384, 337] on select "None Tile Flooring Hardwood Flooring Resilient Laminate Flooring VCT Flooring S…" at bounding box center [483, 333] width 305 height 16
select select "5"
click at [331, 326] on select "None Tile Flooring Hardwood Flooring Resilient Laminate Flooring VCT Flooring S…" at bounding box center [483, 333] width 305 height 16
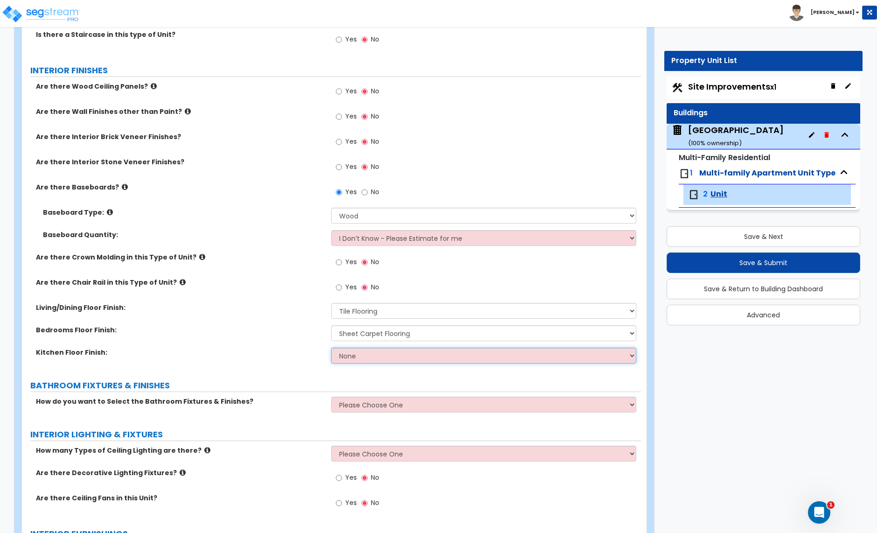
click at [347, 360] on select "None Tile Flooring Hardwood Flooring Resilient Laminate Flooring VCT Flooring S…" at bounding box center [483, 356] width 305 height 16
click at [331, 349] on select "None Tile Flooring Hardwood Flooring Resilient Laminate Flooring VCT Flooring S…" at bounding box center [483, 356] width 305 height 16
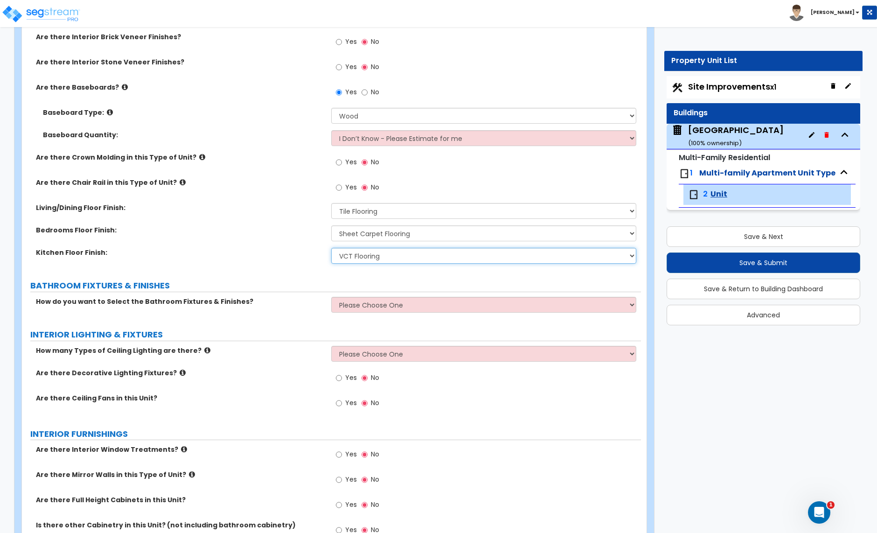
scroll to position [323, 0]
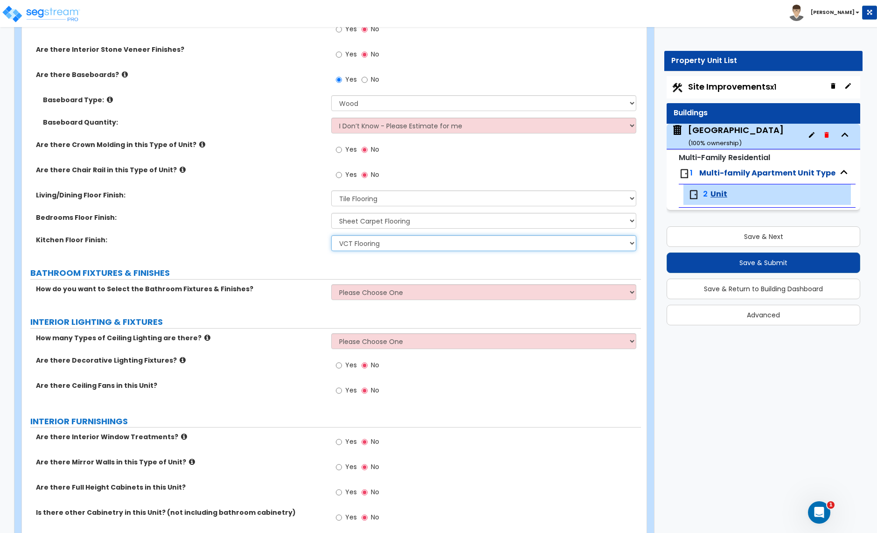
click at [391, 245] on select "None Tile Flooring Hardwood Flooring Resilient Laminate Flooring VCT Flooring S…" at bounding box center [483, 243] width 305 height 16
select select "1"
click at [331, 236] on select "None Tile Flooring Hardwood Flooring Resilient Laminate Flooring VCT Flooring S…" at bounding box center [483, 243] width 305 height 16
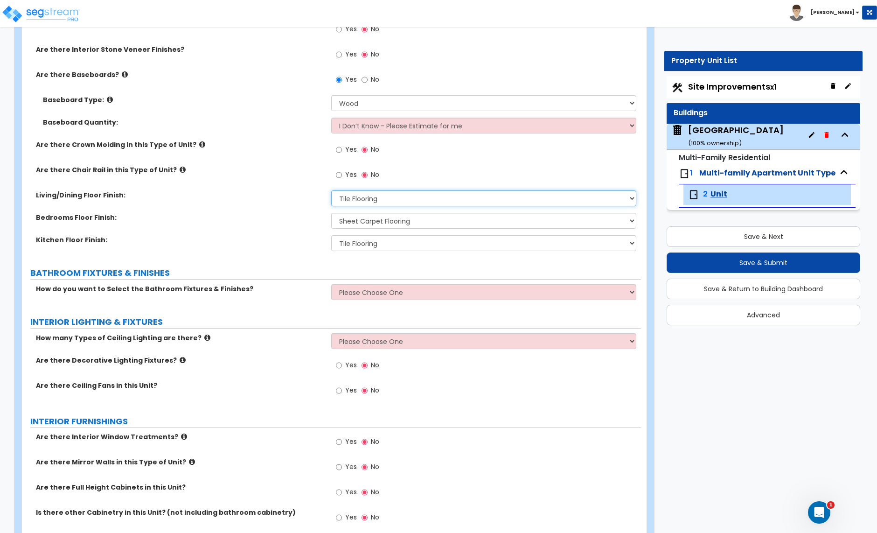
click at [364, 202] on select "None Tile Flooring Hardwood Flooring Resilient Laminate Flooring VCT Flooring S…" at bounding box center [483, 198] width 305 height 16
select select "2"
click at [331, 191] on select "None Tile Flooring Hardwood Flooring Resilient Laminate Flooring VCT Flooring S…" at bounding box center [483, 198] width 305 height 16
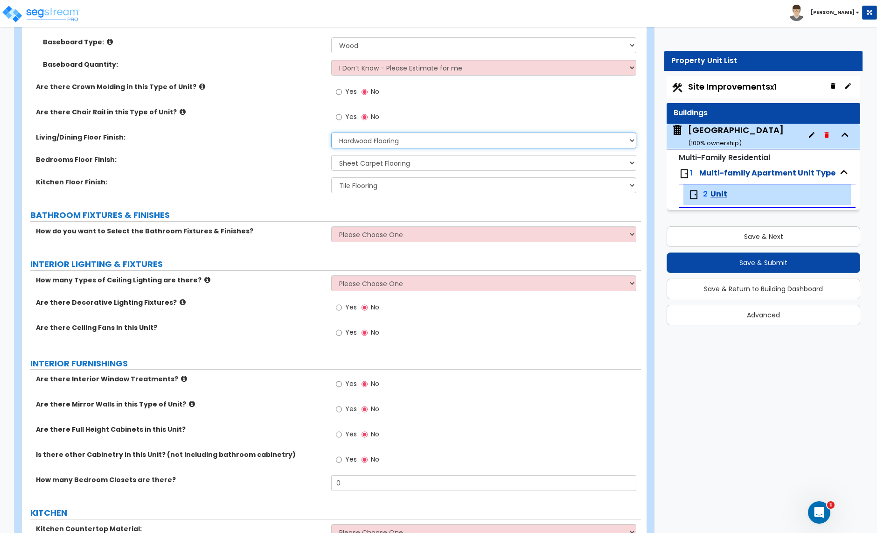
scroll to position [383, 0]
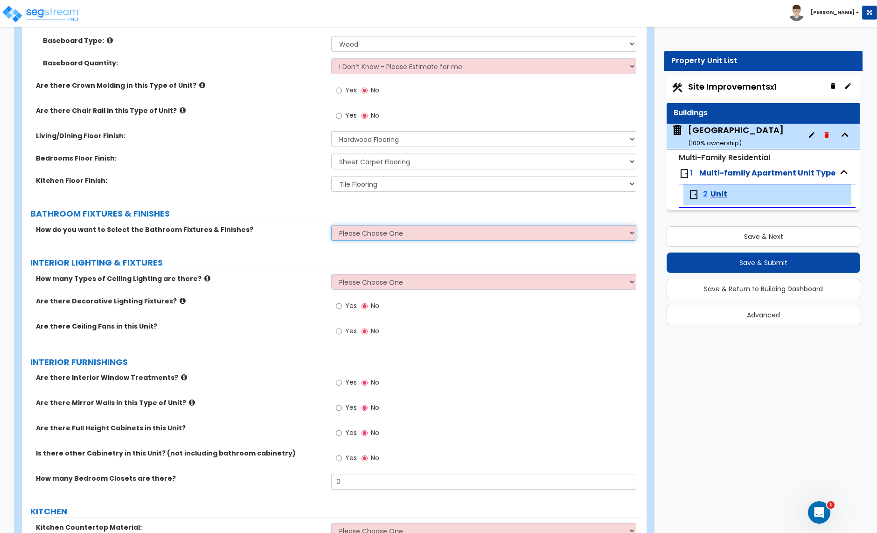
click at [381, 236] on select "Please Choose One Select the type of Fixtures and Finishes only for one Bath an…" at bounding box center [483, 233] width 305 height 16
select select "1"
click at [331, 226] on select "Please Choose One Select the type of Fixtures and Finishes only for one Bath an…" at bounding box center [483, 233] width 305 height 16
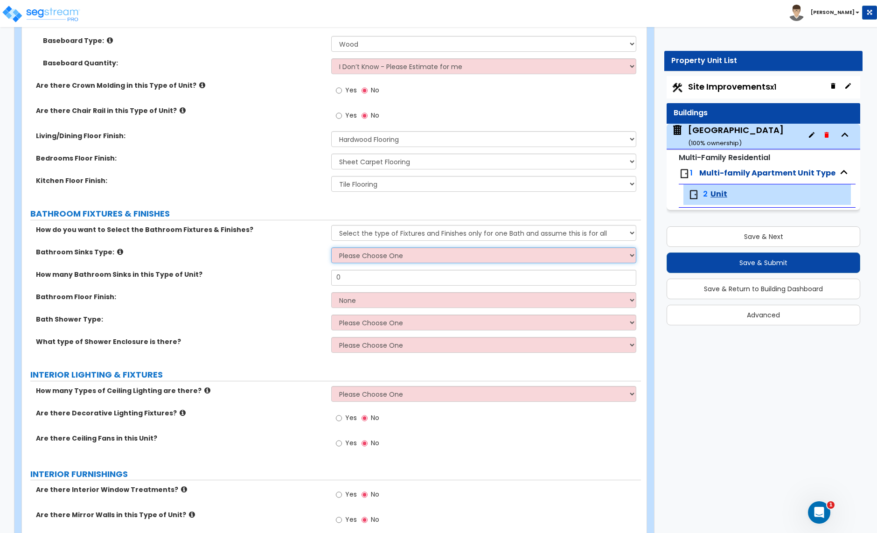
click at [375, 259] on select "Please Choose One Wall-mounted Pedestal-mounted Vanity-mounted" at bounding box center [483, 255] width 305 height 16
select select "3"
click at [331, 248] on select "Please Choose One Wall-mounted Pedestal-mounted Vanity-mounted" at bounding box center [483, 255] width 305 height 16
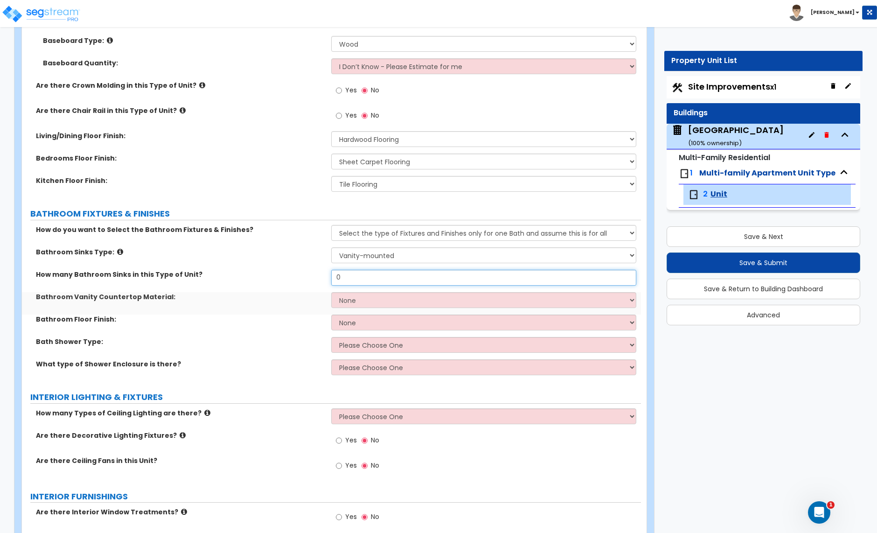
click at [348, 278] on input "0" at bounding box center [483, 278] width 305 height 16
type input "1"
click at [363, 305] on select "None Plastic Laminate Solid Surface Stone Quartz Marble Tile Wood" at bounding box center [483, 300] width 305 height 16
select select "1"
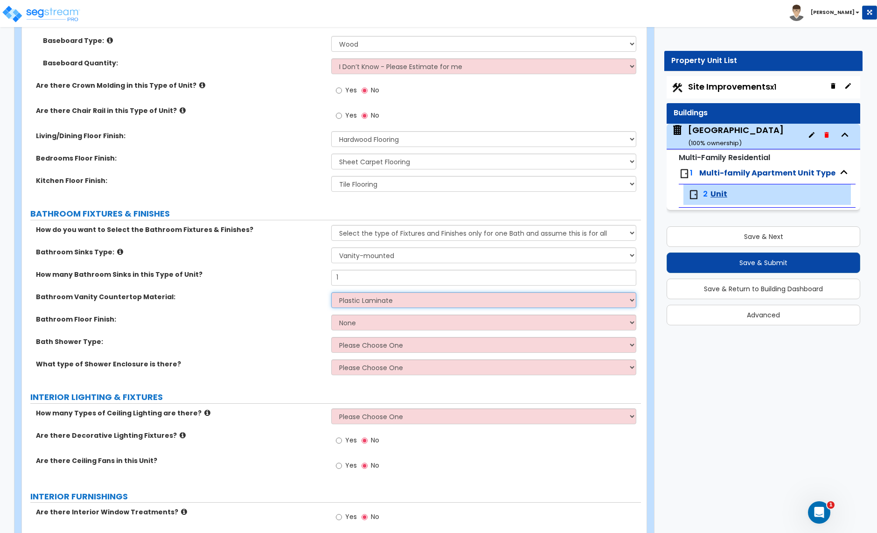
click at [331, 293] on select "None Plastic Laminate Solid Surface Stone Quartz Marble Tile Wood" at bounding box center [483, 300] width 305 height 16
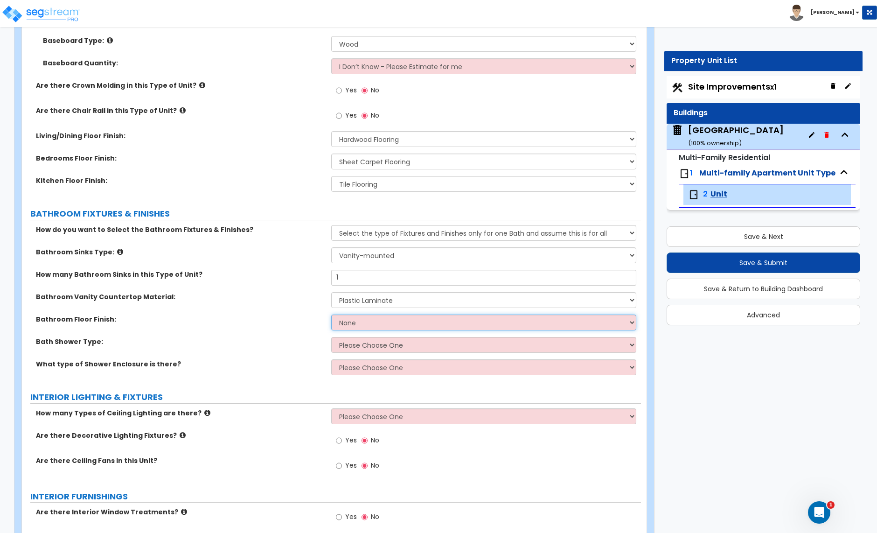
click at [356, 324] on select "None Tile Flooring Hardwood Flooring Resilient Laminate Flooring VCT Flooring S…" at bounding box center [483, 322] width 305 height 16
select select "1"
click at [331, 315] on select "None Tile Flooring Hardwood Flooring Resilient Laminate Flooring VCT Flooring S…" at bounding box center [483, 322] width 305 height 16
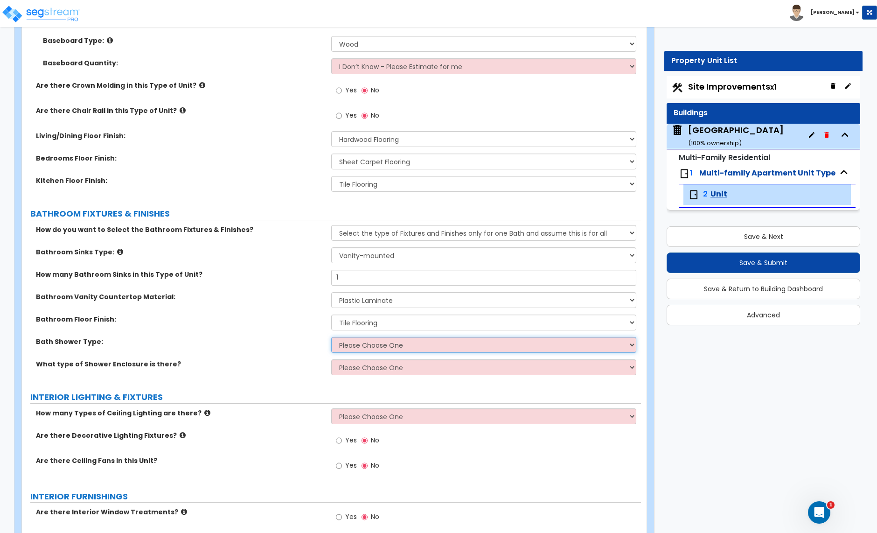
click at [391, 345] on select "Please Choose One Standalone Shower Bathtub - Shower Combination" at bounding box center [483, 345] width 305 height 16
select select "2"
click at [331, 338] on select "Please Choose One Standalone Shower Bathtub - Shower Combination" at bounding box center [483, 345] width 305 height 16
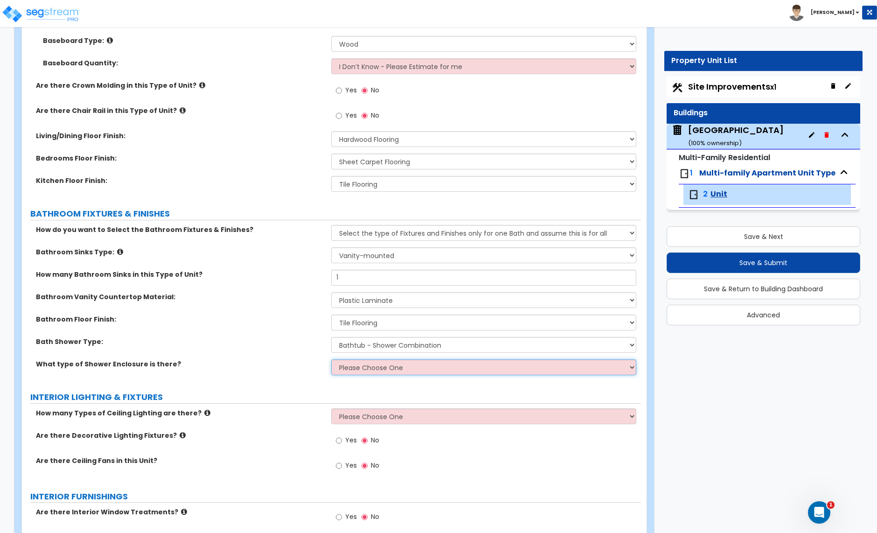
click at [368, 369] on select "Please Choose One Curtain & Rod Glass Sliding Doors Glass Hinged Doors" at bounding box center [483, 367] width 305 height 16
select select "1"
click at [331, 360] on select "Please Choose One Curtain & Rod Glass Sliding Doors Glass Hinged Doors" at bounding box center [483, 367] width 305 height 16
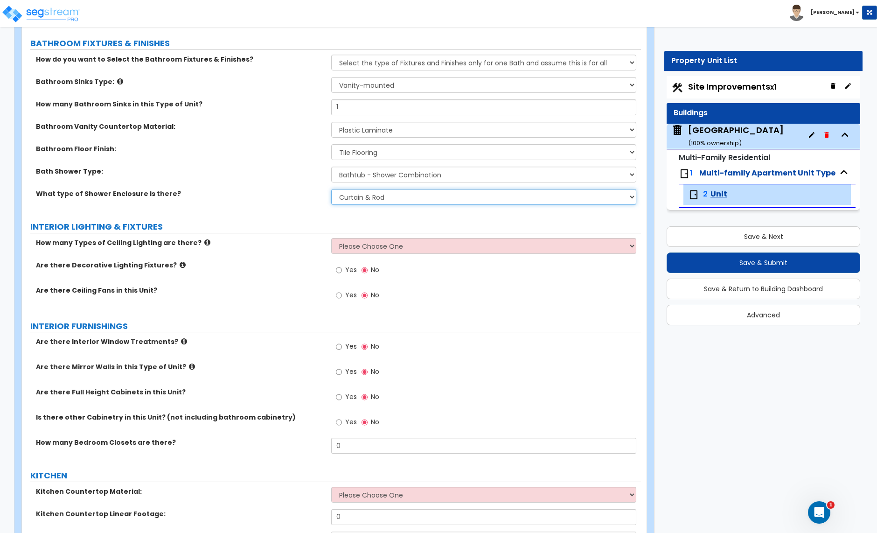
scroll to position [557, 0]
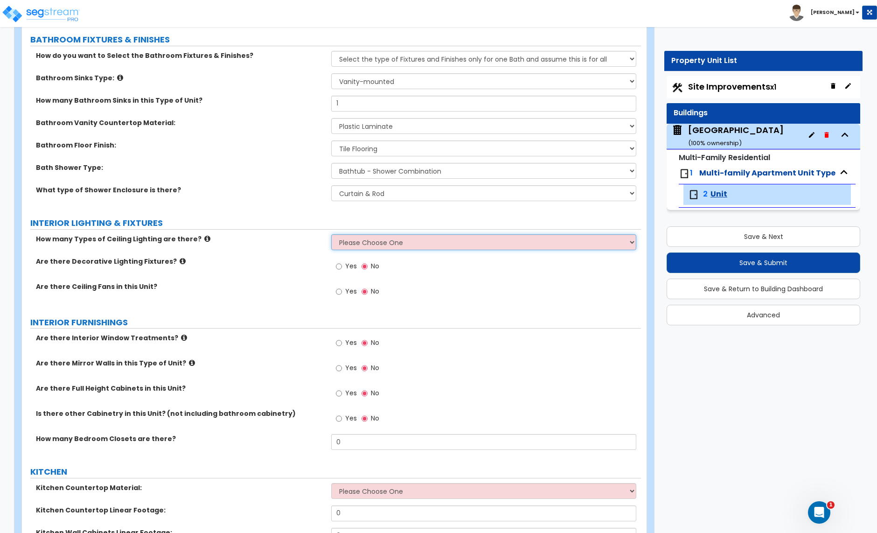
click at [374, 250] on select "Please Choose One 1 2 3" at bounding box center [483, 242] width 305 height 16
select select "1"
click at [331, 235] on select "Please Choose One 1 2 3" at bounding box center [483, 242] width 305 height 16
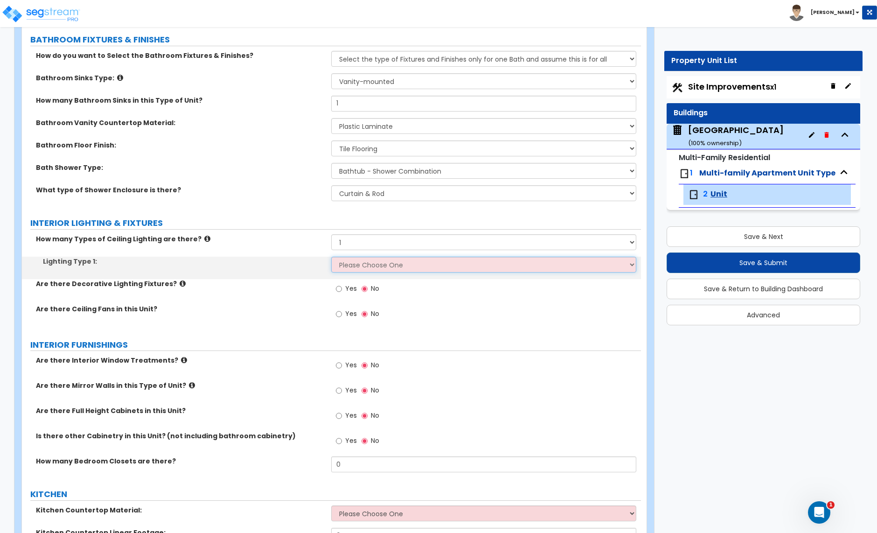
click at [374, 265] on select "Please Choose One LED Surface-Mounted LED Recessed Fluorescent Surface-Mounted …" at bounding box center [483, 265] width 305 height 16
select select "1"
click at [331, 258] on select "Please Choose One LED Surface-Mounted LED Recessed Fluorescent Surface-Mounted …" at bounding box center [483, 265] width 305 height 16
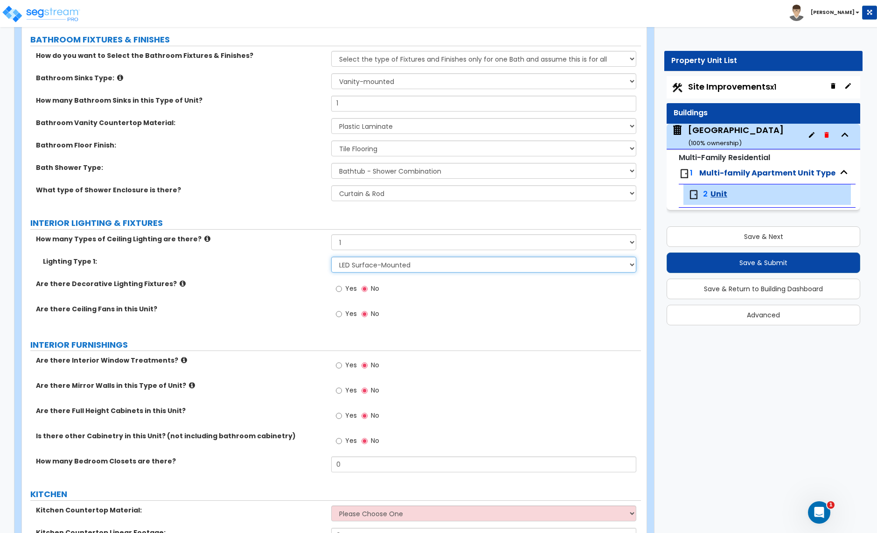
scroll to position [560, 0]
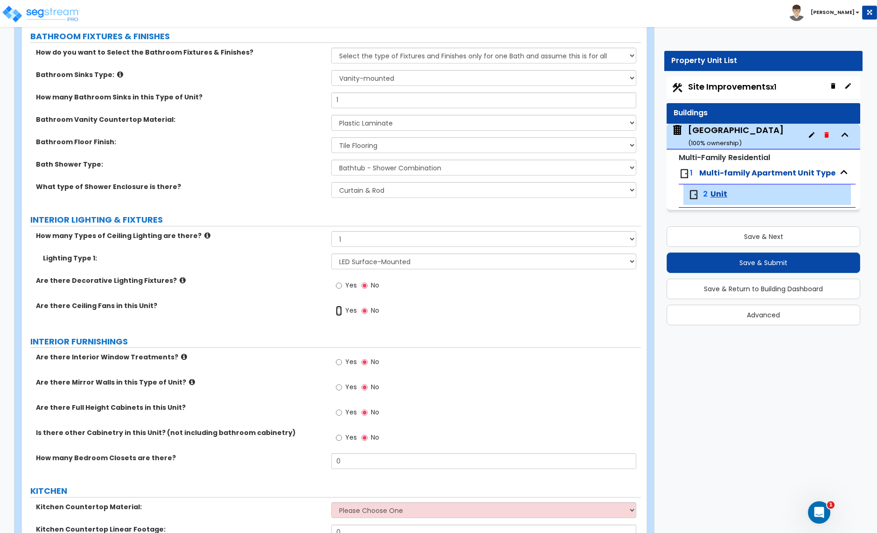
click at [336, 311] on input "Yes" at bounding box center [339, 311] width 6 height 10
radio input "true"
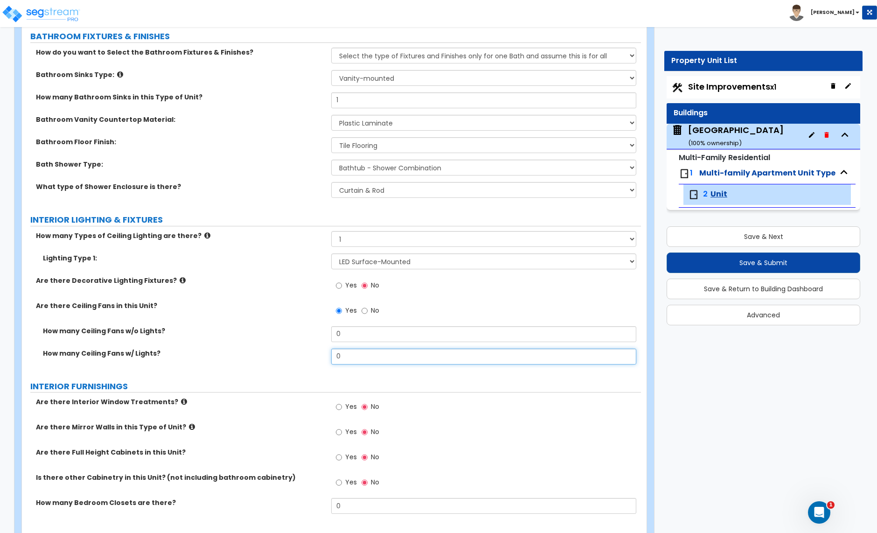
click at [346, 355] on input "0" at bounding box center [483, 357] width 305 height 16
type input "2"
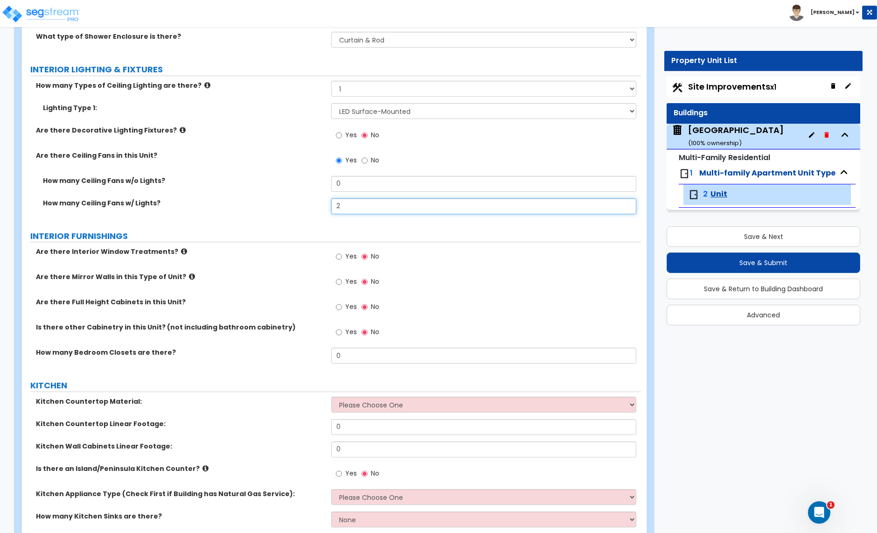
scroll to position [711, 0]
drag, startPoint x: 340, startPoint y: 258, endPoint x: 348, endPoint y: 272, distance: 16.3
click at [340, 258] on input "Yes" at bounding box center [339, 256] width 6 height 10
radio input "true"
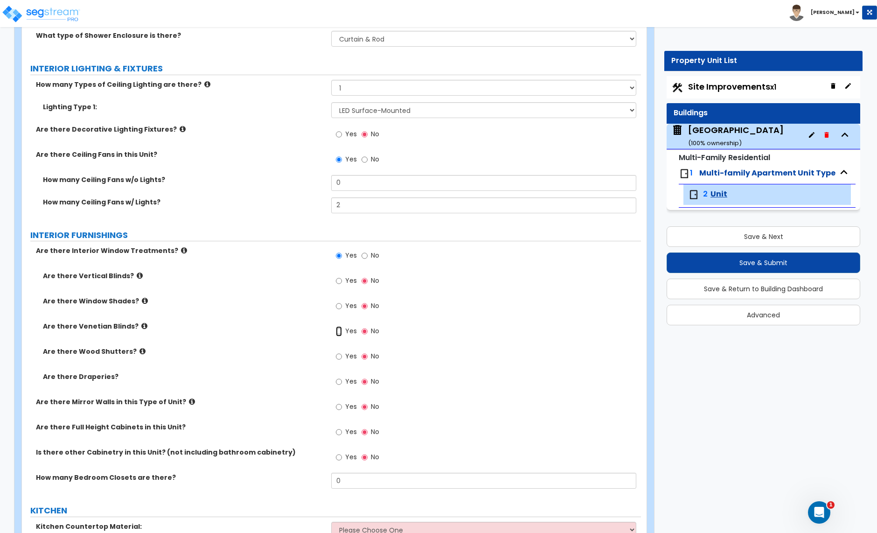
click at [341, 333] on input "Yes" at bounding box center [339, 331] width 6 height 10
radio input "true"
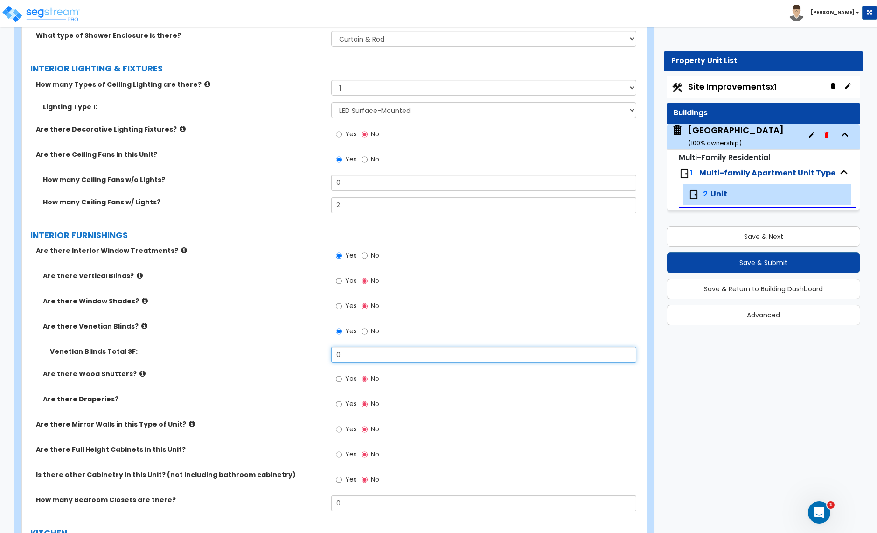
click at [348, 360] on input "0" at bounding box center [483, 355] width 305 height 16
click at [359, 356] on input "0" at bounding box center [483, 355] width 305 height 16
type input "220"
click at [336, 405] on input "Yes" at bounding box center [339, 404] width 6 height 10
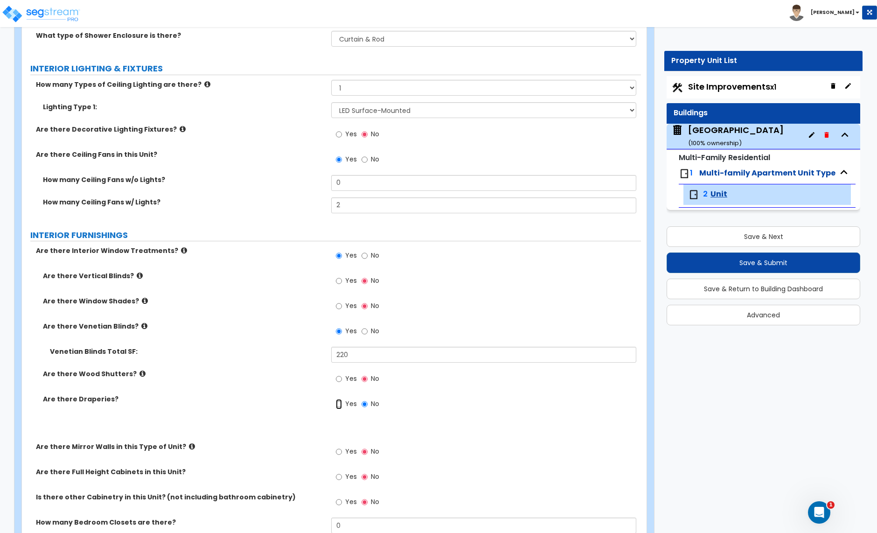
radio input "true"
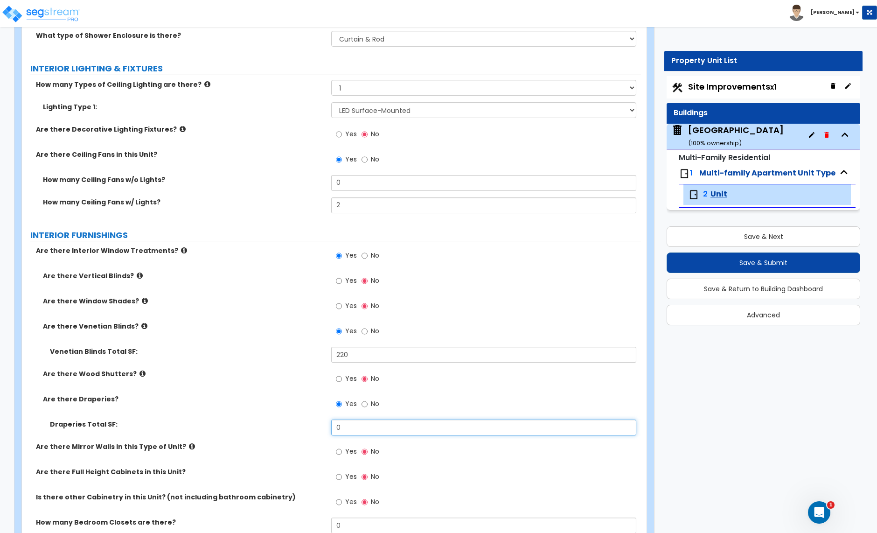
click at [355, 430] on input "0" at bounding box center [483, 427] width 305 height 16
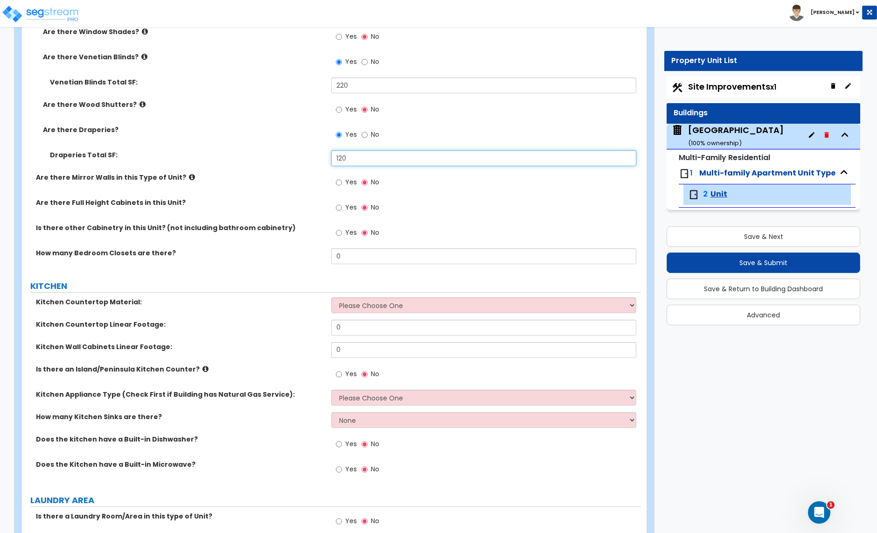
scroll to position [986, 0]
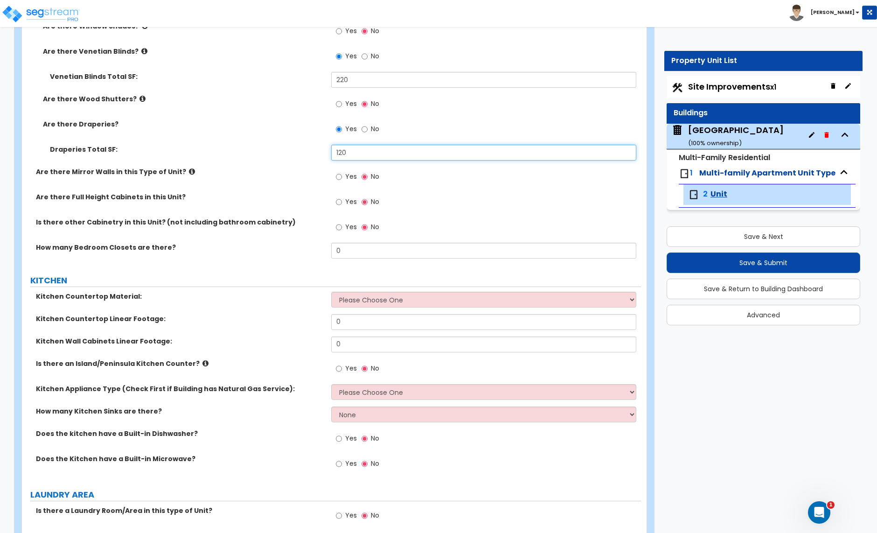
type input "120"
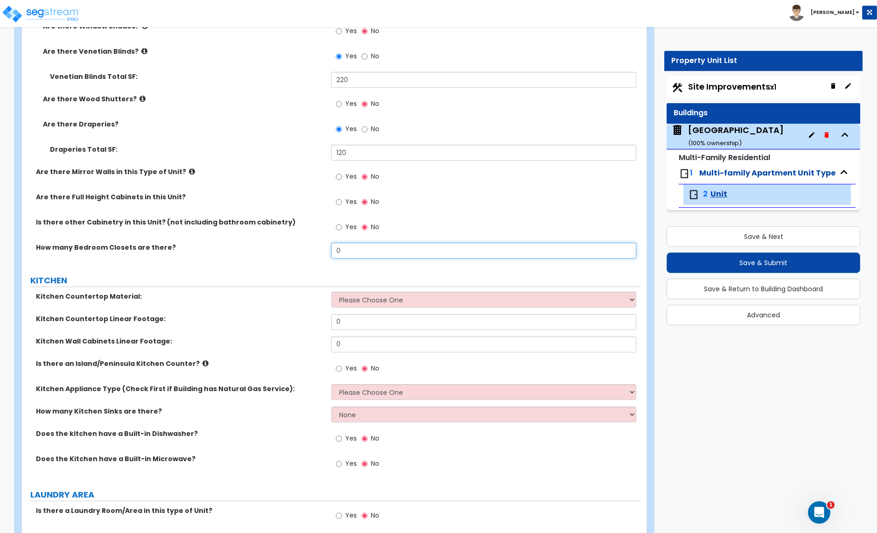
click at [354, 255] on input "0" at bounding box center [483, 251] width 305 height 16
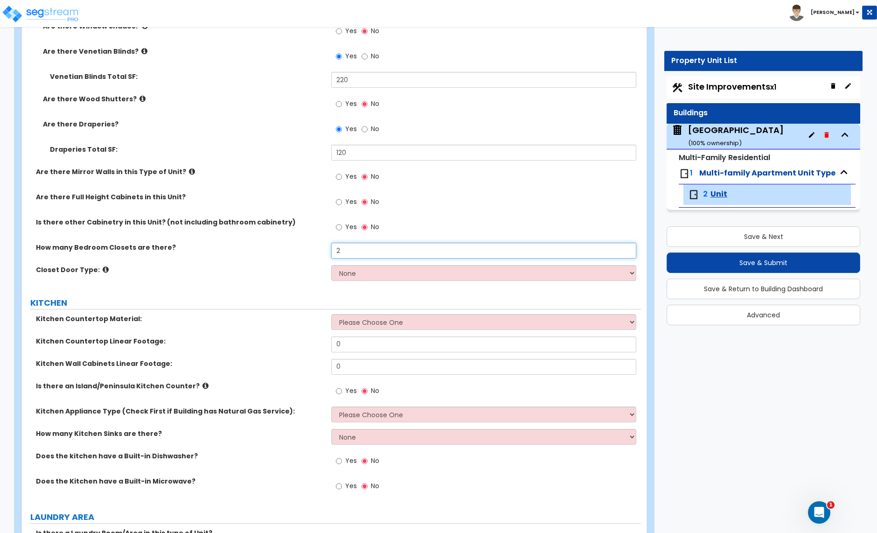
type input "2"
click at [368, 275] on select "None Bi-fold Louvered Doors Bi-fold Panel Doors Sliding Doors Hinged Wood Door" at bounding box center [483, 273] width 305 height 16
select select "2"
click at [331, 266] on select "None Bi-fold Louvered Doors Bi-fold Panel Doors Sliding Doors Hinged Wood Door" at bounding box center [483, 273] width 305 height 16
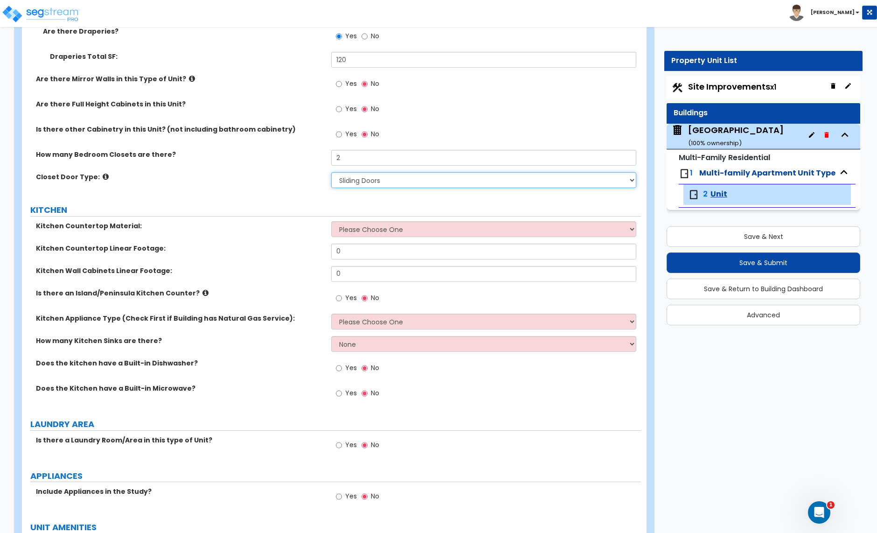
scroll to position [1121, 0]
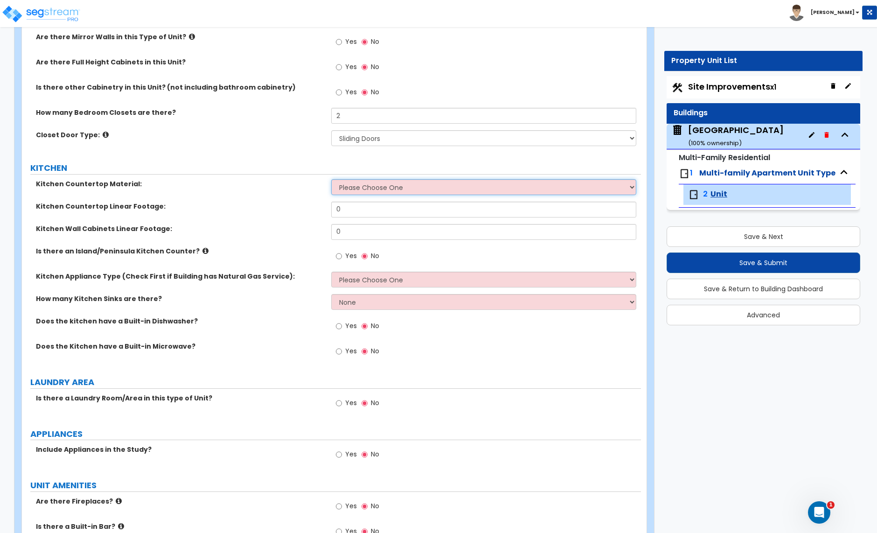
click at [383, 190] on select "Please Choose One Plastic Laminate Solid Surface Stone Quartz Marble Tile Wood …" at bounding box center [483, 187] width 305 height 16
click at [388, 192] on select "Please Choose One Plastic Laminate Solid Surface Stone Quartz Marble Tile Wood …" at bounding box center [483, 187] width 305 height 16
select select "1"
click at [331, 181] on select "Please Choose One Plastic Laminate Solid Surface Stone Quartz Marble Tile Wood …" at bounding box center [483, 187] width 305 height 16
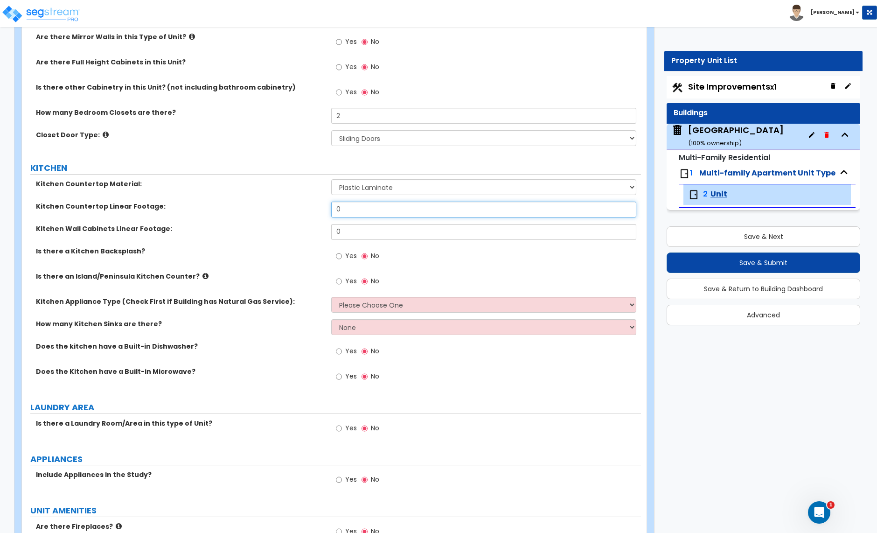
click at [352, 212] on input "0" at bounding box center [483, 210] width 305 height 16
click at [359, 210] on input "0" at bounding box center [483, 209] width 305 height 16
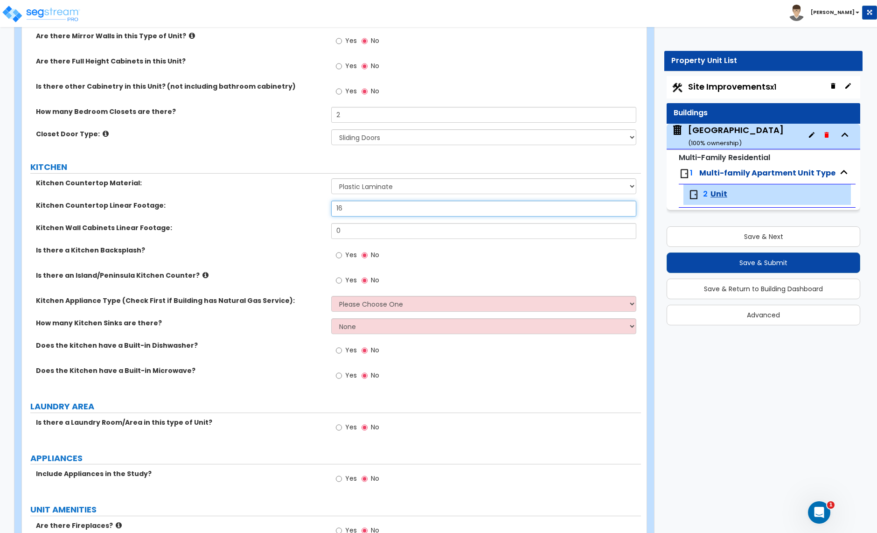
type input "16"
click at [340, 233] on input "0" at bounding box center [483, 231] width 305 height 16
drag, startPoint x: 340, startPoint y: 233, endPoint x: 406, endPoint y: 235, distance: 66.7
click at [349, 233] on input "0" at bounding box center [483, 231] width 305 height 16
type input "12"
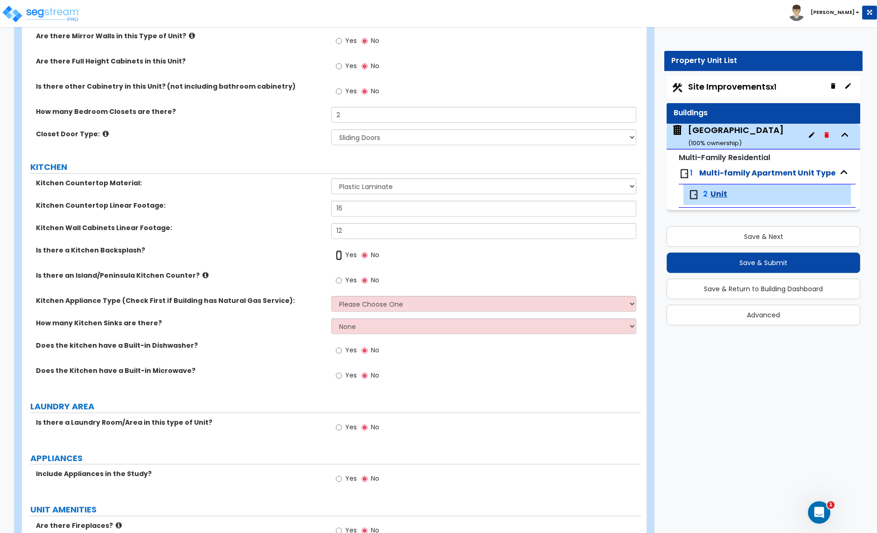
click at [340, 255] on input "Yes" at bounding box center [339, 255] width 6 height 10
radio input "true"
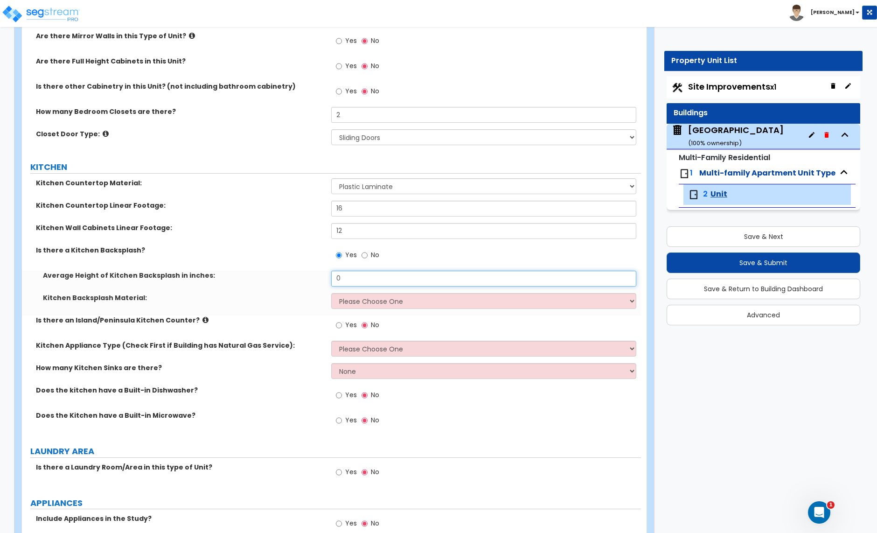
click at [354, 279] on input "0" at bounding box center [483, 279] width 305 height 16
type input "2"
type input "18"
click at [355, 302] on select "Please Choose One Plastic Laminate Solid Surface Stone Quartz Tile Stainless St…" at bounding box center [483, 301] width 305 height 16
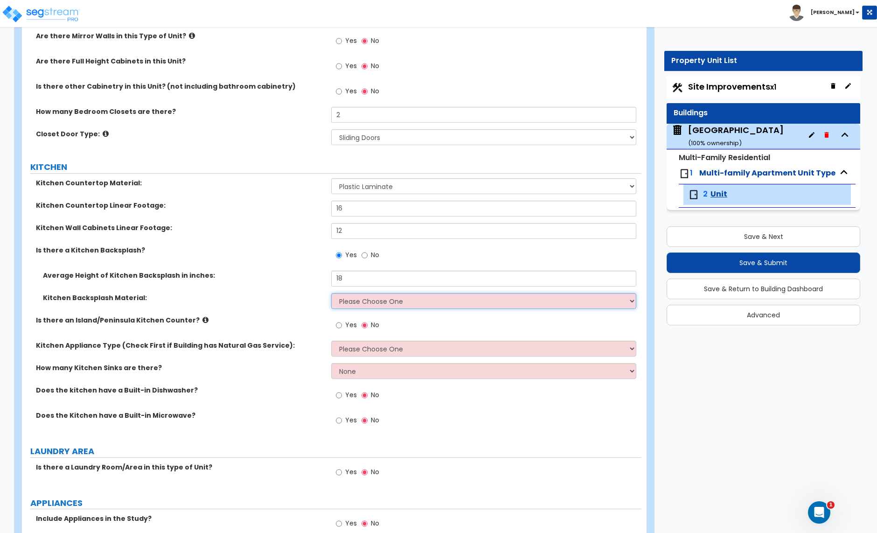
select select "6"
click at [331, 294] on select "Please Choose One Plastic Laminate Solid Surface Stone Quartz Tile Stainless St…" at bounding box center [483, 301] width 305 height 16
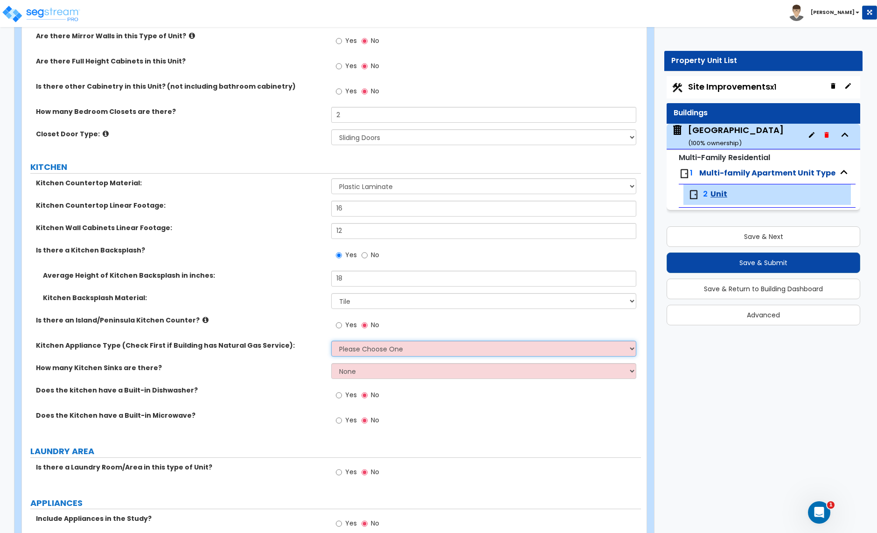
click at [373, 347] on select "Please Choose One Gas Electric" at bounding box center [483, 349] width 305 height 16
select select "2"
click at [331, 342] on select "Please Choose One Gas Electric" at bounding box center [483, 349] width 305 height 16
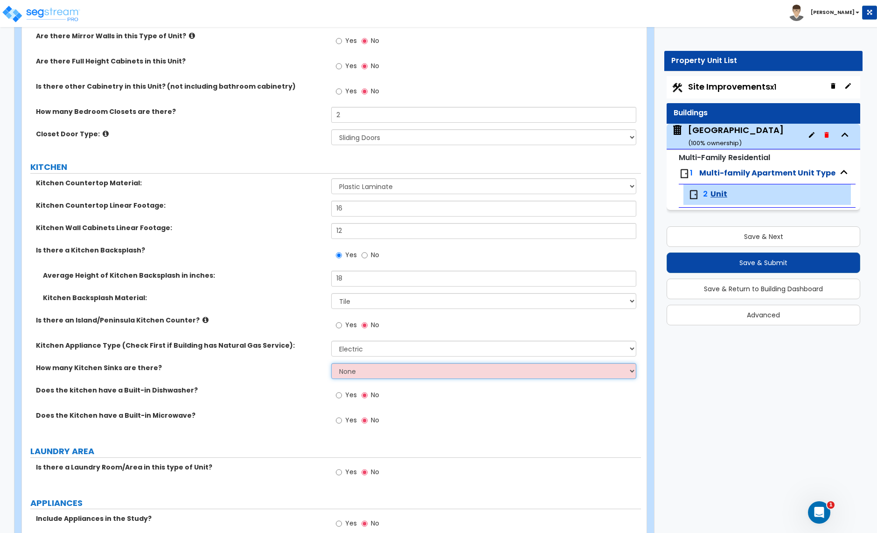
click at [370, 373] on select "None 1 2 3" at bounding box center [483, 371] width 305 height 16
select select "1"
click at [331, 364] on select "None 1 2 3" at bounding box center [483, 371] width 305 height 16
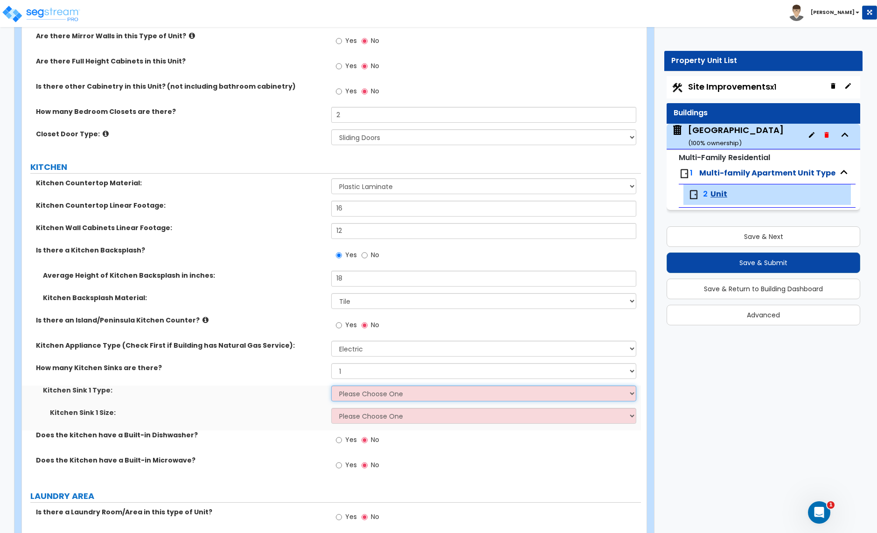
click at [351, 398] on select "Please Choose One Stainless Steel Porcelain Enamel Cast Iron Granite Composite" at bounding box center [483, 393] width 305 height 16
select select "2"
click at [331, 387] on select "Please Choose One Stainless Steel Porcelain Enamel Cast Iron Granite Composite" at bounding box center [483, 393] width 305 height 16
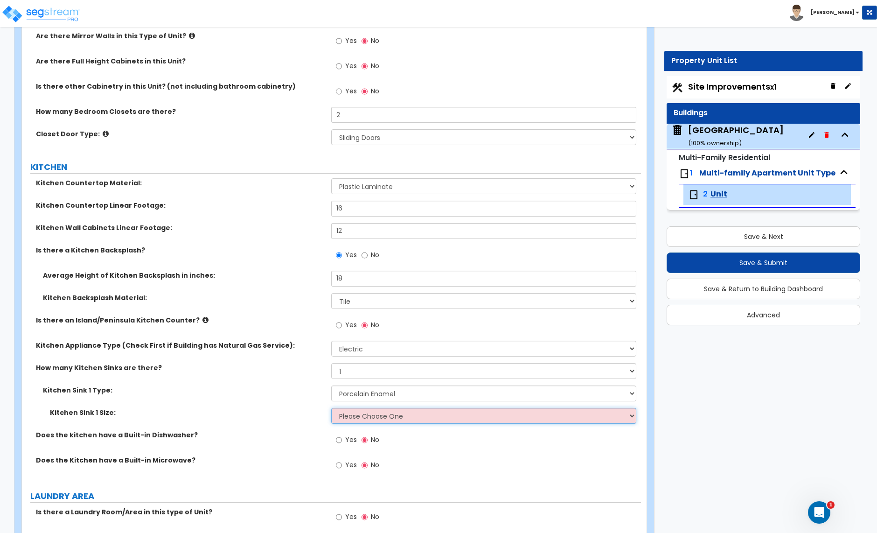
click at [349, 417] on select "Please Choose One Single Sink Double Sink" at bounding box center [483, 416] width 305 height 16
select select "2"
click at [331, 409] on select "Please Choose One Single Sink Double Sink" at bounding box center [483, 416] width 305 height 16
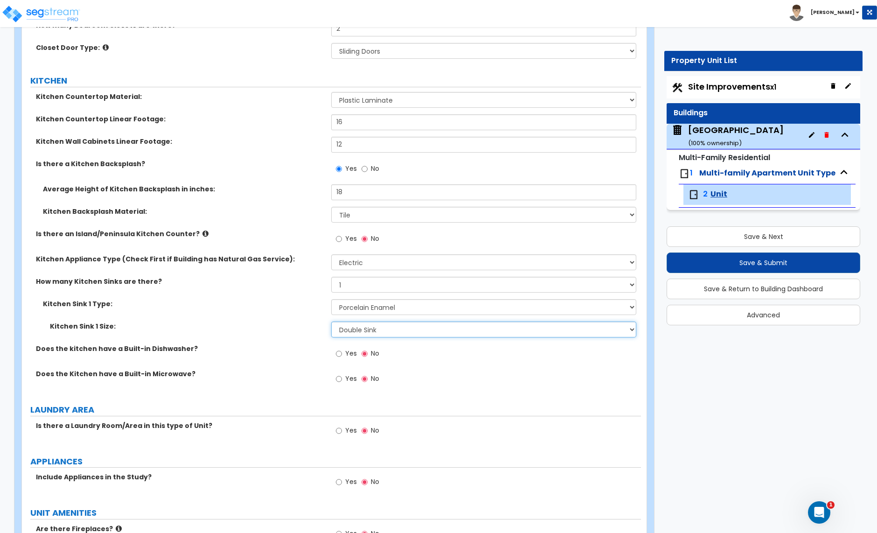
scroll to position [1210, 0]
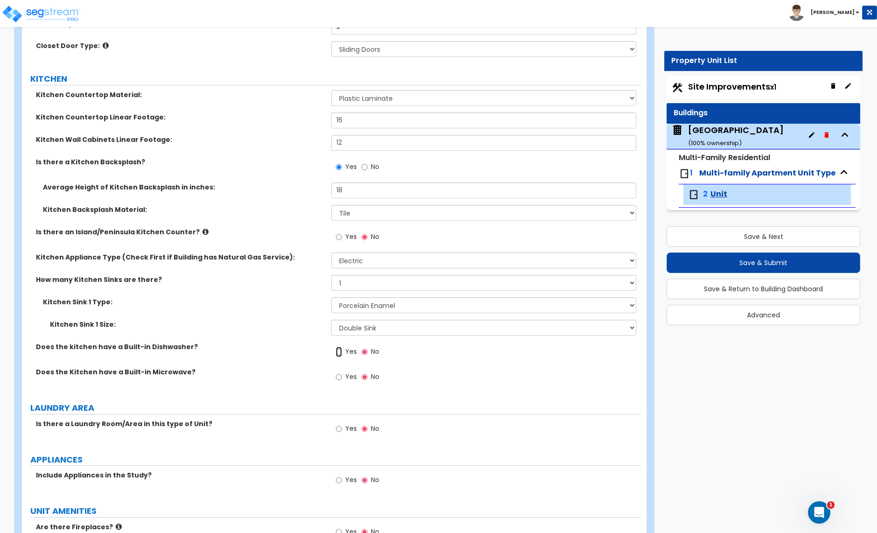
drag, startPoint x: 340, startPoint y: 353, endPoint x: 376, endPoint y: 369, distance: 39.5
click at [340, 353] on input "Yes" at bounding box center [339, 352] width 6 height 10
radio input "true"
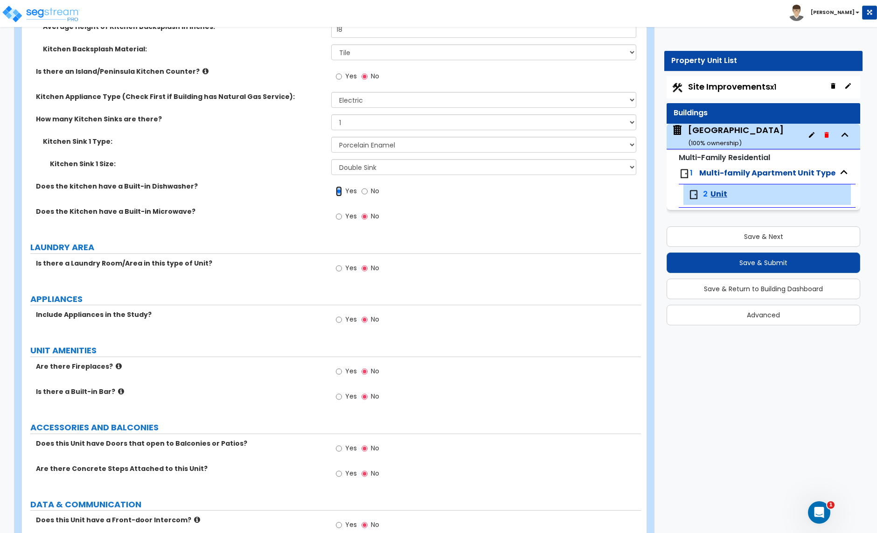
scroll to position [1372, 0]
click at [340, 268] on input "Yes" at bounding box center [339, 267] width 6 height 10
radio input "true"
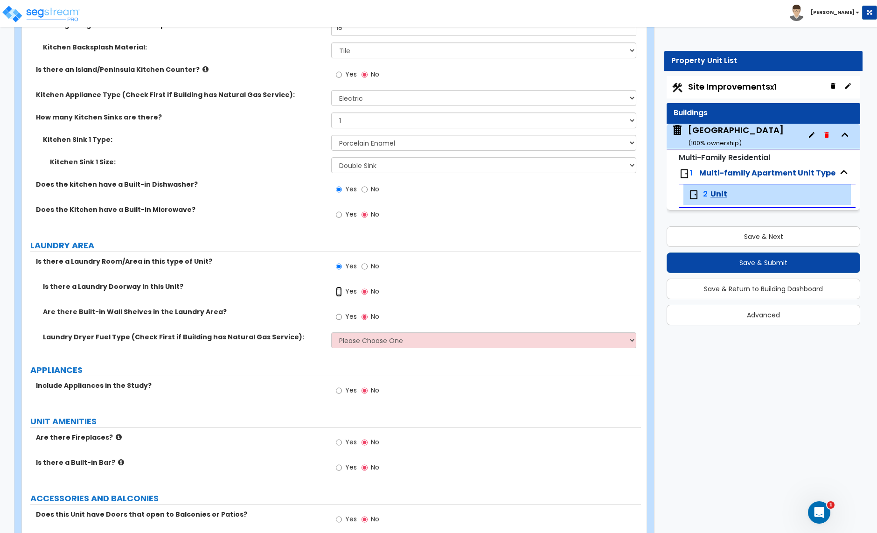
click at [338, 294] on input "Yes" at bounding box center [339, 291] width 6 height 10
radio input "true"
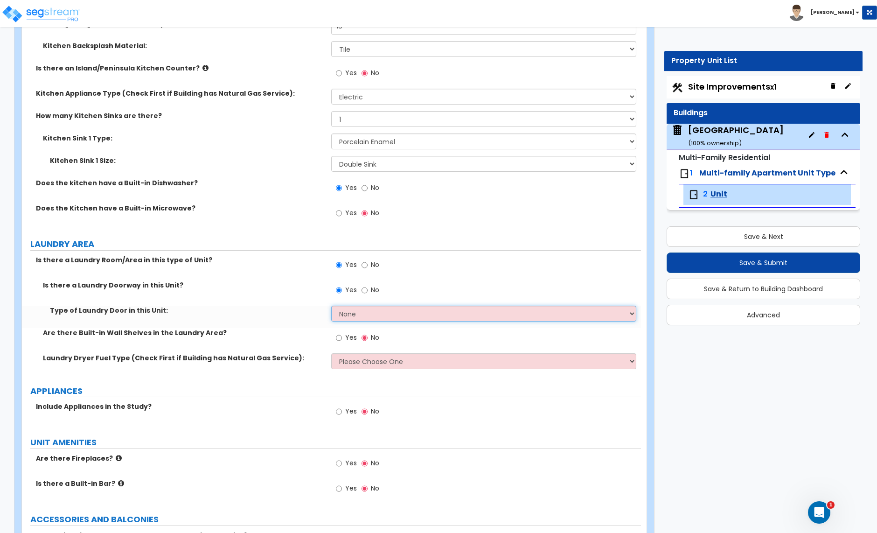
click at [364, 318] on select "None Bi-Fold Louvered Paneled Wood Passage" at bounding box center [483, 314] width 305 height 16
select select "1"
click at [331, 307] on select "None Bi-Fold Louvered Paneled Wood Passage" at bounding box center [483, 314] width 305 height 16
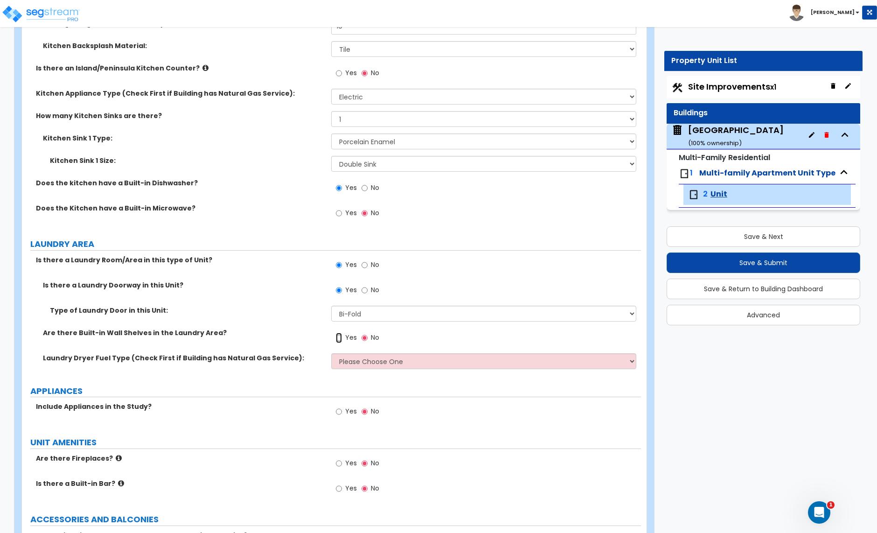
drag, startPoint x: 340, startPoint y: 341, endPoint x: 345, endPoint y: 342, distance: 5.7
click at [340, 341] on input "Yes" at bounding box center [339, 338] width 6 height 10
radio input "true"
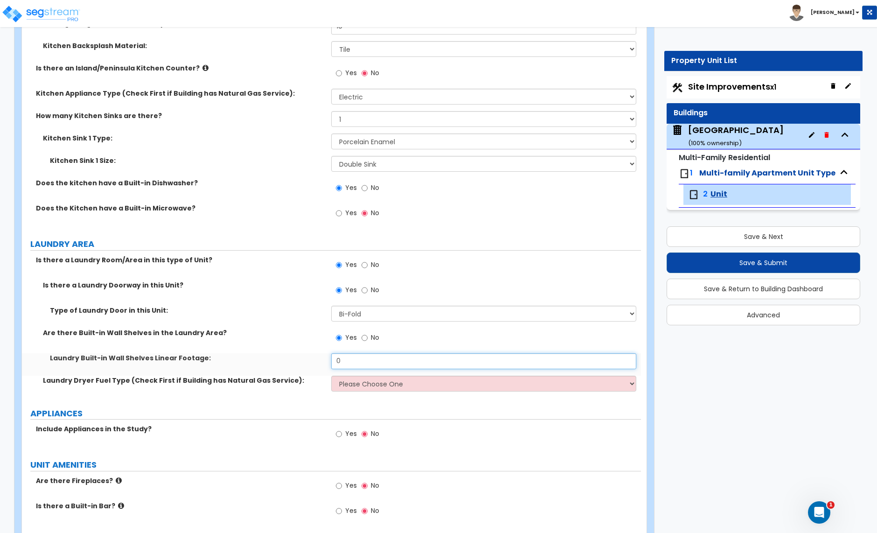
click at [360, 361] on input "0" at bounding box center [483, 361] width 305 height 16
type input "8"
click at [382, 384] on select "Please Choose One Gas Electric" at bounding box center [483, 384] width 305 height 16
select select "2"
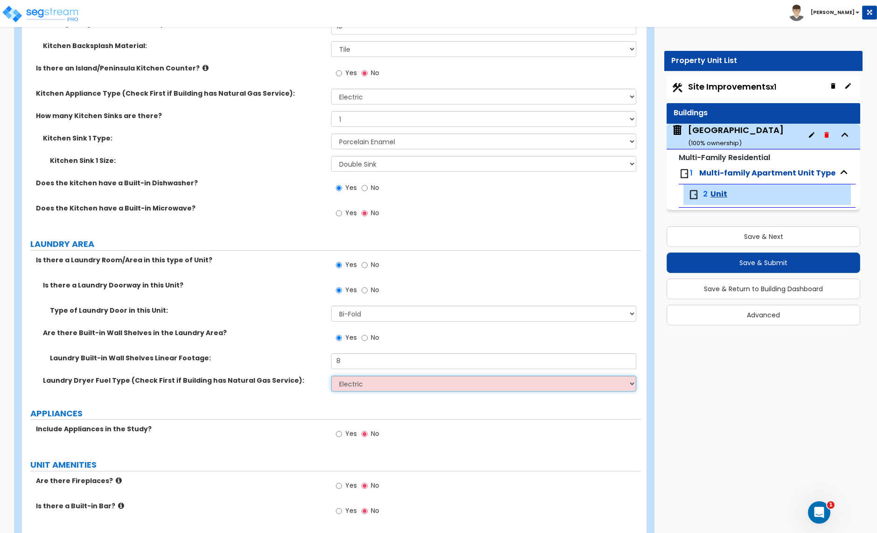
click at [331, 377] on select "Please Choose One Gas Electric" at bounding box center [483, 384] width 305 height 16
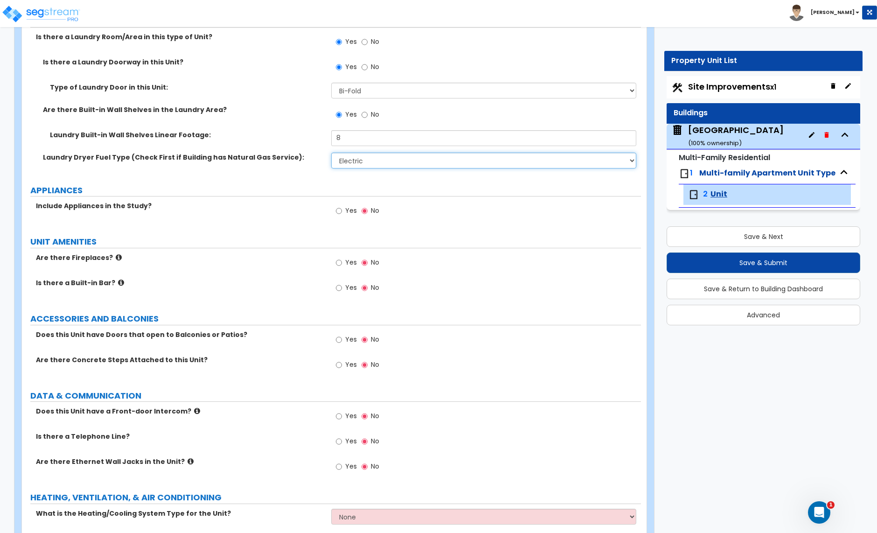
scroll to position [1602, 0]
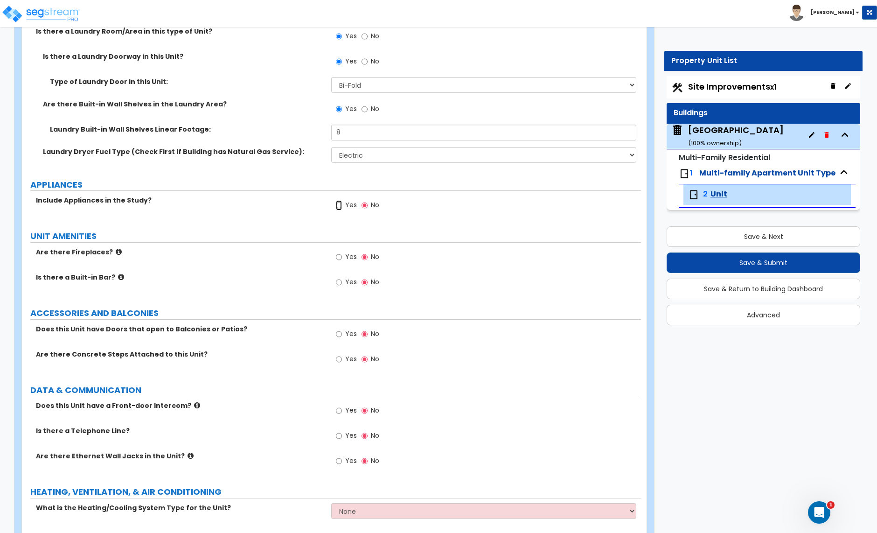
click at [340, 207] on input "Yes" at bounding box center [339, 205] width 6 height 10
radio input "true"
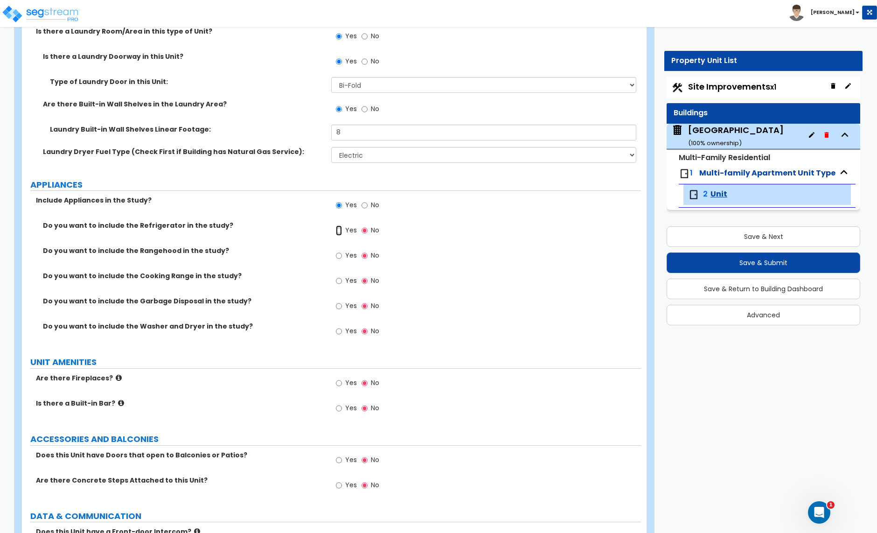
click at [338, 233] on input "Yes" at bounding box center [339, 230] width 6 height 10
radio input "true"
click at [339, 307] on input "Yes" at bounding box center [339, 306] width 6 height 10
radio input "true"
click at [341, 332] on input "Yes" at bounding box center [339, 331] width 6 height 10
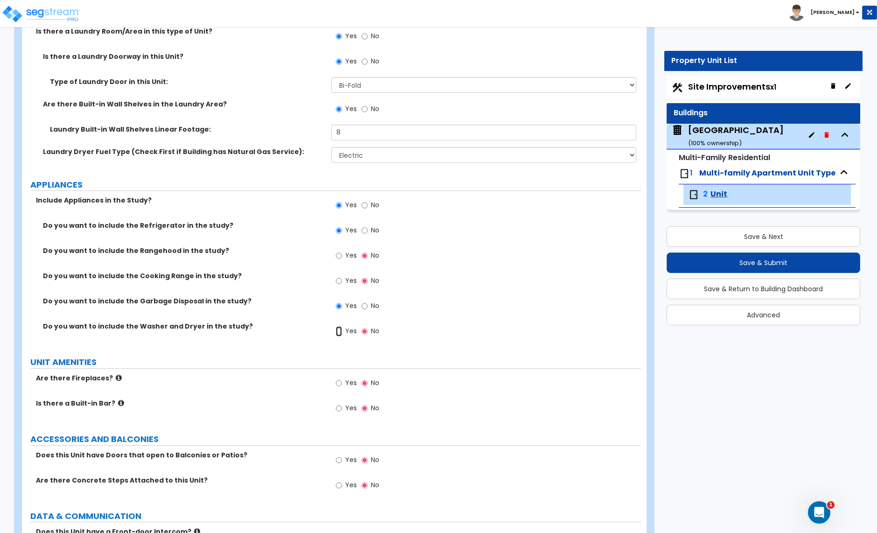
radio input "true"
drag, startPoint x: 342, startPoint y: 283, endPoint x: 445, endPoint y: 283, distance: 103.1
click at [344, 283] on label "Yes" at bounding box center [346, 282] width 21 height 16
click at [342, 283] on input "Yes" at bounding box center [339, 281] width 6 height 10
radio input "true"
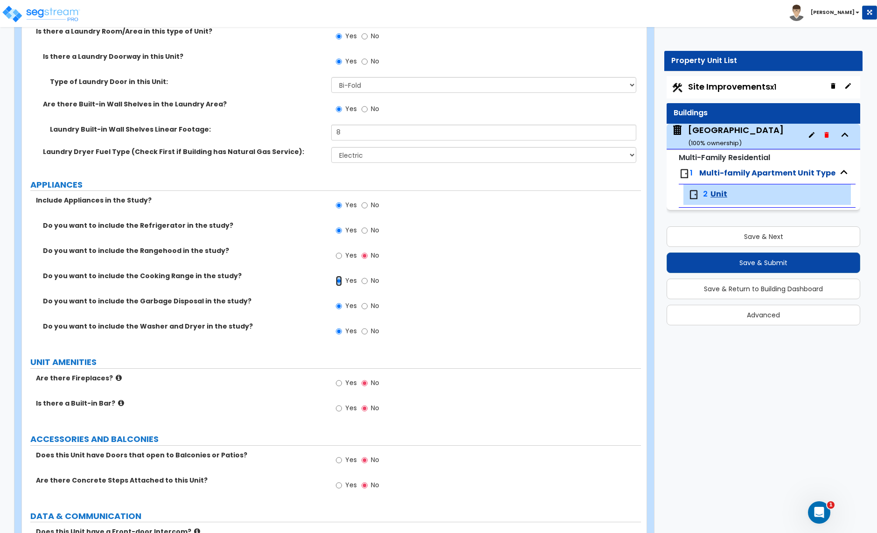
click at [339, 284] on input "Yes" at bounding box center [339, 281] width 6 height 10
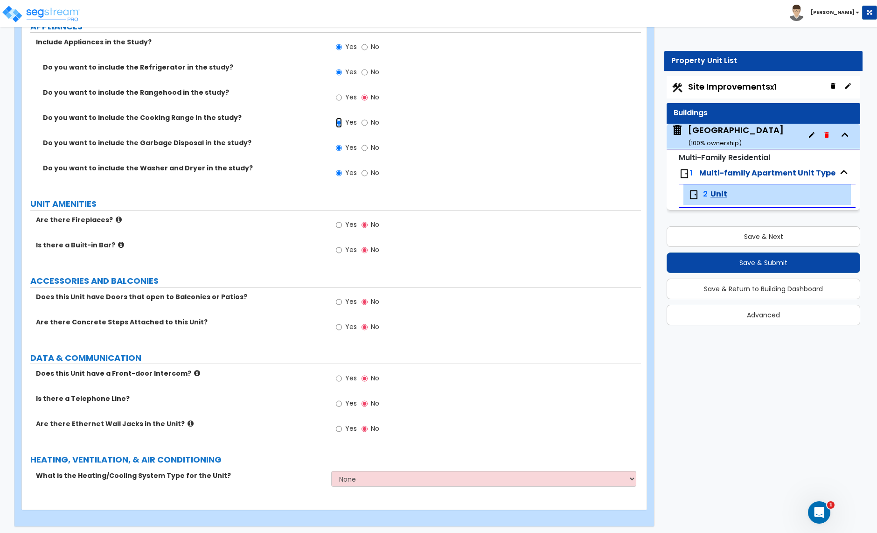
scroll to position [1767, 0]
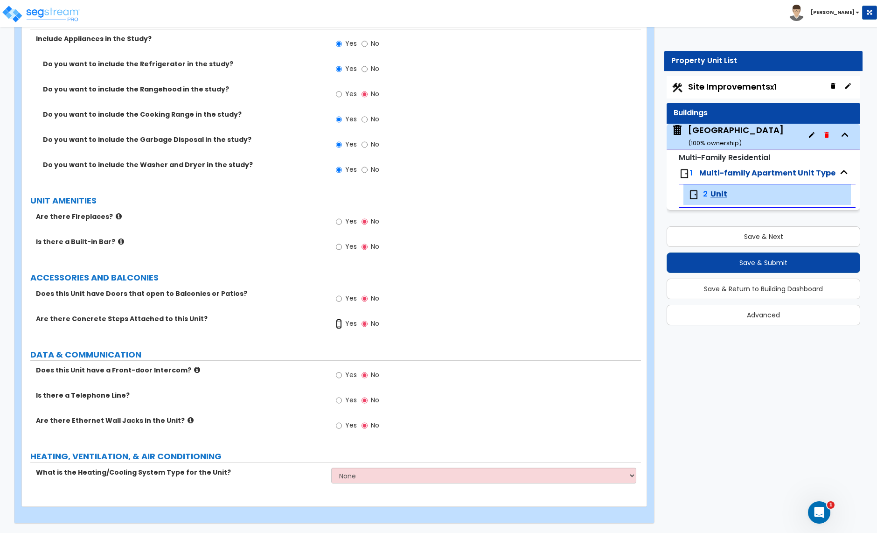
click at [340, 324] on input "Yes" at bounding box center [339, 324] width 6 height 10
radio input "true"
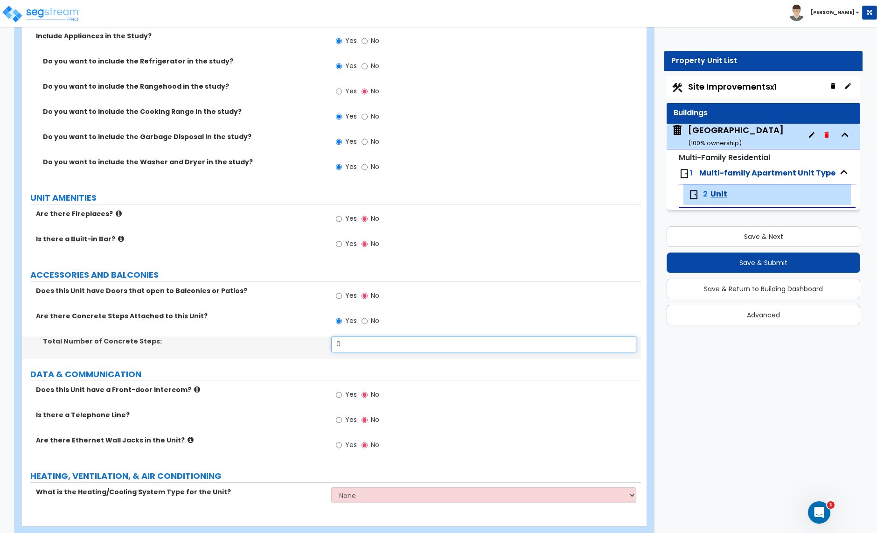
click at [359, 348] on input "0" at bounding box center [483, 344] width 305 height 16
click at [347, 346] on input "0" at bounding box center [483, 344] width 305 height 16
click at [348, 346] on input "0" at bounding box center [483, 344] width 305 height 16
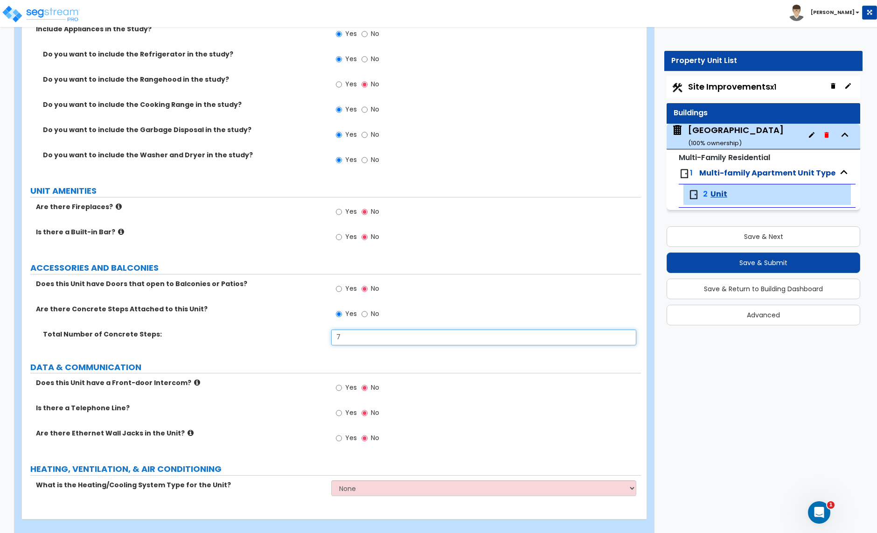
scroll to position [1789, 0]
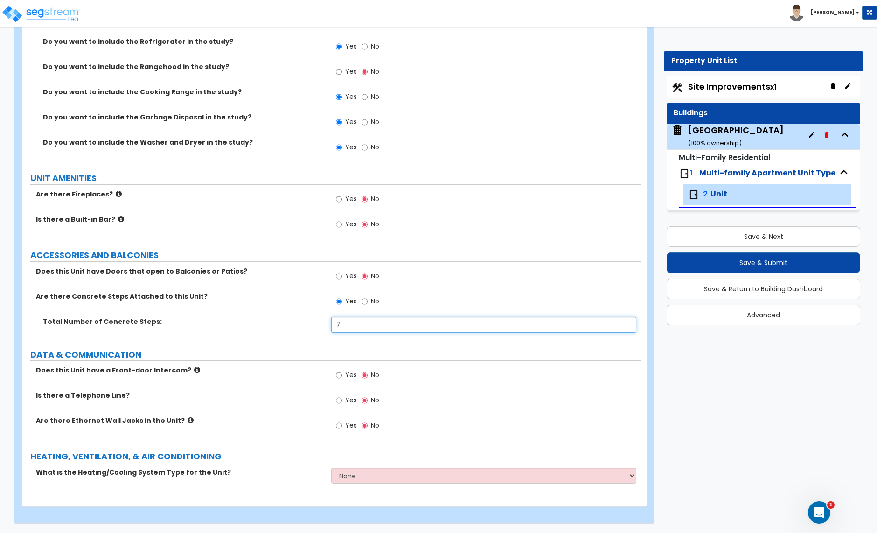
type input "7"
click at [339, 399] on input "Yes" at bounding box center [339, 400] width 6 height 10
radio input "true"
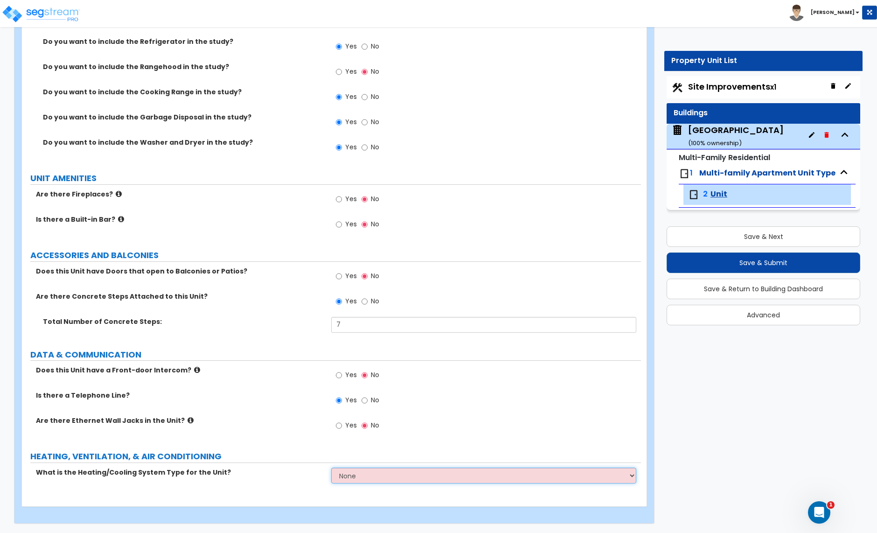
click at [356, 469] on select "None Heat Only Centralized Heating & Cooling Thru Wall Air Conditioners Mini Sp…" at bounding box center [483, 476] width 305 height 16
click at [385, 475] on select "None Heat Only Centralized Heating & Cooling Thru Wall Air Conditioners Mini Sp…" at bounding box center [483, 476] width 305 height 16
click at [350, 477] on select "None Heat Only Centralized Heating & Cooling Thru Wall Air Conditioners Mini Sp…" at bounding box center [483, 476] width 305 height 16
click at [353, 478] on select "None Heat Only Centralized Heating & Cooling Thru Wall Air Conditioners Mini Sp…" at bounding box center [483, 476] width 305 height 16
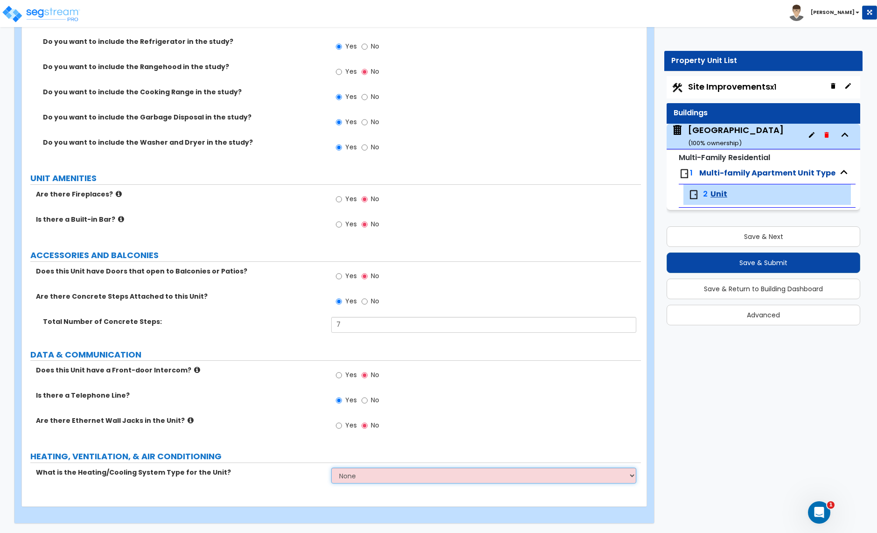
select select "1"
click at [331, 468] on select "None Heat Only Centralized Heating & Cooling Thru Wall Air Conditioners Mini Sp…" at bounding box center [483, 476] width 305 height 16
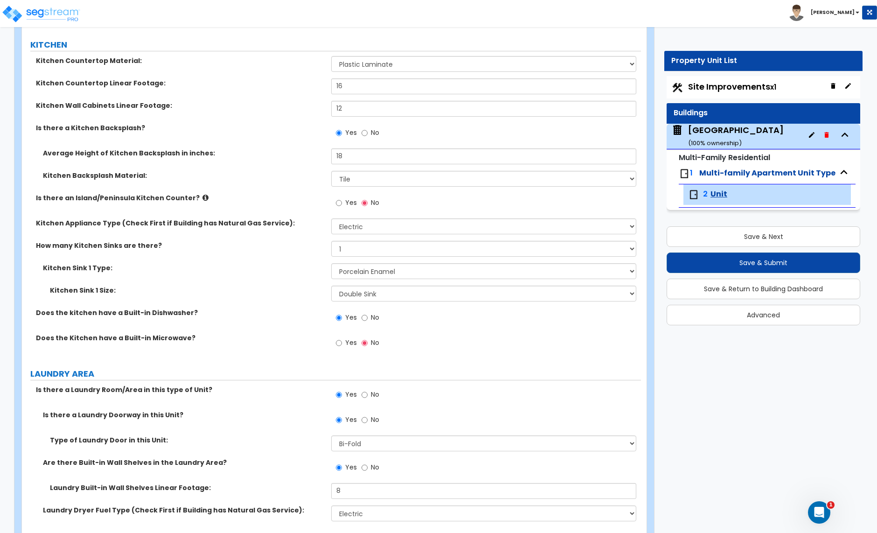
scroll to position [1197, 0]
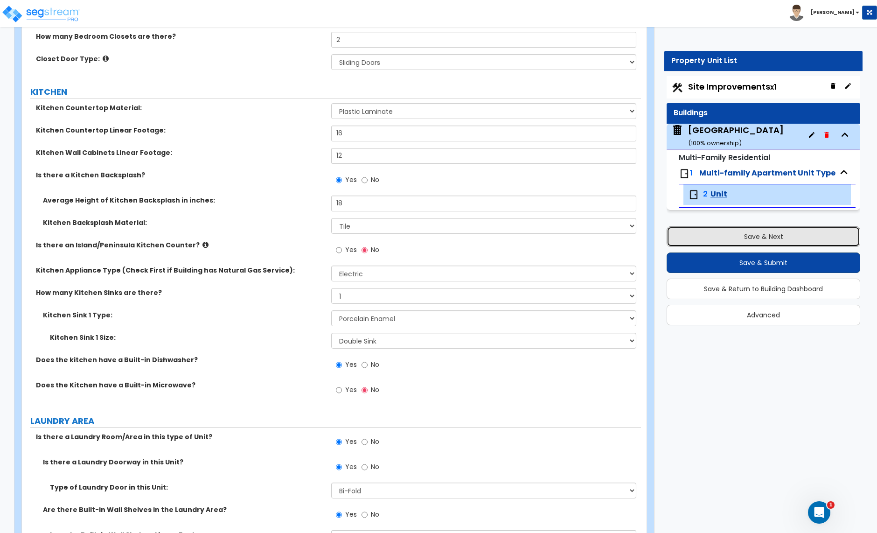
drag, startPoint x: 745, startPoint y: 243, endPoint x: 752, endPoint y: 253, distance: 12.6
click at [745, 243] on button "Save & Next" at bounding box center [764, 236] width 194 height 21
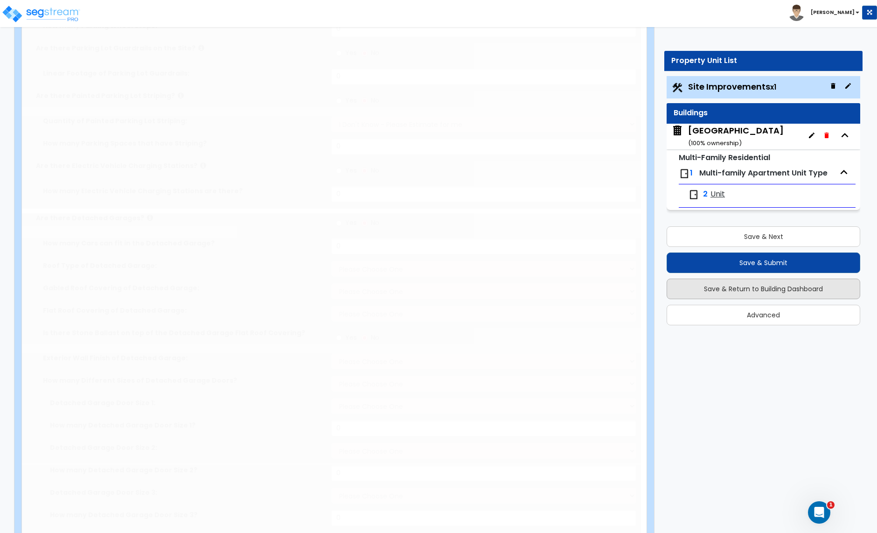
select select "2"
type input "7730"
select select "2"
type input "805"
radio input "true"
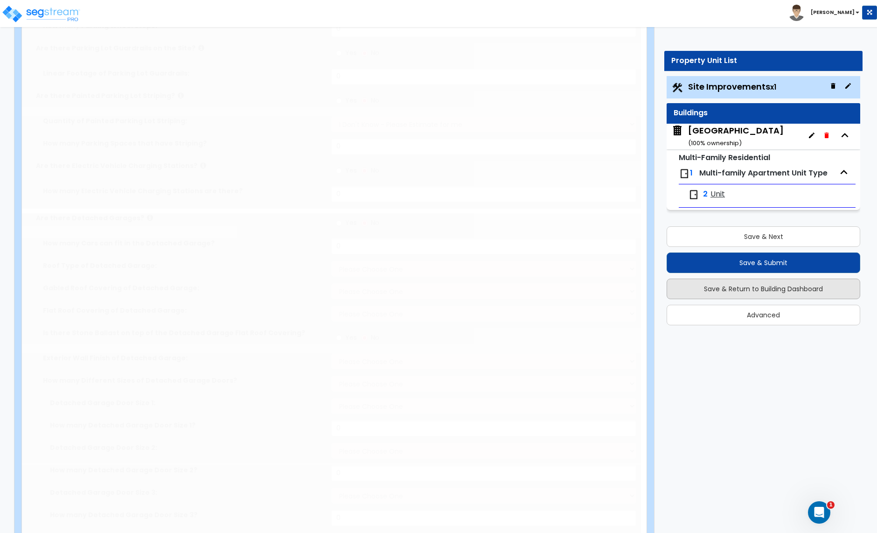
select select "2"
type input "105"
select select "1"
radio input "true"
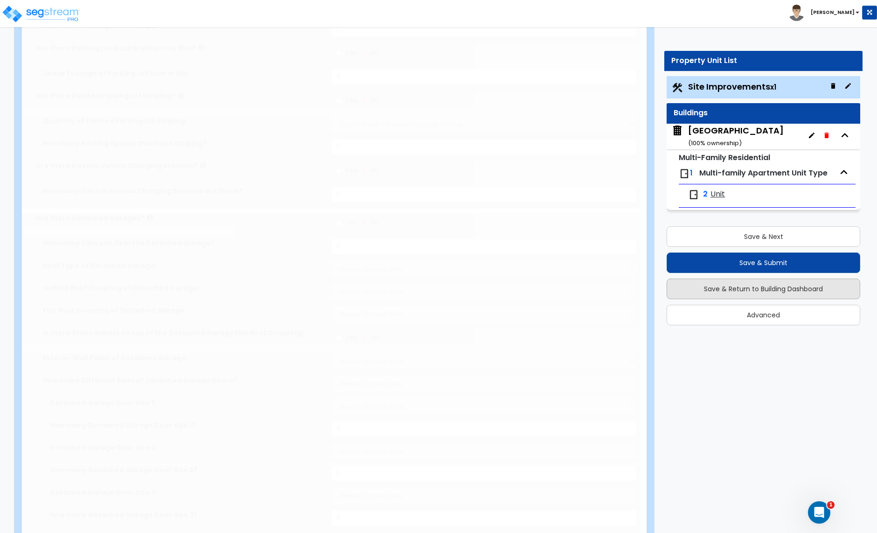
select select "1"
type input "250"
radio input "true"
select select "1"
type input "4"
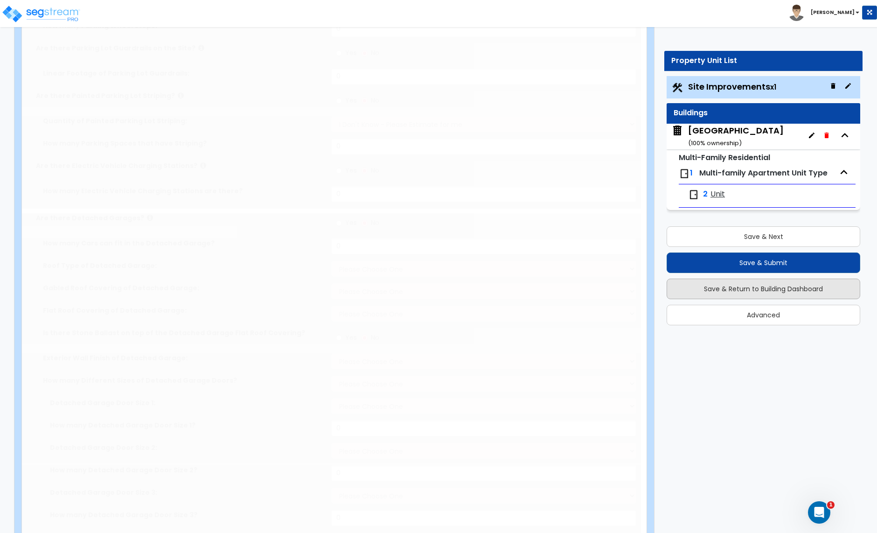
type input "18"
radio input "true"
select select "1"
radio input "true"
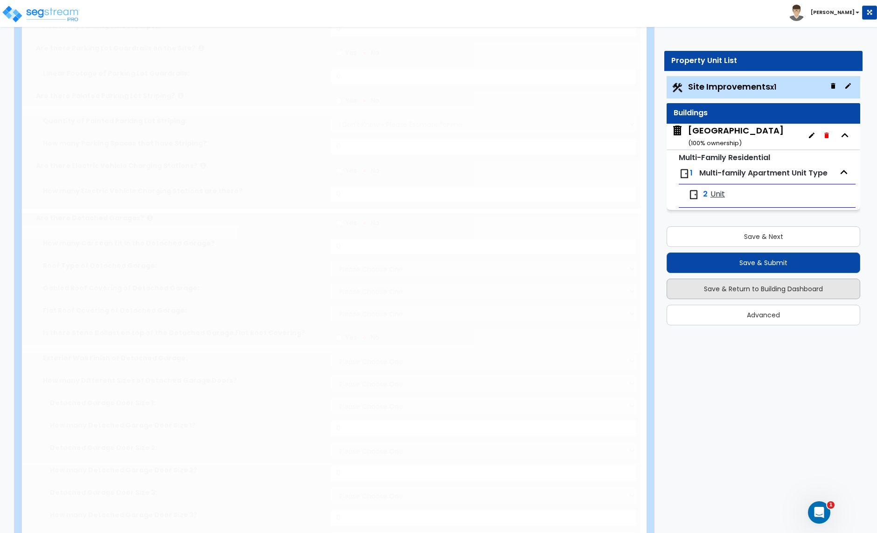
select select "2"
type input "70"
radio input "true"
type input "54"
radio input "true"
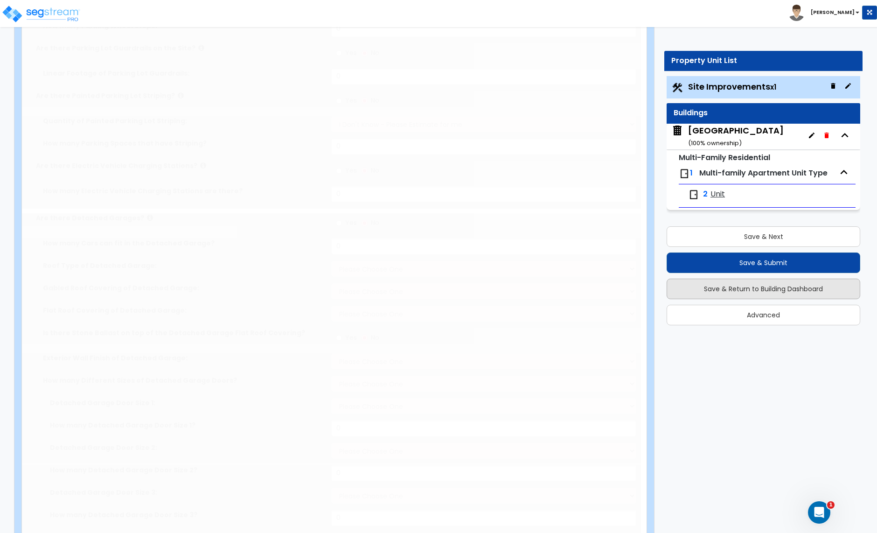
radio input "true"
type input "3"
type input "30"
select select "2"
type input "4270"
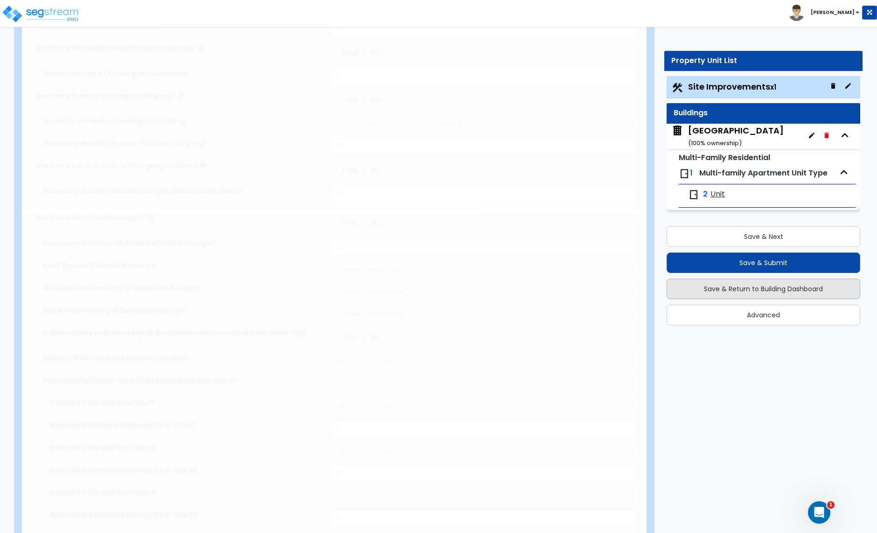
radio input "true"
select select "2"
type input "4270"
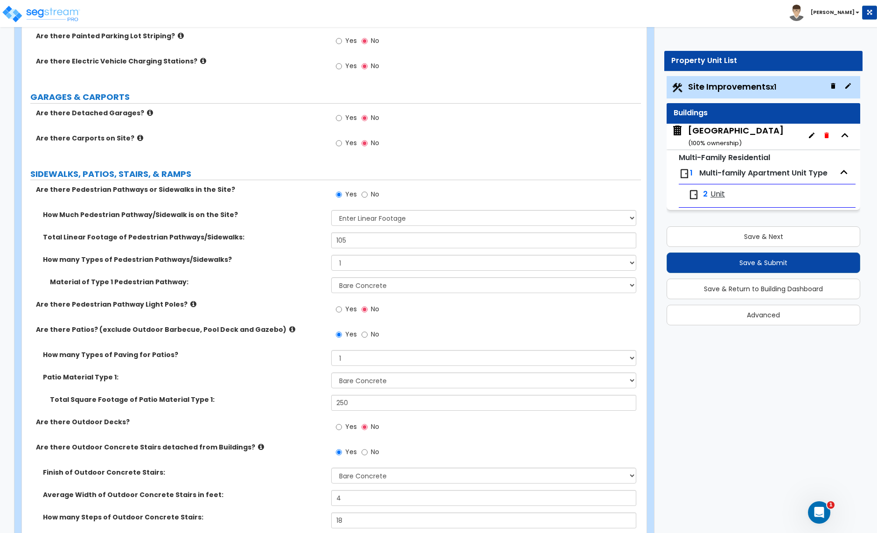
scroll to position [582, 0]
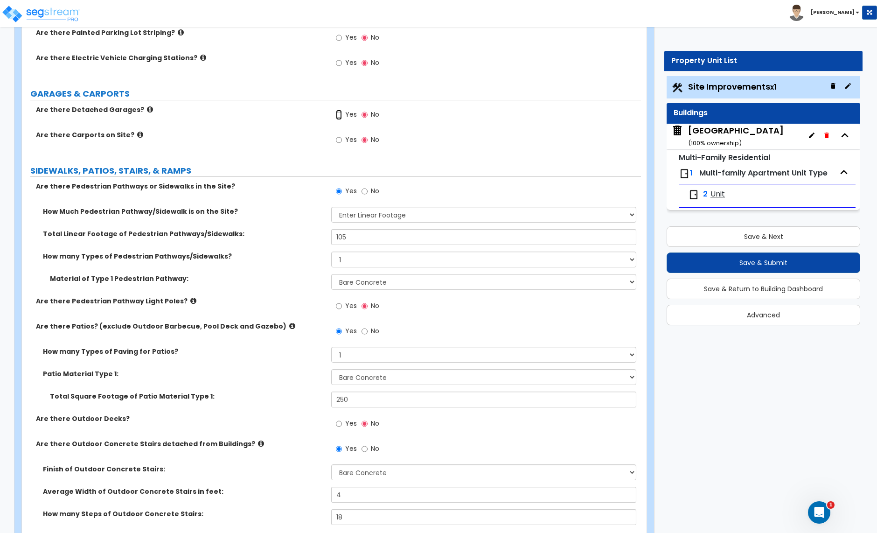
click at [339, 116] on input "Yes" at bounding box center [339, 115] width 6 height 10
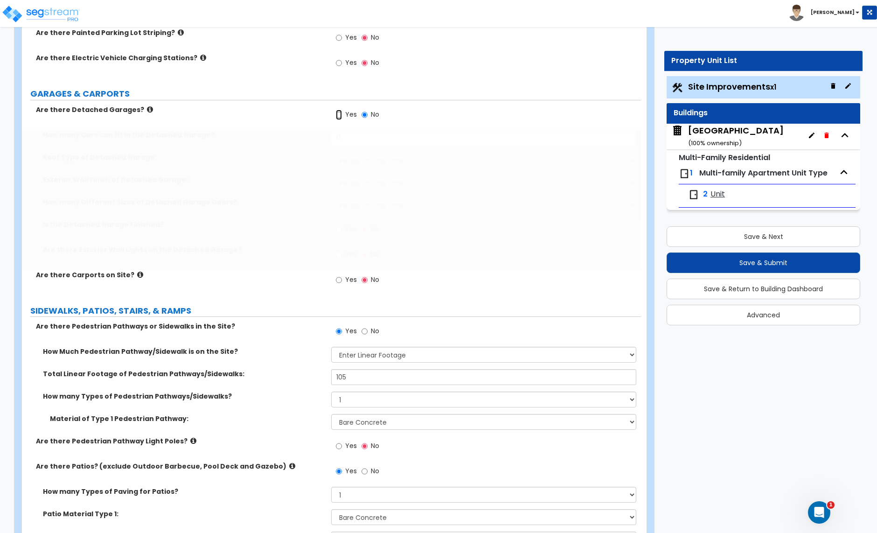
radio input "true"
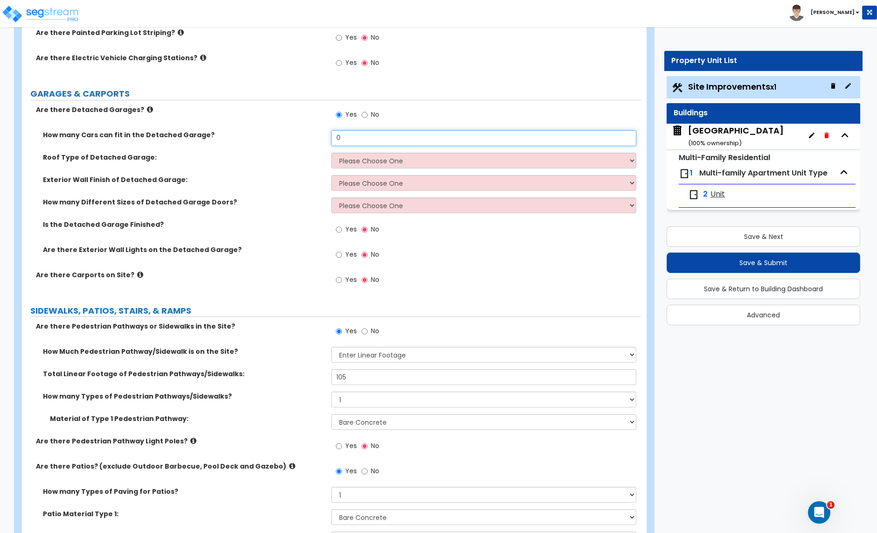
click at [348, 140] on input "0" at bounding box center [483, 138] width 305 height 16
type input "2"
click at [363, 162] on select "Please Choose One Gabled Roof Flat Roof" at bounding box center [483, 161] width 305 height 16
select select "1"
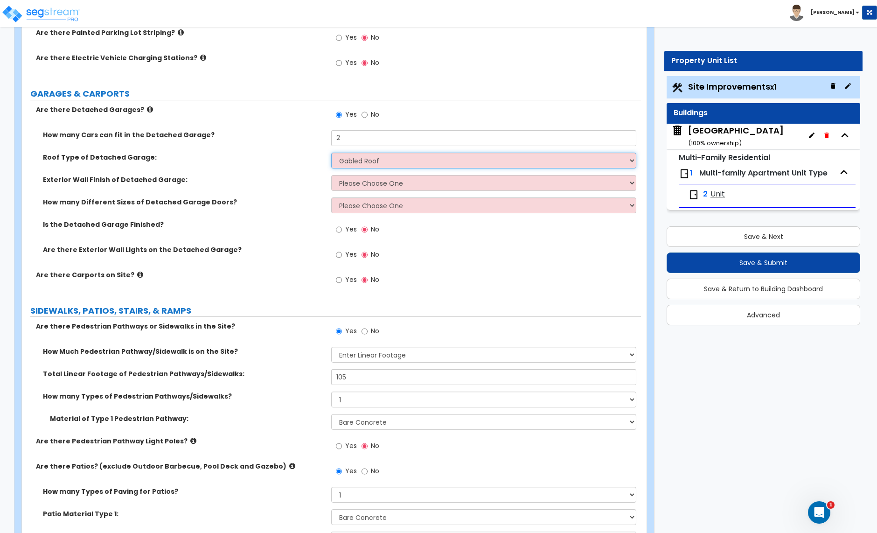
click at [331, 154] on select "Please Choose One Gabled Roof Flat Roof" at bounding box center [483, 161] width 305 height 16
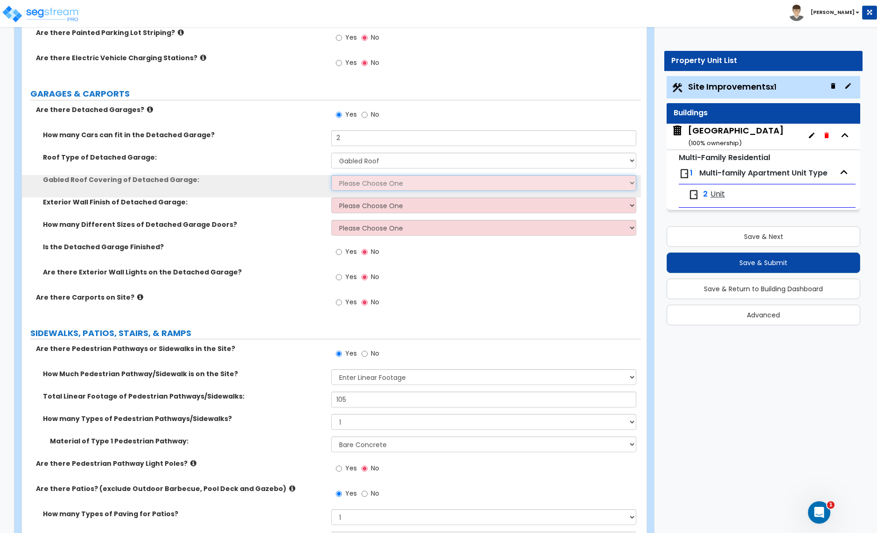
click at [366, 185] on select "Please Choose One Asphalt Shingle Clay Tile Wood Shingle Metal Shingle Standing…" at bounding box center [483, 183] width 305 height 16
select select "1"
click at [331, 176] on select "Please Choose One Asphalt Shingle Clay Tile Wood Shingle Metal Shingle Standing…" at bounding box center [483, 183] width 305 height 16
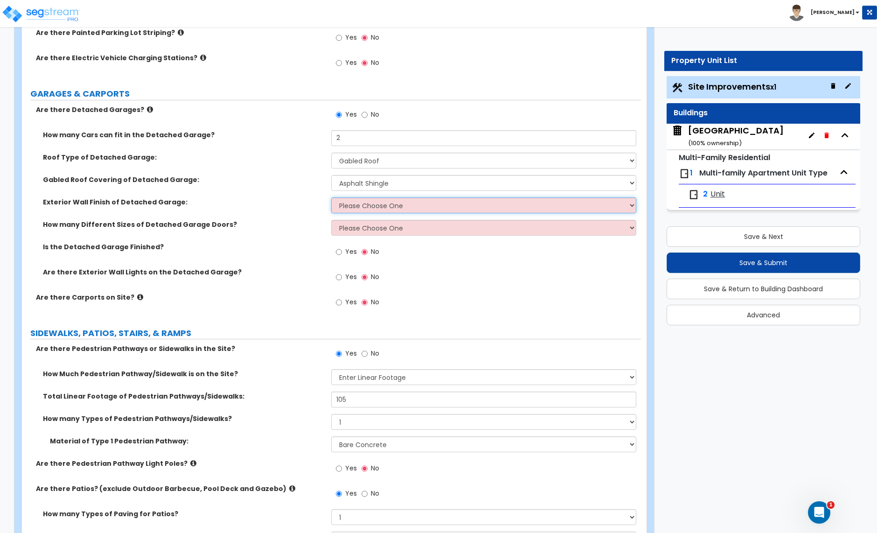
click at [360, 209] on select "Please Choose One Brick Veneer Stone Veneer Wood Siding Vinyl Siding Standing S…" at bounding box center [483, 205] width 305 height 16
select select "1"
click at [331, 198] on select "Please Choose One Brick Veneer Stone Veneer Wood Siding Vinyl Siding Standing S…" at bounding box center [483, 205] width 305 height 16
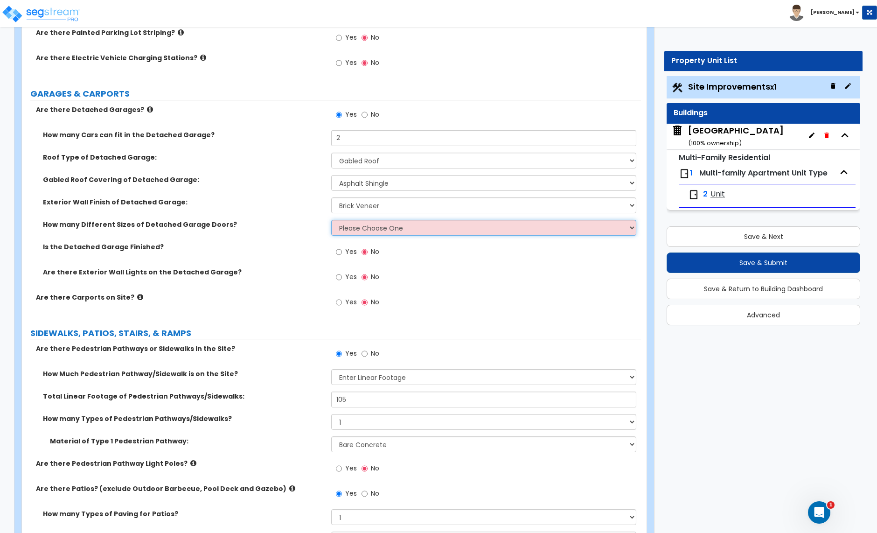
click at [358, 229] on select "Please Choose One 1 2" at bounding box center [483, 228] width 305 height 16
select select "1"
click at [331, 221] on select "Please Choose One 1 2" at bounding box center [483, 228] width 305 height 16
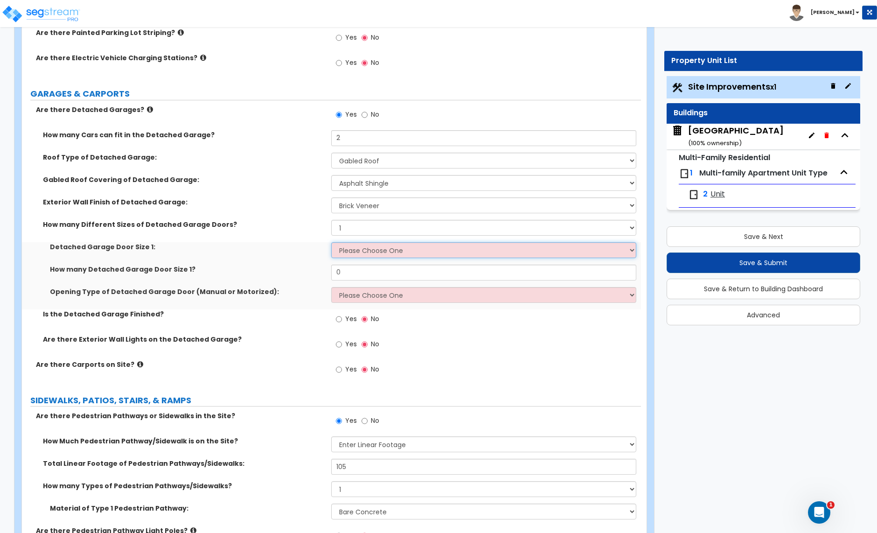
click at [354, 254] on select "Please Choose One 9' x 7' 16' x 7'" at bounding box center [483, 250] width 305 height 16
select select "2"
click at [331, 243] on select "Please Choose One 9' x 7' 16' x 7'" at bounding box center [483, 250] width 305 height 16
click at [353, 276] on input "0" at bounding box center [483, 273] width 305 height 16
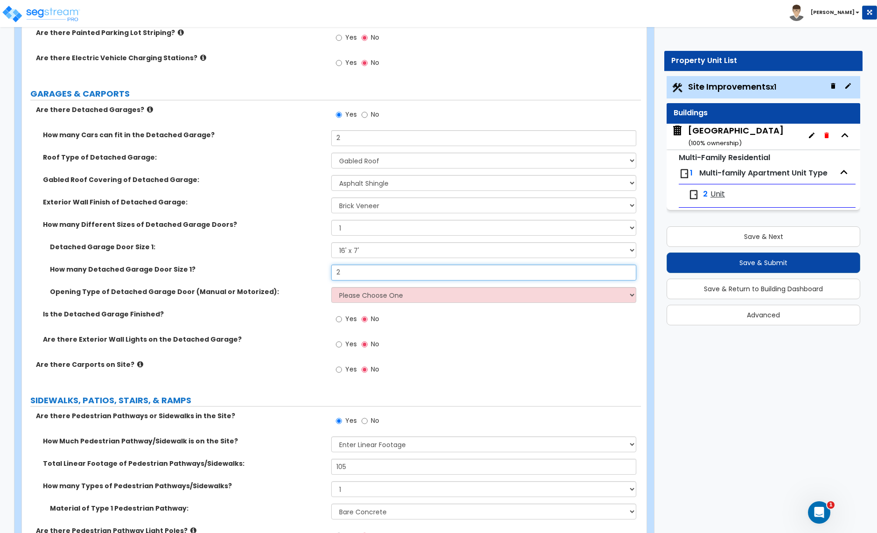
type input "2"
click at [366, 299] on select "Please Choose One All Manual All Motorized Some are Motorized" at bounding box center [483, 295] width 305 height 16
select select "2"
click at [331, 288] on select "Please Choose One All Manual All Motorized Some are Motorized" at bounding box center [483, 295] width 305 height 16
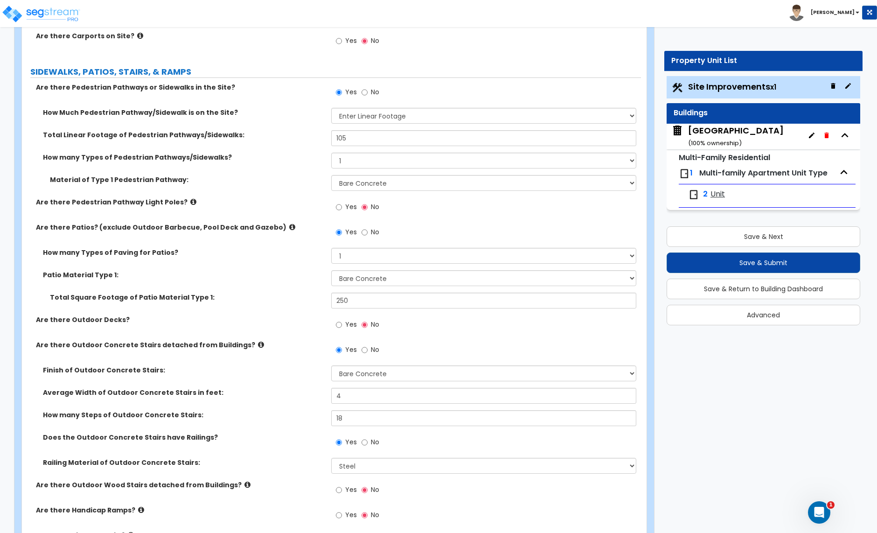
scroll to position [917, 0]
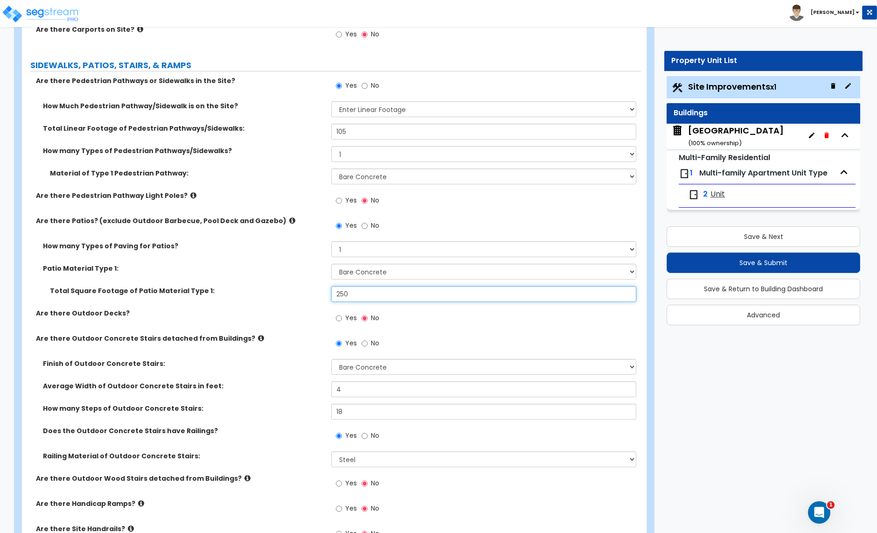
click at [356, 293] on input "250" at bounding box center [483, 294] width 305 height 16
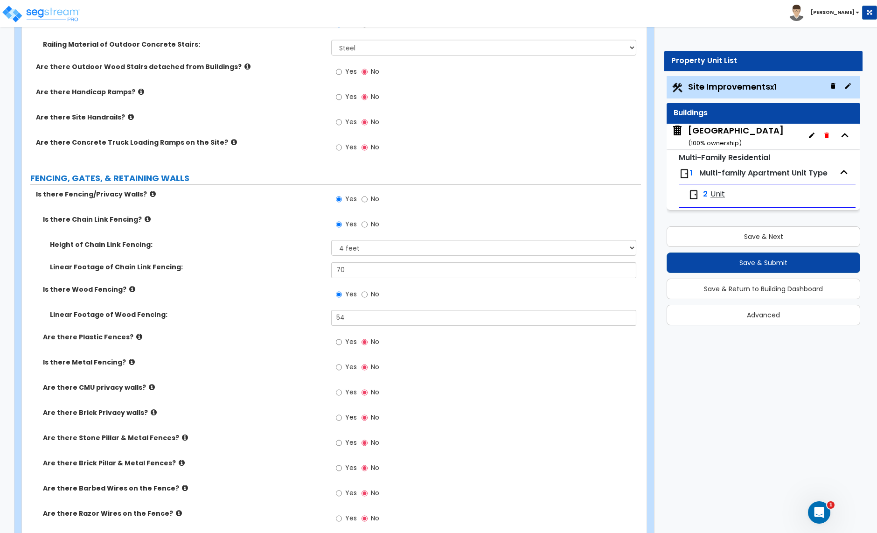
scroll to position [1333, 0]
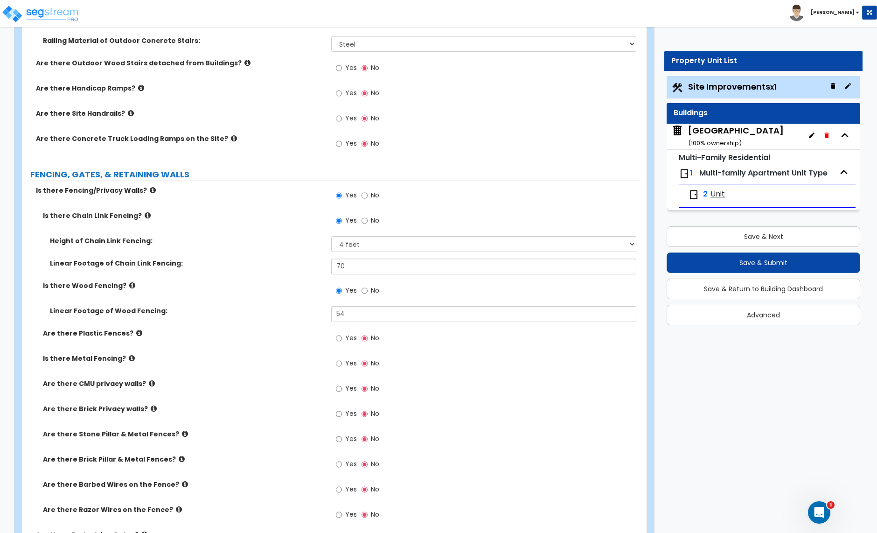
type input "160"
click at [355, 273] on input "70" at bounding box center [483, 266] width 305 height 16
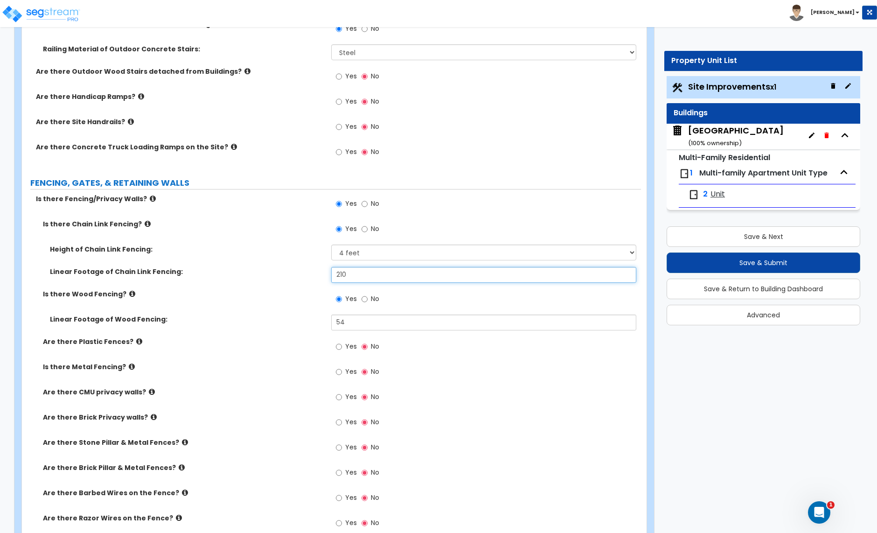
scroll to position [1341, 0]
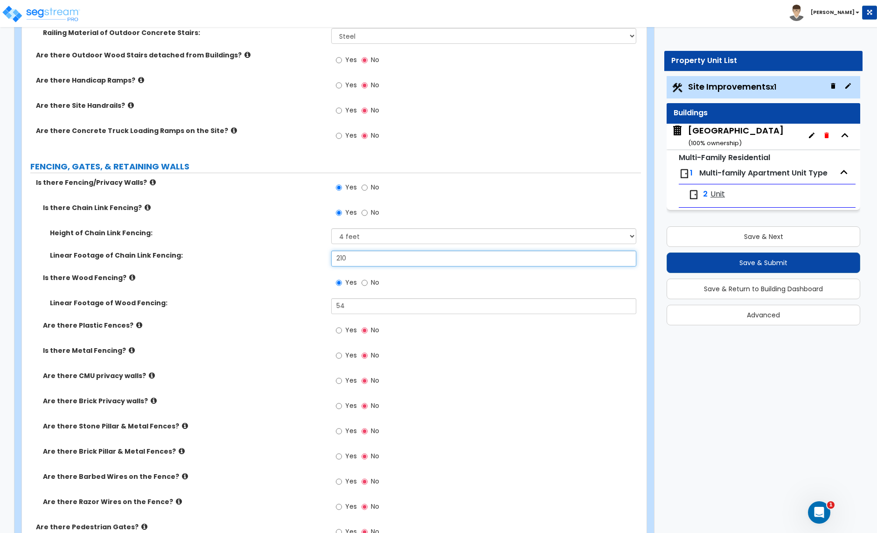
type input "210"
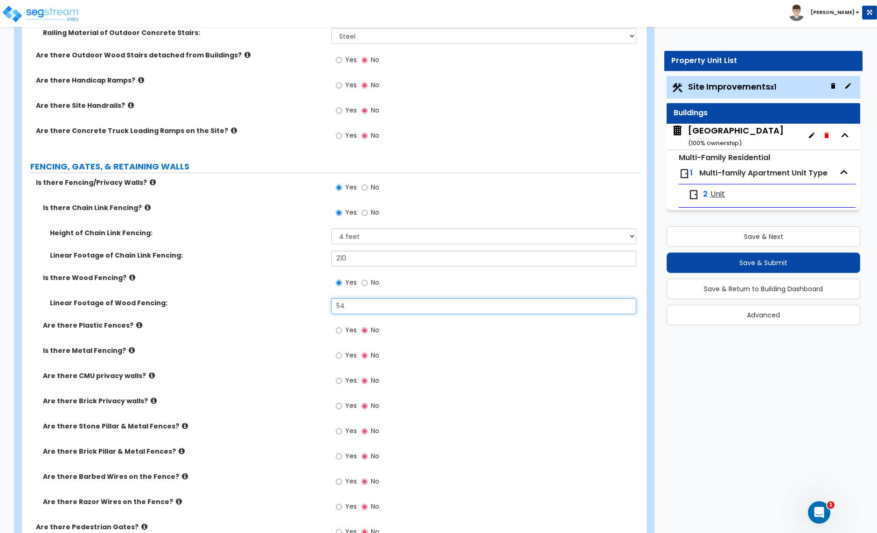
click at [347, 307] on input "54" at bounding box center [483, 306] width 305 height 16
click at [349, 307] on input "54" at bounding box center [483, 306] width 305 height 16
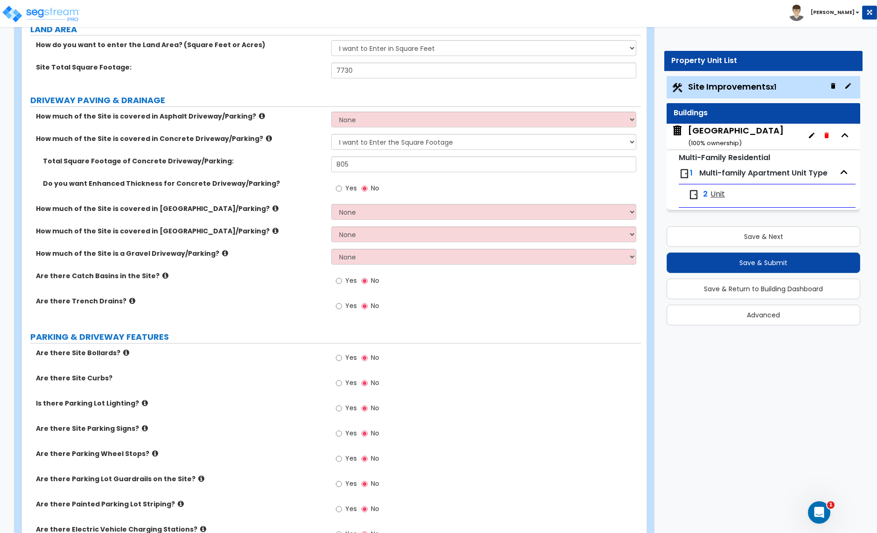
scroll to position [102, 0]
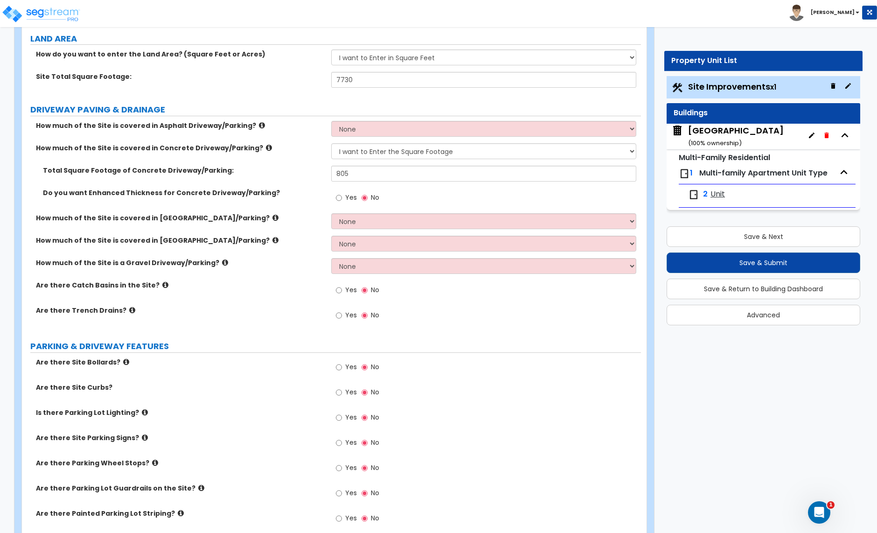
type input "60"
click at [384, 174] on input "805" at bounding box center [483, 174] width 305 height 16
type input "1,295"
click at [738, 235] on button "Save & Next" at bounding box center [764, 236] width 194 height 21
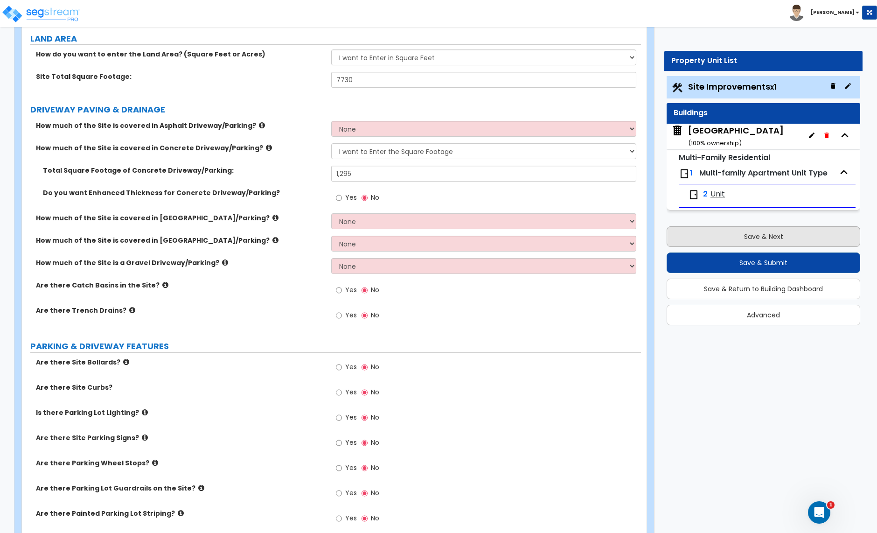
scroll to position [0, 0]
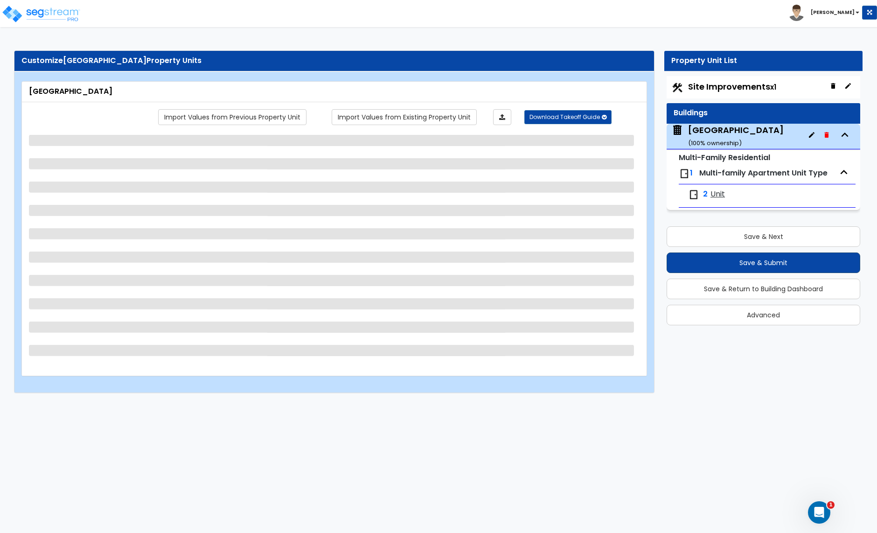
select select "2"
select select "7"
select select "1"
select select "2"
select select "1"
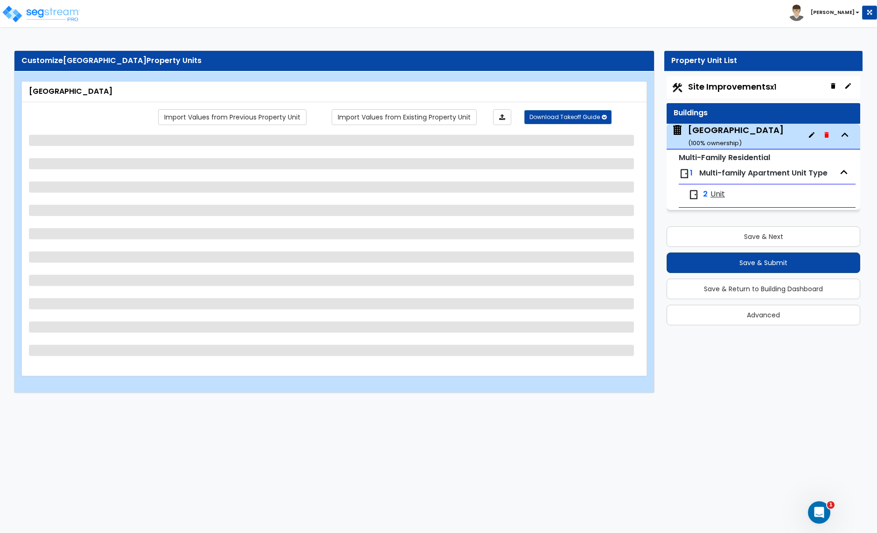
select select "2"
select select "1"
select select "2"
select select "1"
select select "5"
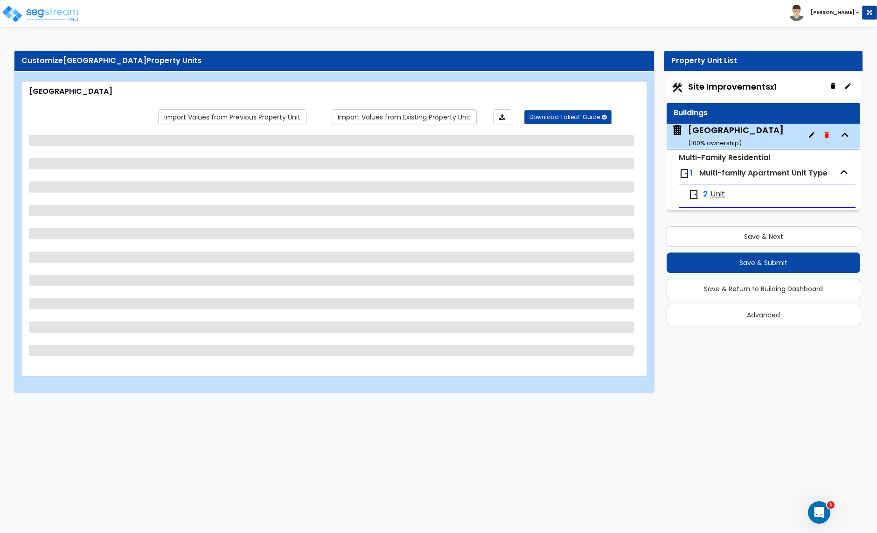
select select "3"
select select "2"
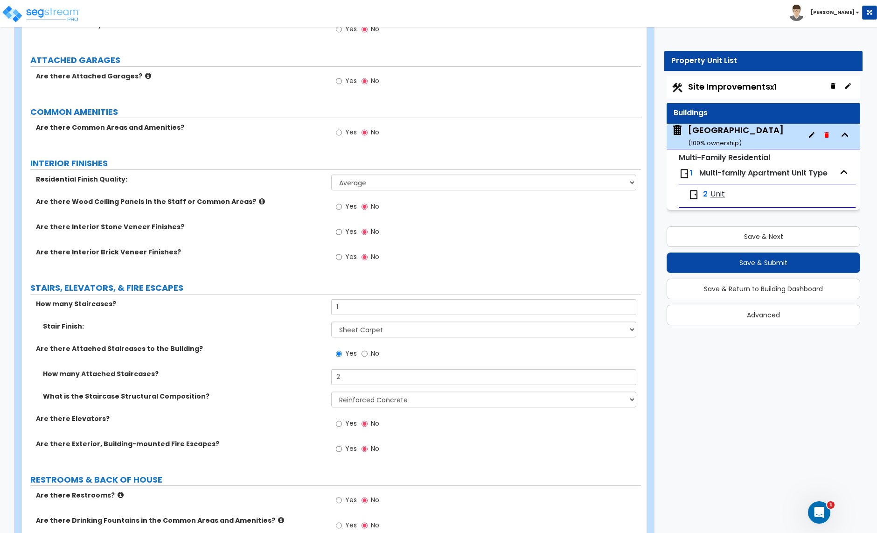
scroll to position [1811, 0]
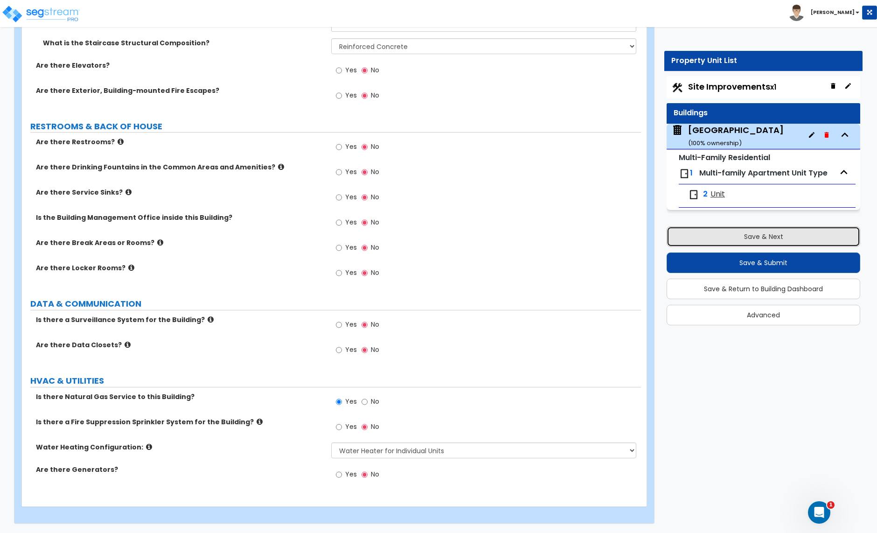
click at [768, 242] on button "Save & Next" at bounding box center [764, 236] width 194 height 21
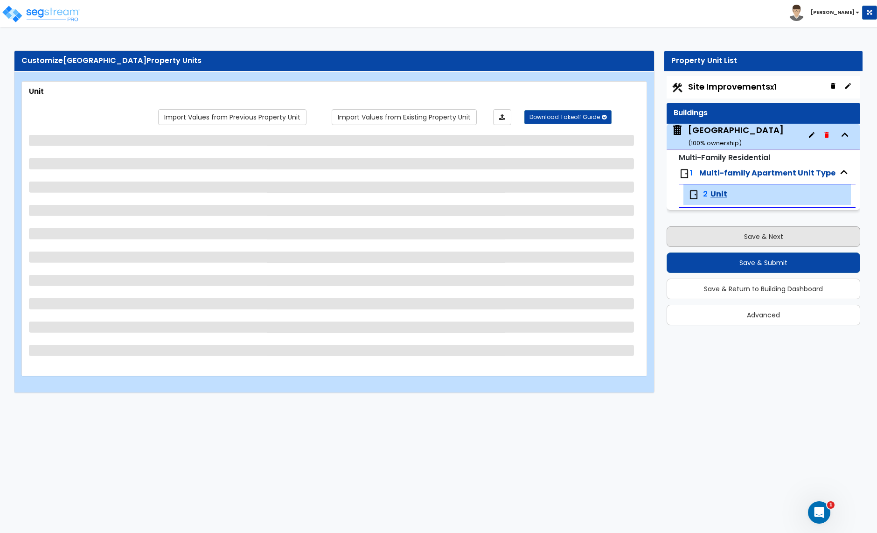
select select "2"
select select "5"
select select "1"
select select "3"
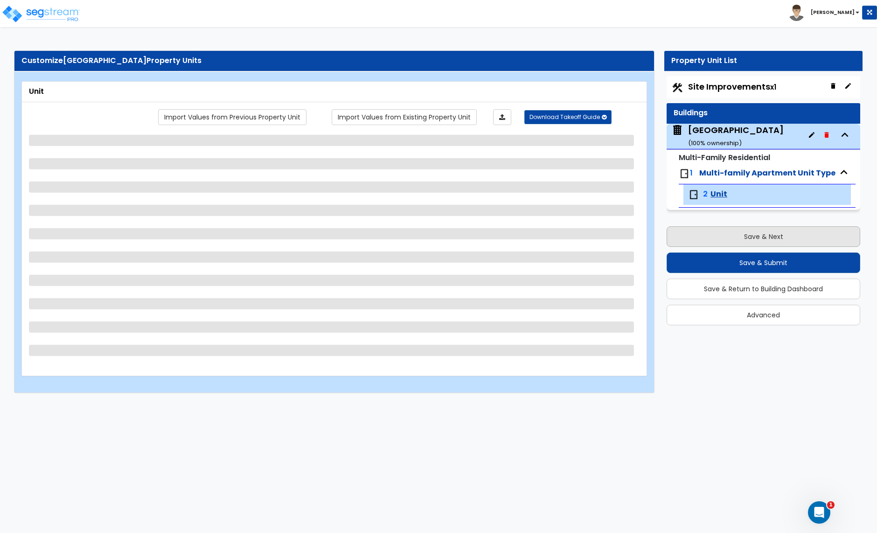
select select "1"
select select "2"
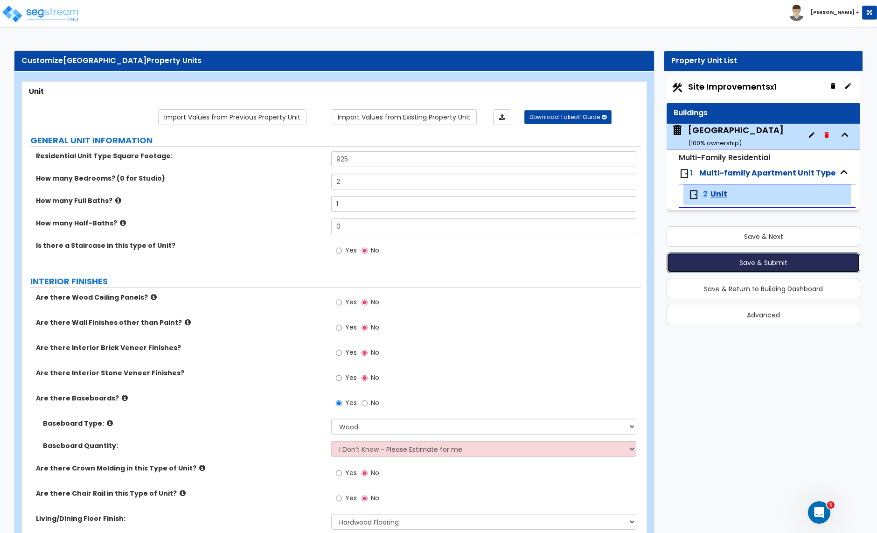
click at [756, 266] on button "Save & Submit" at bounding box center [764, 262] width 194 height 21
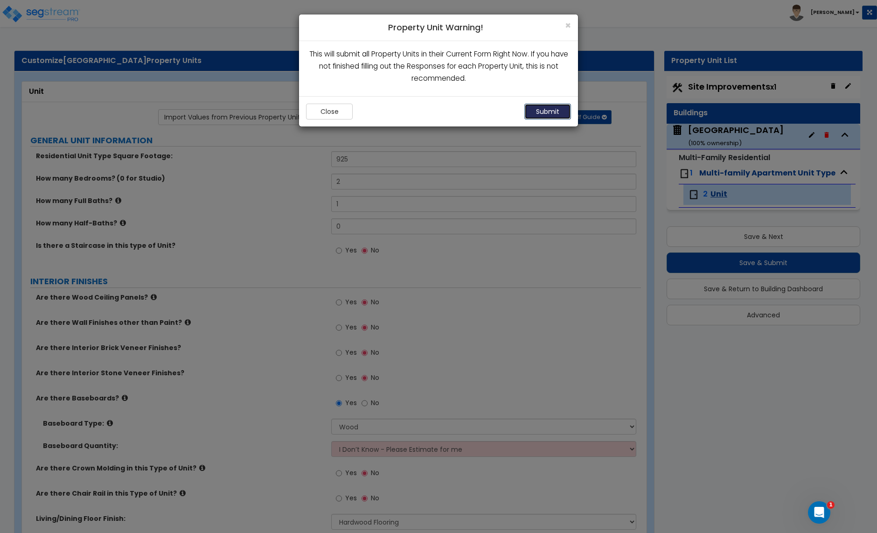
click at [541, 113] on button "Submit" at bounding box center [547, 112] width 47 height 16
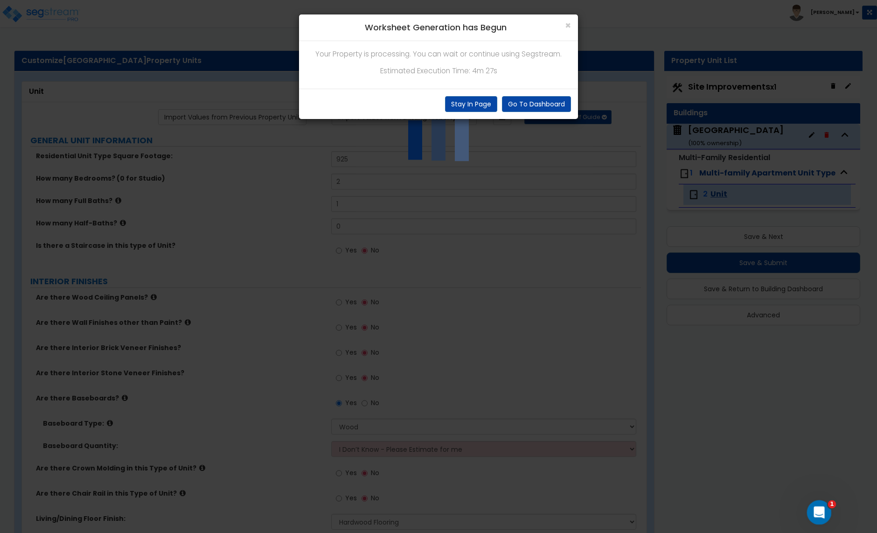
click at [812, 513] on icon "Open Intercom Messenger" at bounding box center [817, 510] width 15 height 15
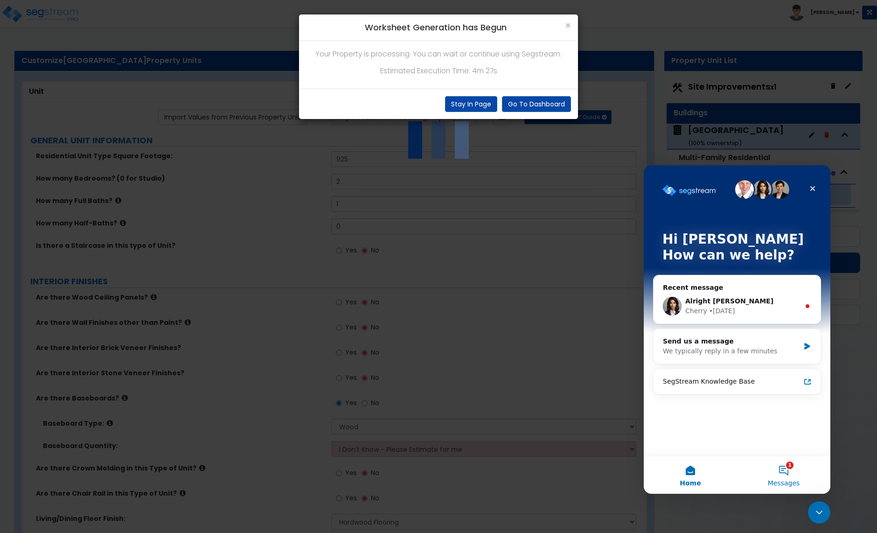
click at [783, 474] on button "1 Messages" at bounding box center [783, 474] width 93 height 37
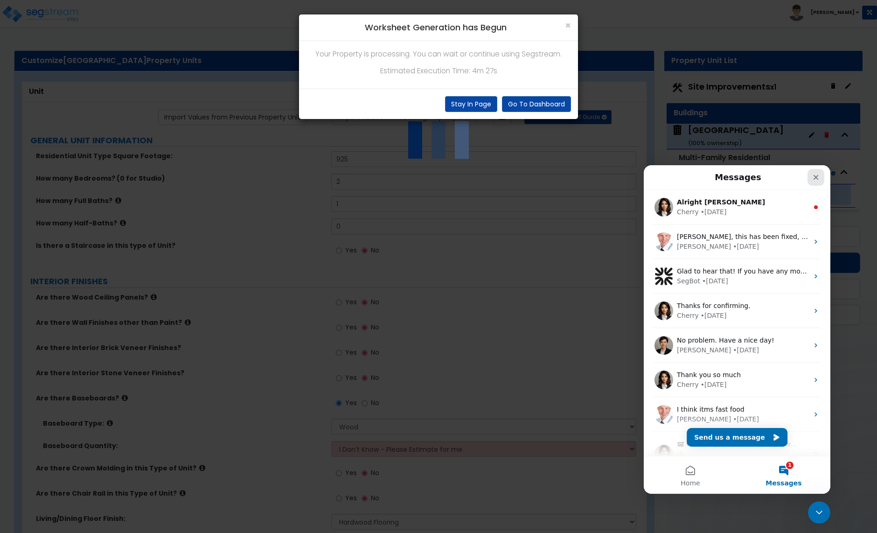
click at [819, 178] on icon "Close" at bounding box center [815, 177] width 7 height 7
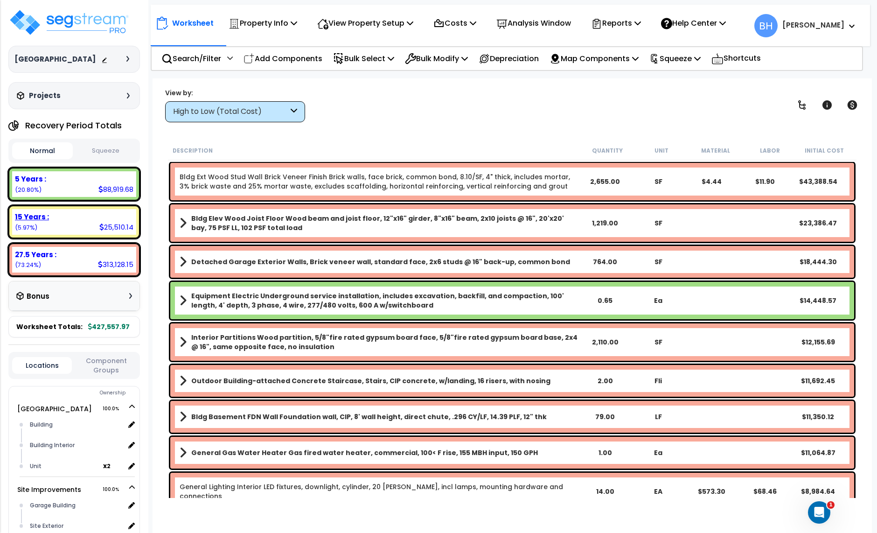
drag, startPoint x: 77, startPoint y: 223, endPoint x: 135, endPoint y: 222, distance: 58.8
click at [77, 223] on div "15 Years : 25,510.14 (5.97%)" at bounding box center [74, 222] width 124 height 26
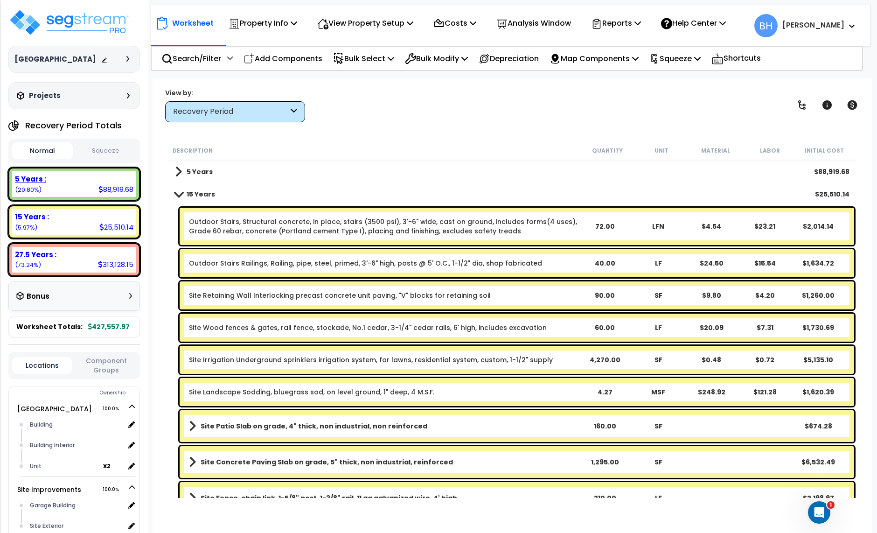
click at [94, 192] on div "5 Years : 88,919.68 (20.80%)" at bounding box center [74, 184] width 124 height 26
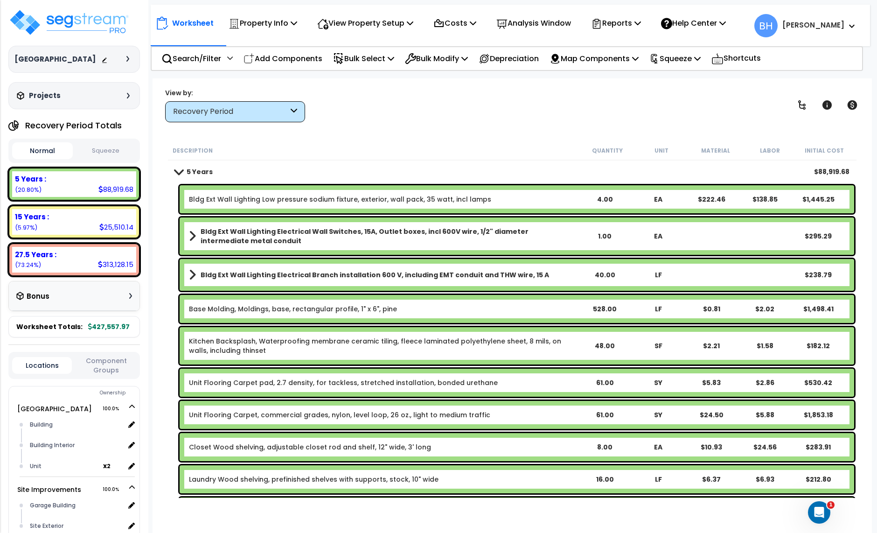
click at [489, 126] on div "Worksheet Property Info Property Setup Add Property Unit Template property Clon…" at bounding box center [512, 344] width 719 height 533
click at [691, 61] on p "Squeeze" at bounding box center [674, 58] width 51 height 13
click at [723, 79] on link "Squeeze" at bounding box center [691, 79] width 92 height 19
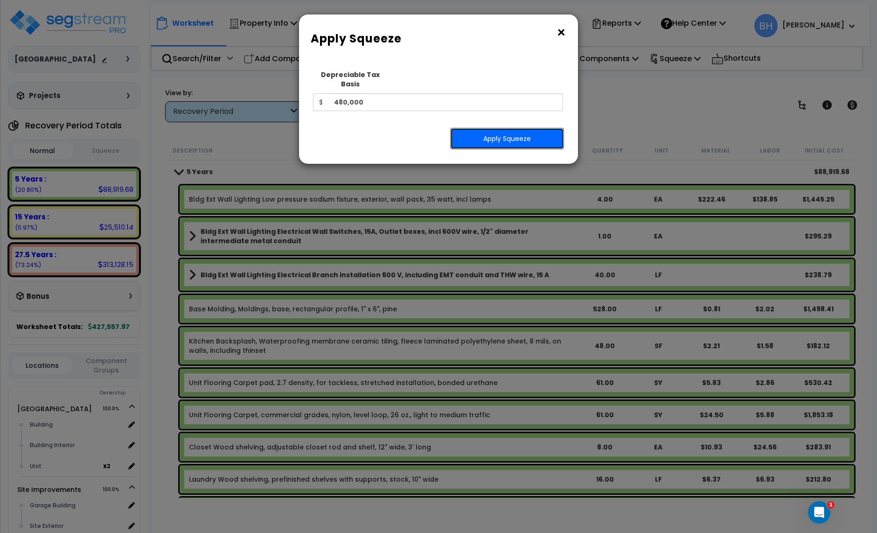
click at [499, 131] on button "Apply Squeeze" at bounding box center [507, 138] width 114 height 21
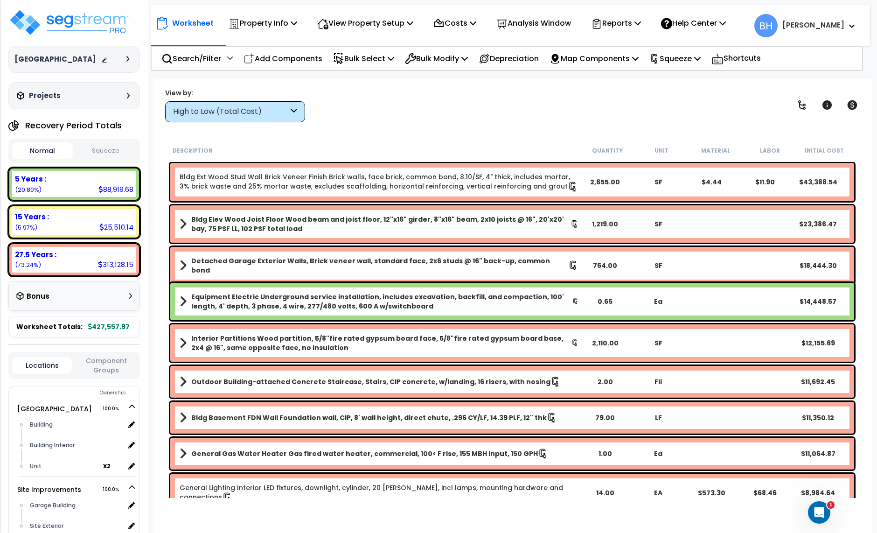
drag, startPoint x: 627, startPoint y: 94, endPoint x: 633, endPoint y: 69, distance: 25.8
click at [627, 94] on div "View by: High to Low (Total Cost) High to Low (Total Cost)" at bounding box center [512, 105] width 701 height 35
click at [629, 21] on p "Reports" at bounding box center [616, 23] width 50 height 13
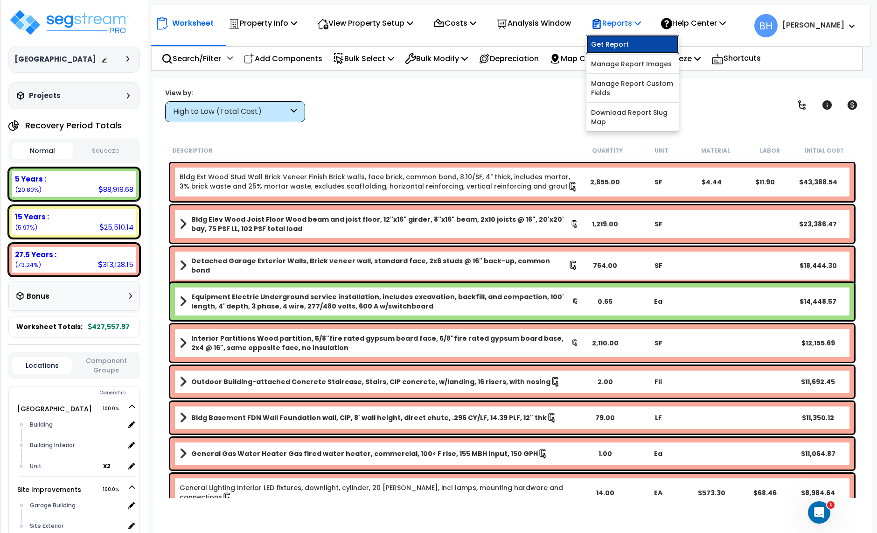
click at [619, 48] on link "Get Report" at bounding box center [633, 44] width 92 height 19
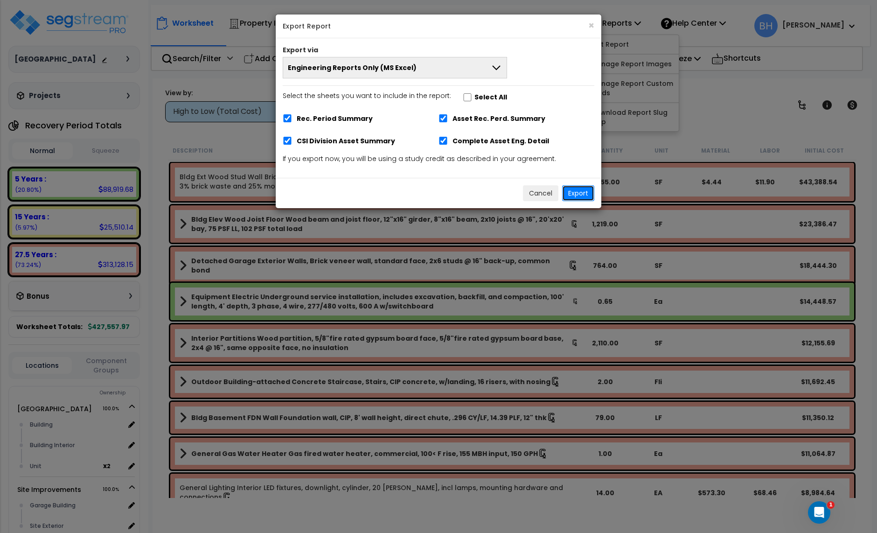
click at [579, 195] on button "Export" at bounding box center [578, 193] width 32 height 16
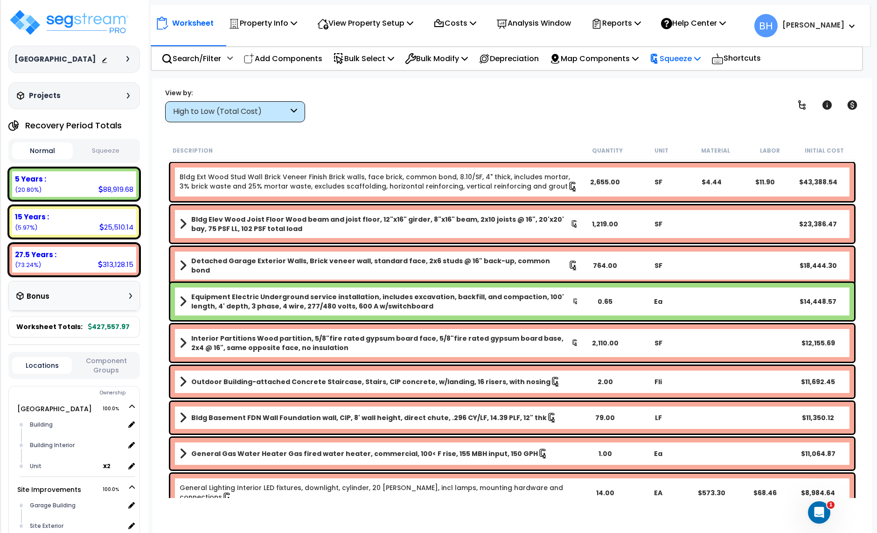
drag, startPoint x: 627, startPoint y: 121, endPoint x: 658, endPoint y: 63, distance: 65.1
click at [627, 121] on div "View by: High to Low (Total Cost) High to Low (Total Cost)" at bounding box center [512, 105] width 701 height 35
click at [625, 22] on p "Reports" at bounding box center [616, 23] width 50 height 13
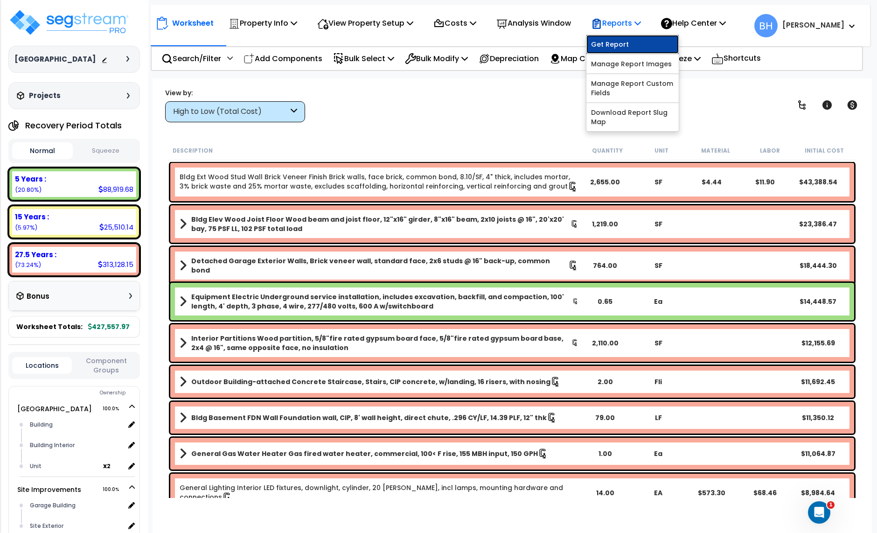
click at [626, 43] on link "Get Report" at bounding box center [633, 44] width 92 height 19
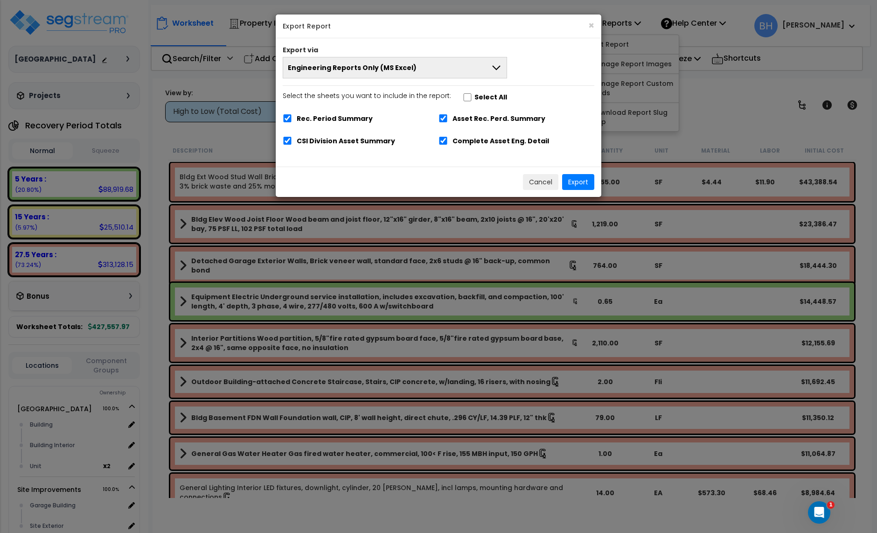
click at [434, 65] on button "Engineering Reports Only (MS Excel)" at bounding box center [395, 67] width 224 height 21
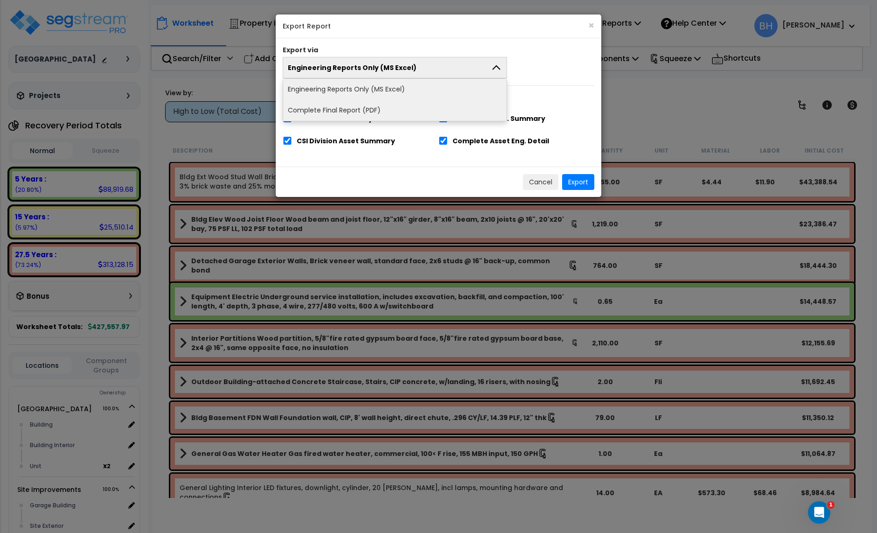
click at [343, 105] on li "Complete Final Report (PDF)" at bounding box center [394, 110] width 223 height 21
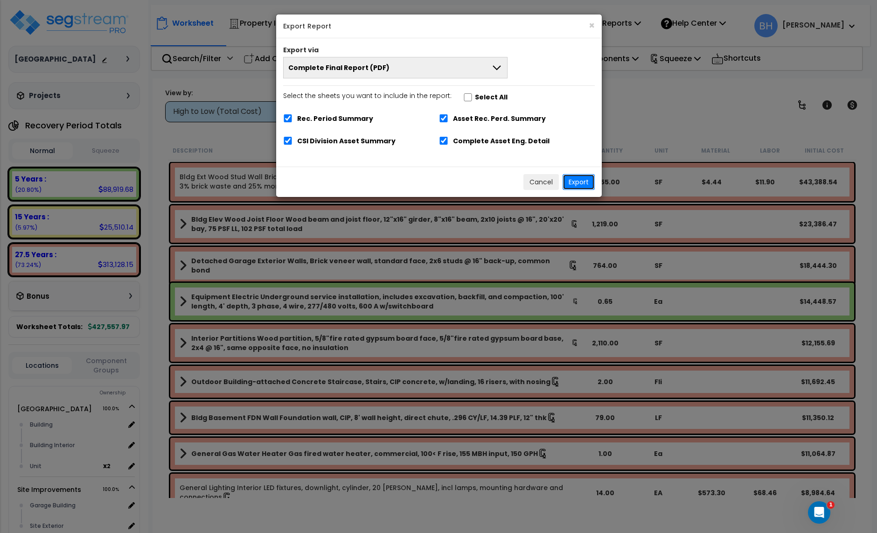
click at [579, 186] on button "Export" at bounding box center [579, 182] width 32 height 16
